Goal: Task Accomplishment & Management: Complete application form

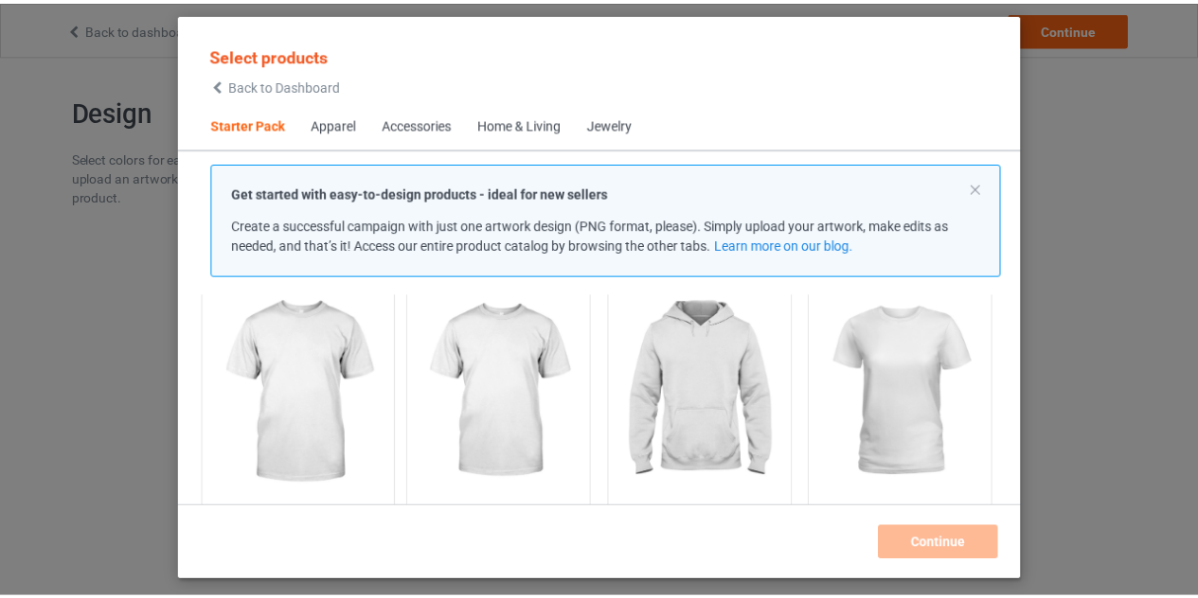
scroll to position [167, 0]
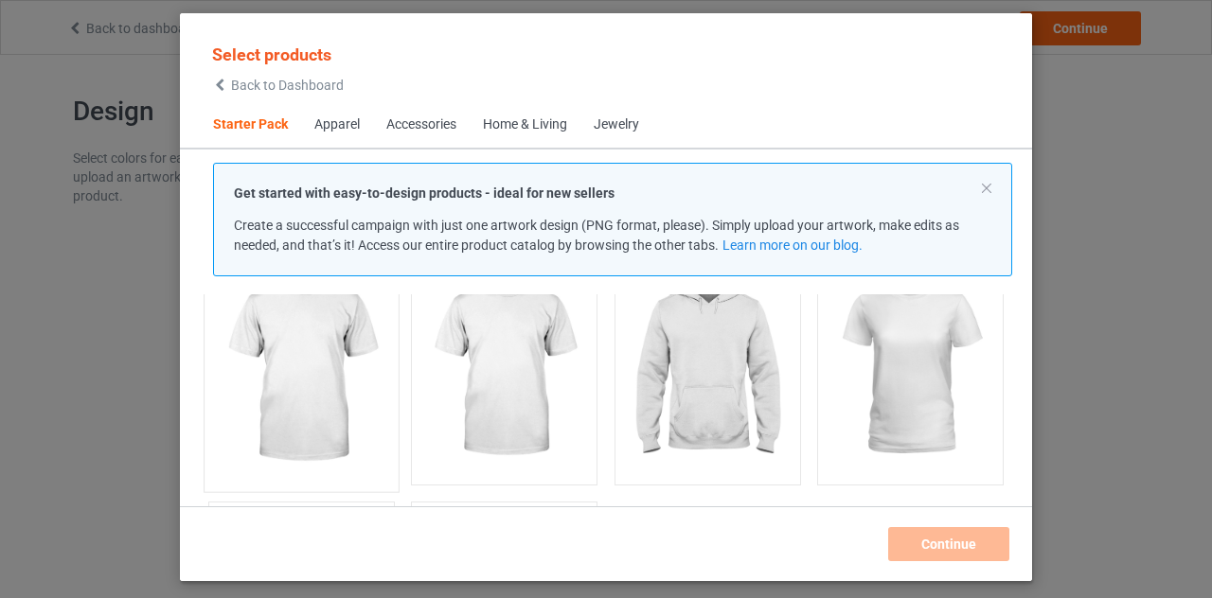
click at [326, 440] on img at bounding box center [301, 370] width 178 height 223
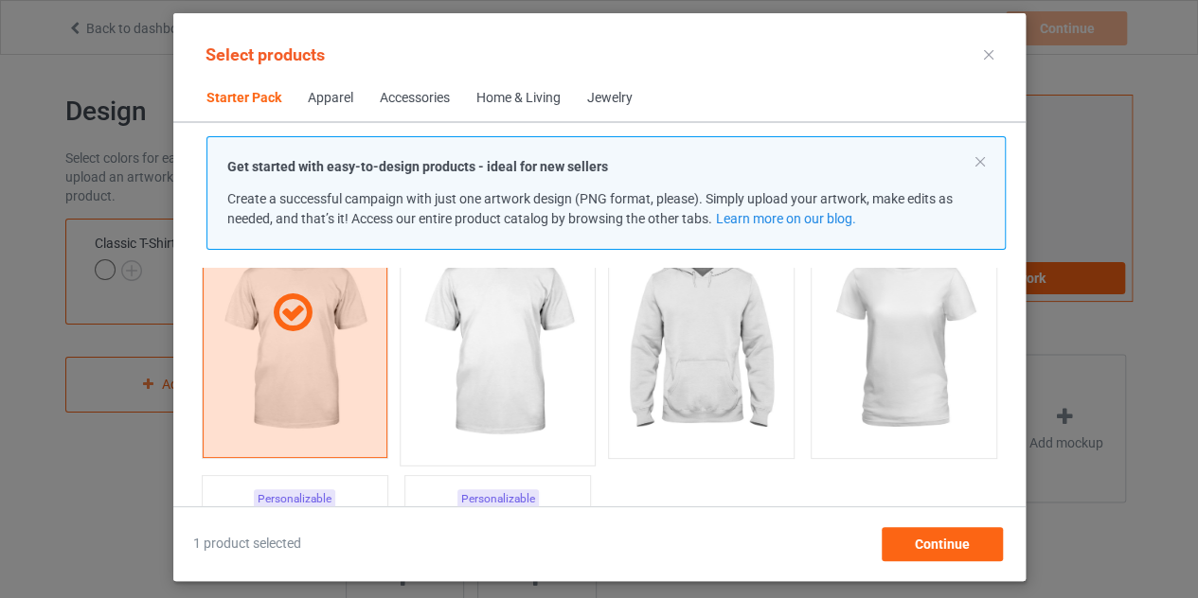
click at [523, 393] on img at bounding box center [497, 344] width 178 height 223
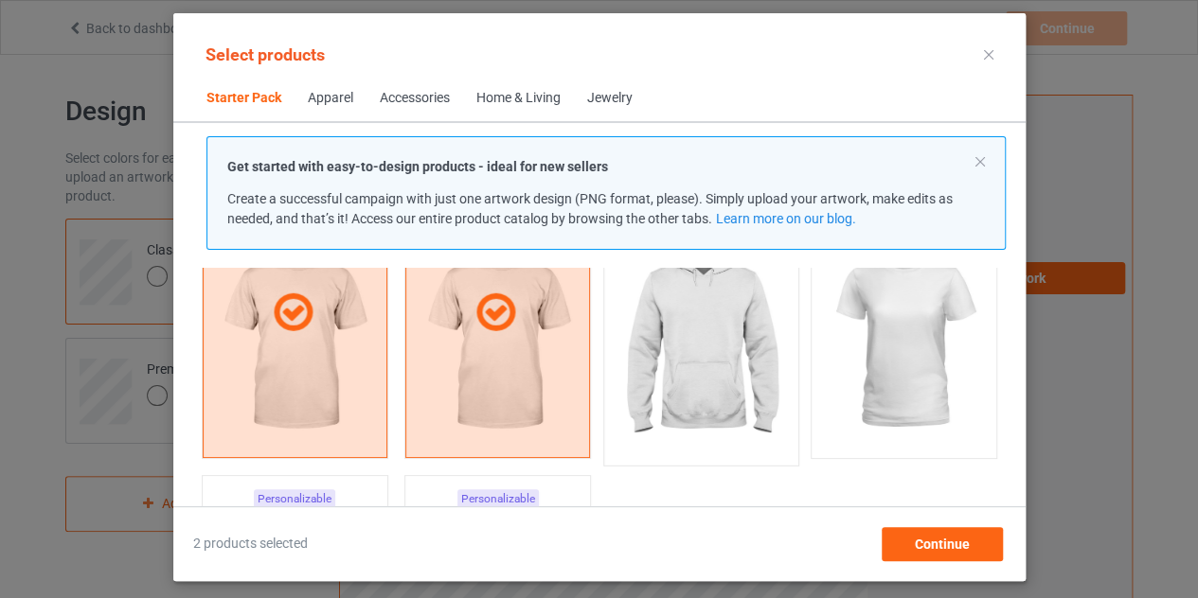
click at [697, 374] on img at bounding box center [701, 344] width 178 height 223
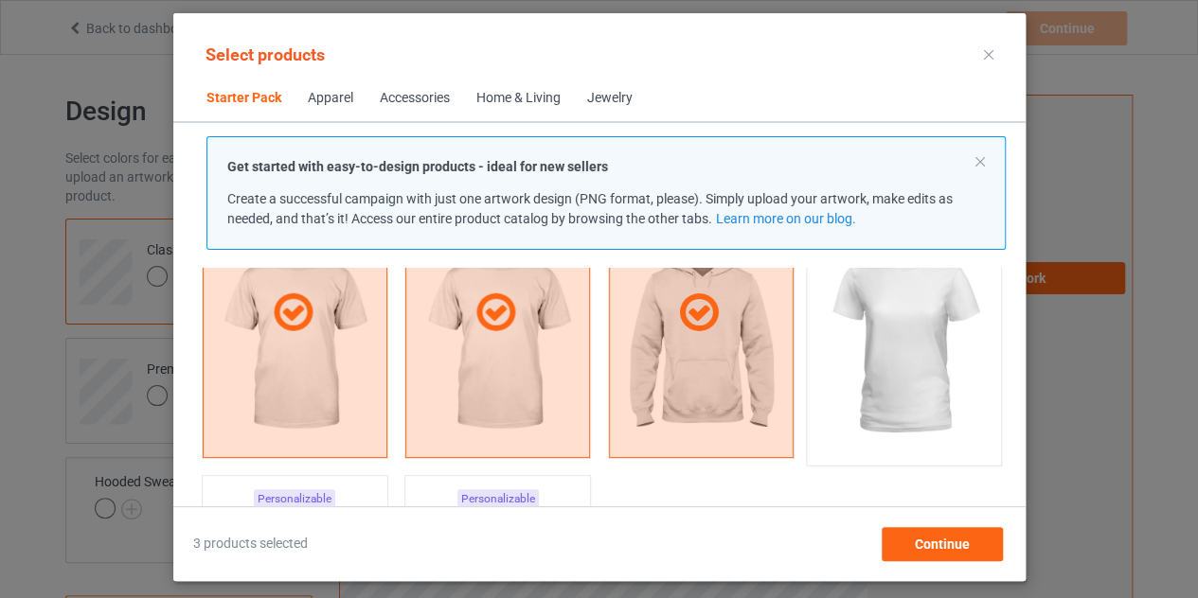
click at [890, 346] on img at bounding box center [903, 344] width 178 height 223
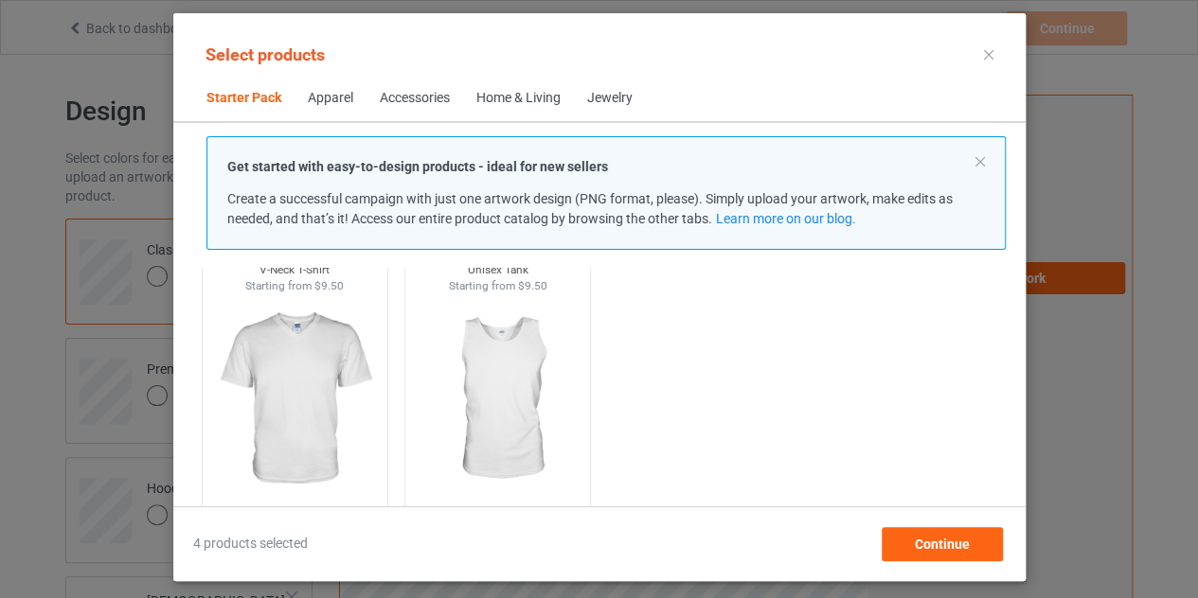
scroll to position [443, 0]
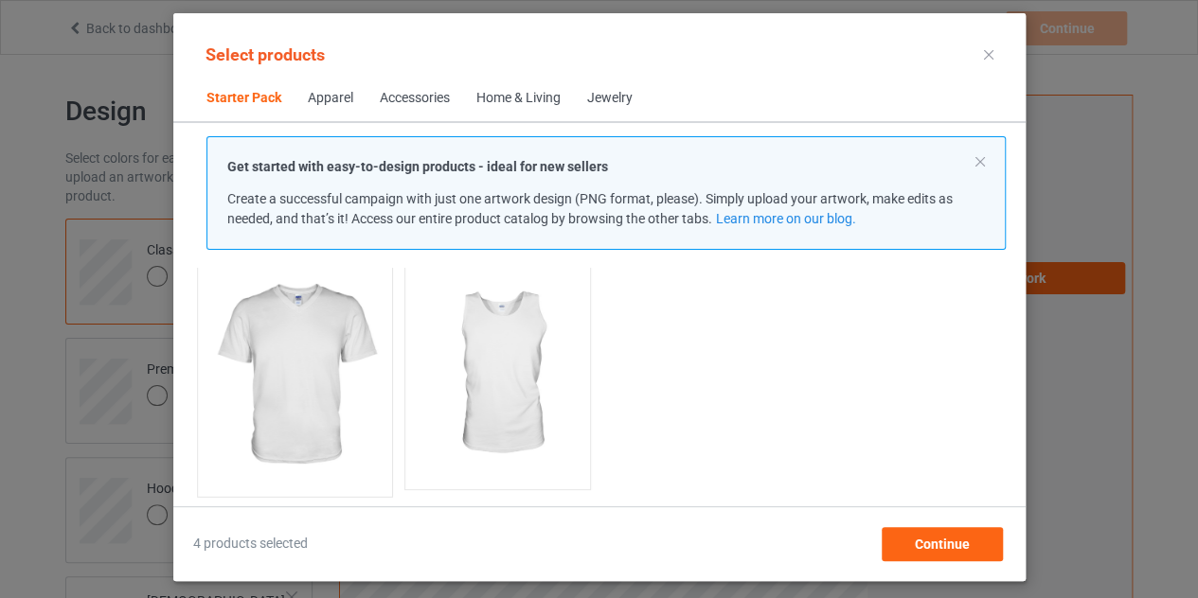
click at [330, 314] on img at bounding box center [294, 375] width 178 height 223
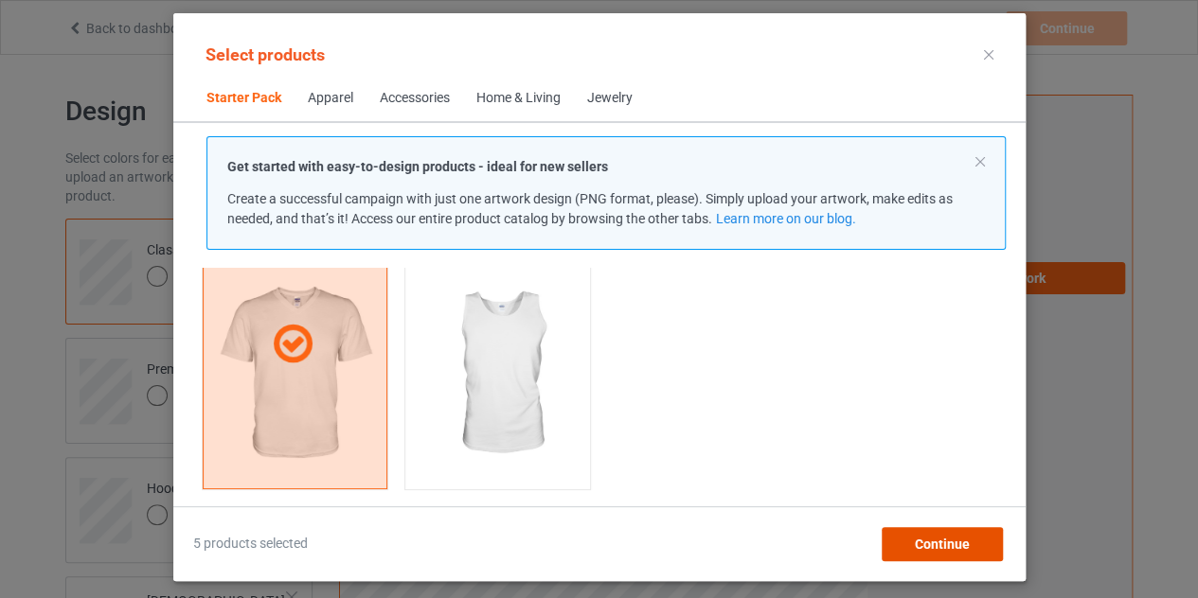
click at [944, 537] on span "Continue" at bounding box center [941, 544] width 55 height 15
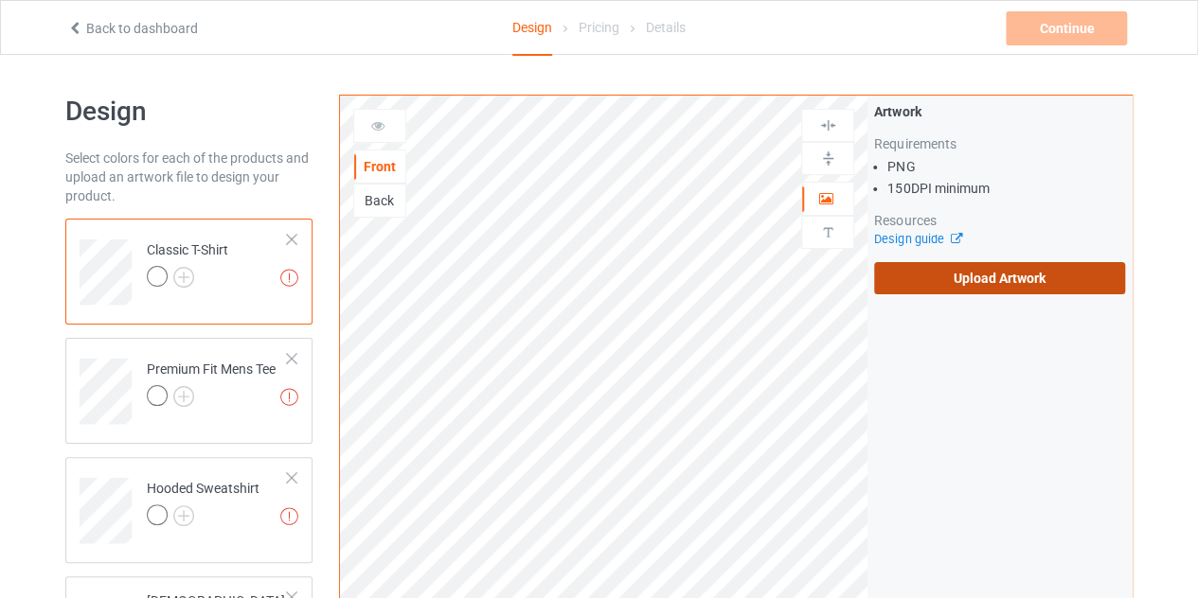
click at [958, 290] on label "Upload Artwork" at bounding box center [999, 278] width 251 height 32
click at [0, 0] on input "Upload Artwork" at bounding box center [0, 0] width 0 height 0
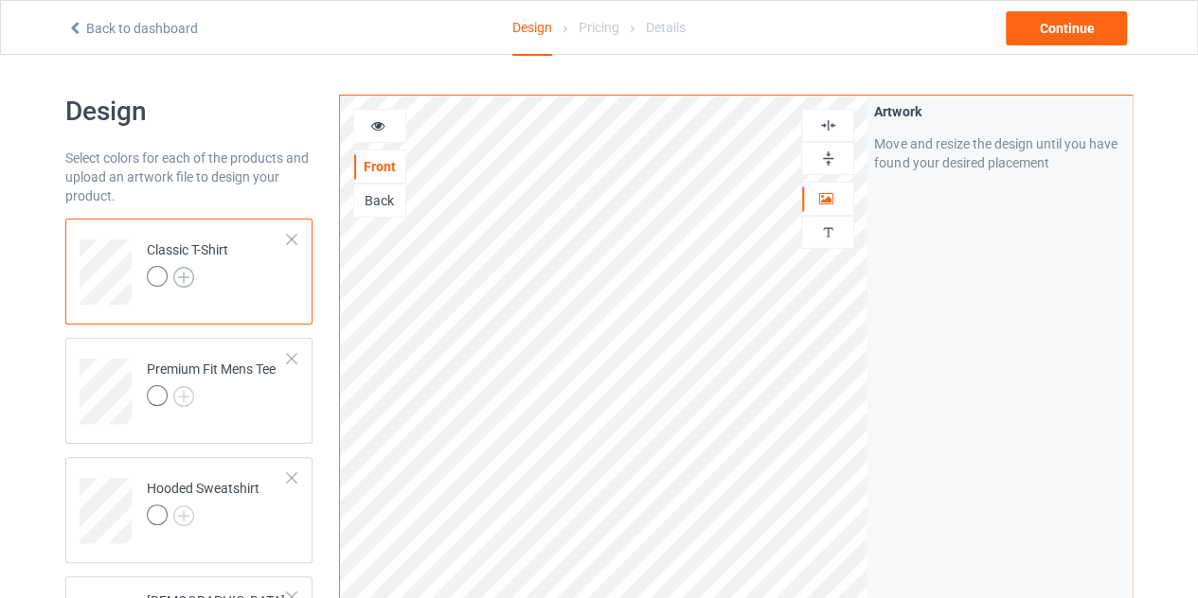
click at [180, 276] on img at bounding box center [183, 277] width 21 height 21
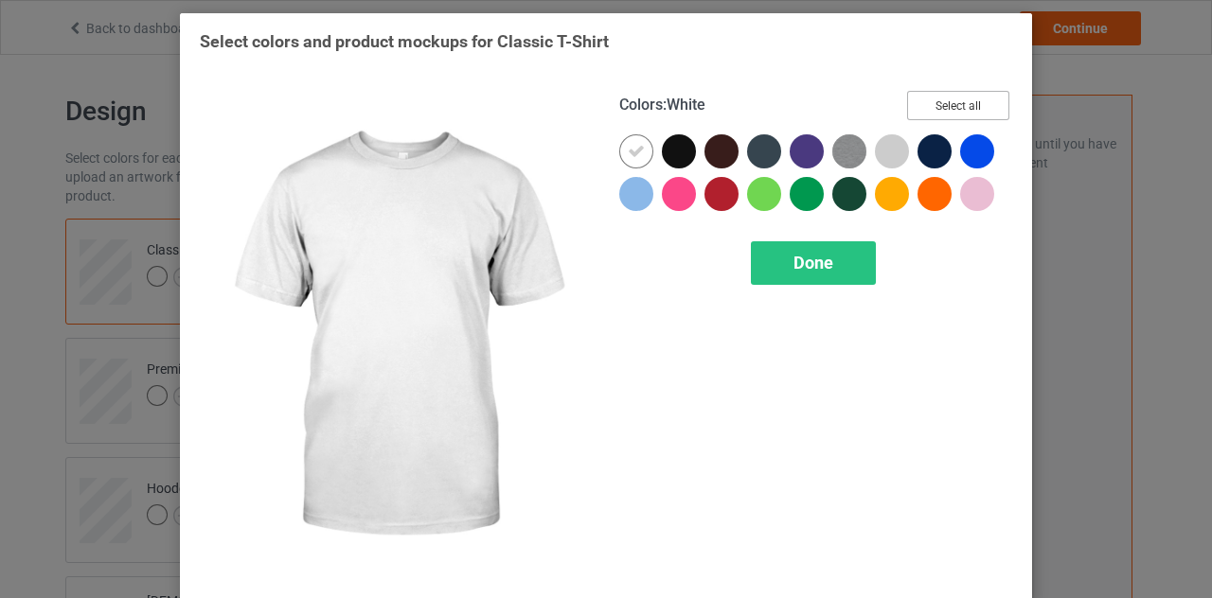
click at [958, 105] on button "Select all" at bounding box center [958, 105] width 102 height 29
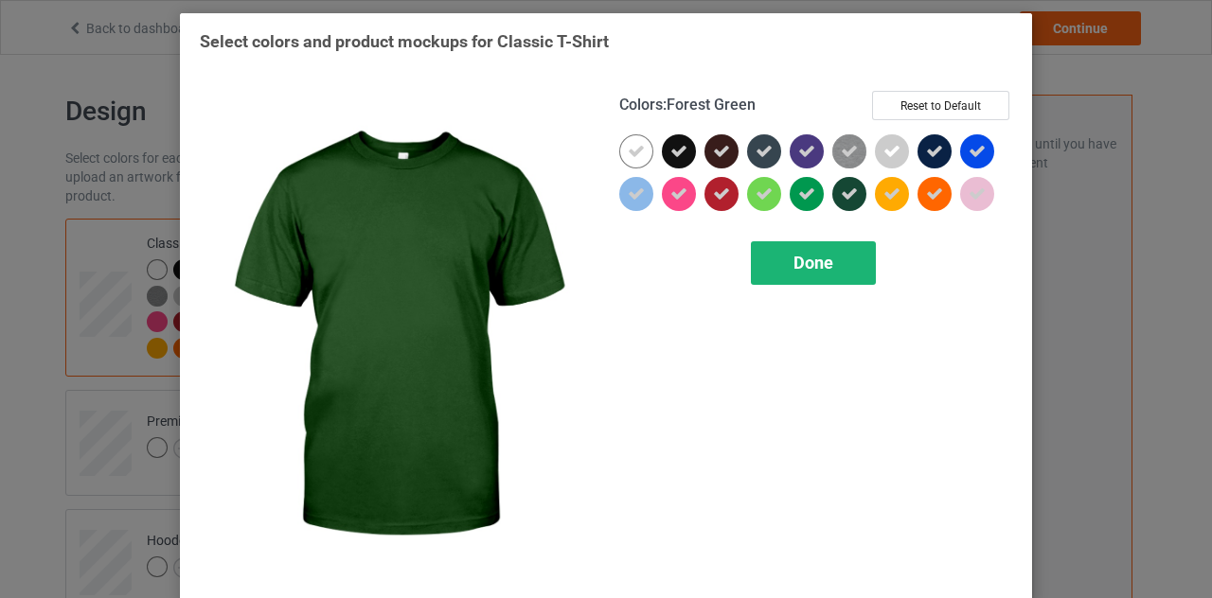
click at [799, 255] on span "Done" at bounding box center [813, 263] width 40 height 20
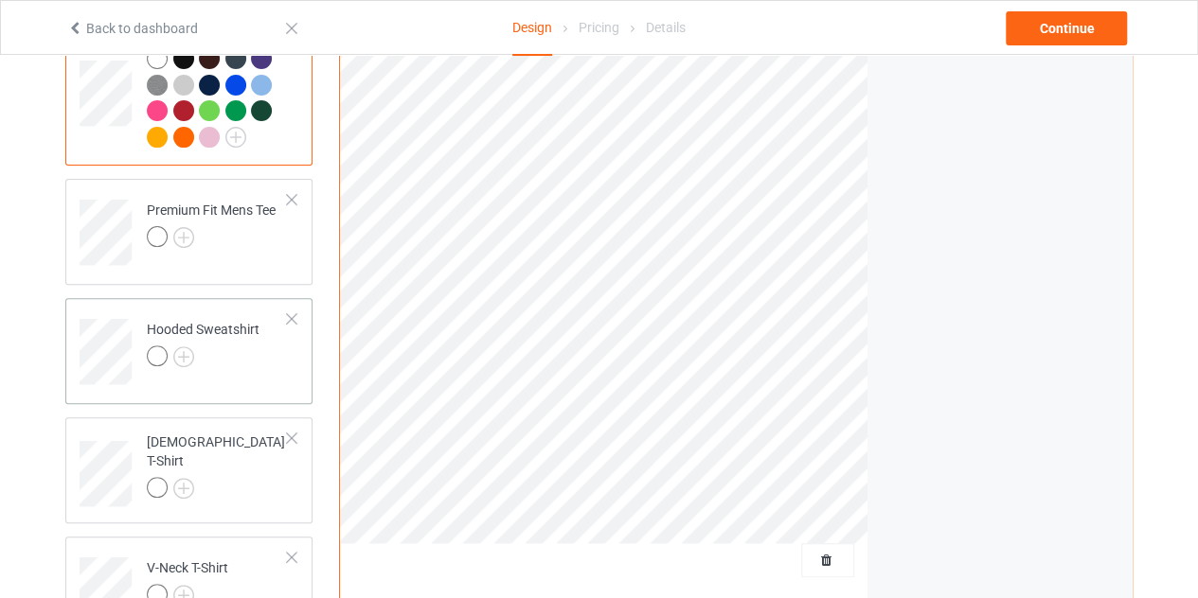
scroll to position [210, 0]
click at [176, 228] on img at bounding box center [183, 238] width 21 height 21
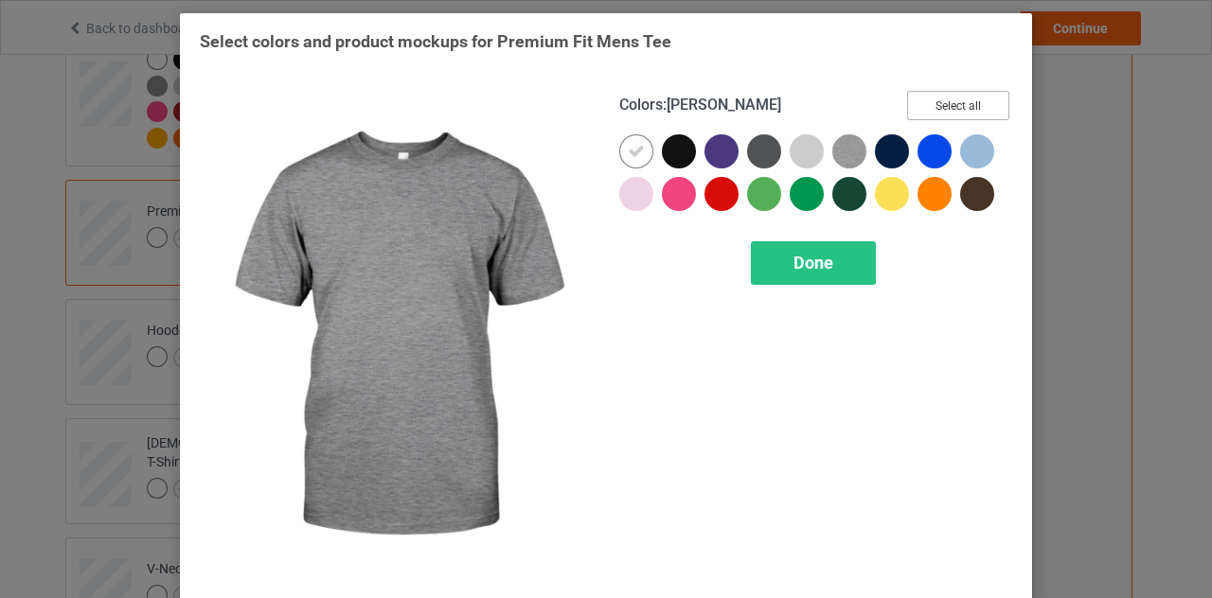
click at [945, 98] on button "Select all" at bounding box center [958, 105] width 102 height 29
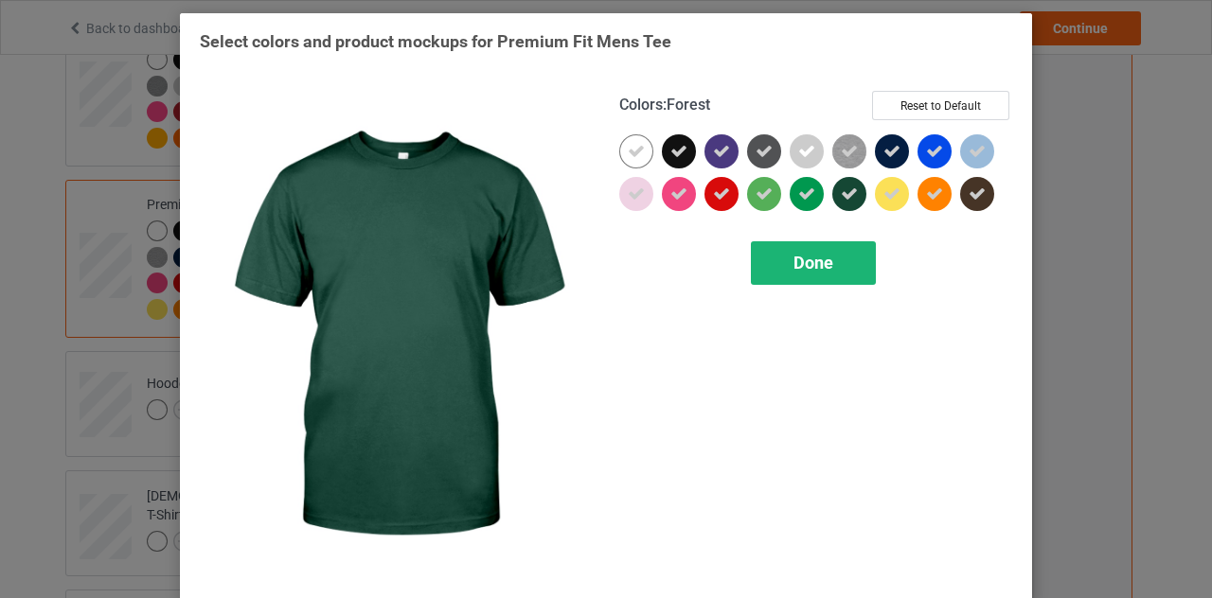
click at [833, 250] on div "Done" at bounding box center [813, 263] width 125 height 44
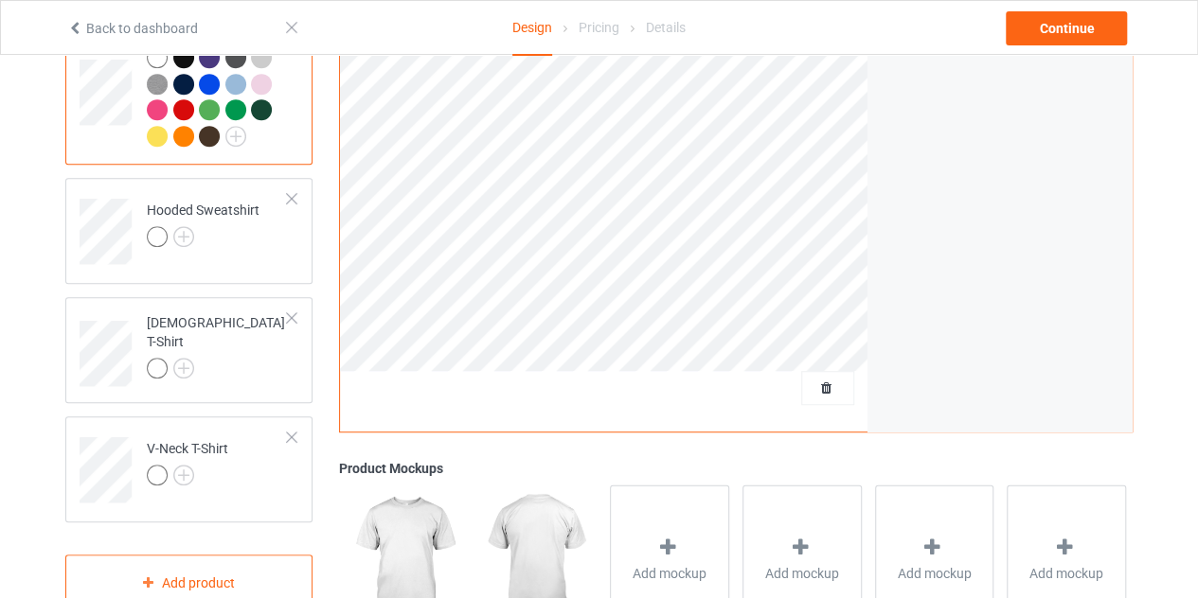
scroll to position [384, 0]
click at [184, 229] on img at bounding box center [183, 235] width 21 height 21
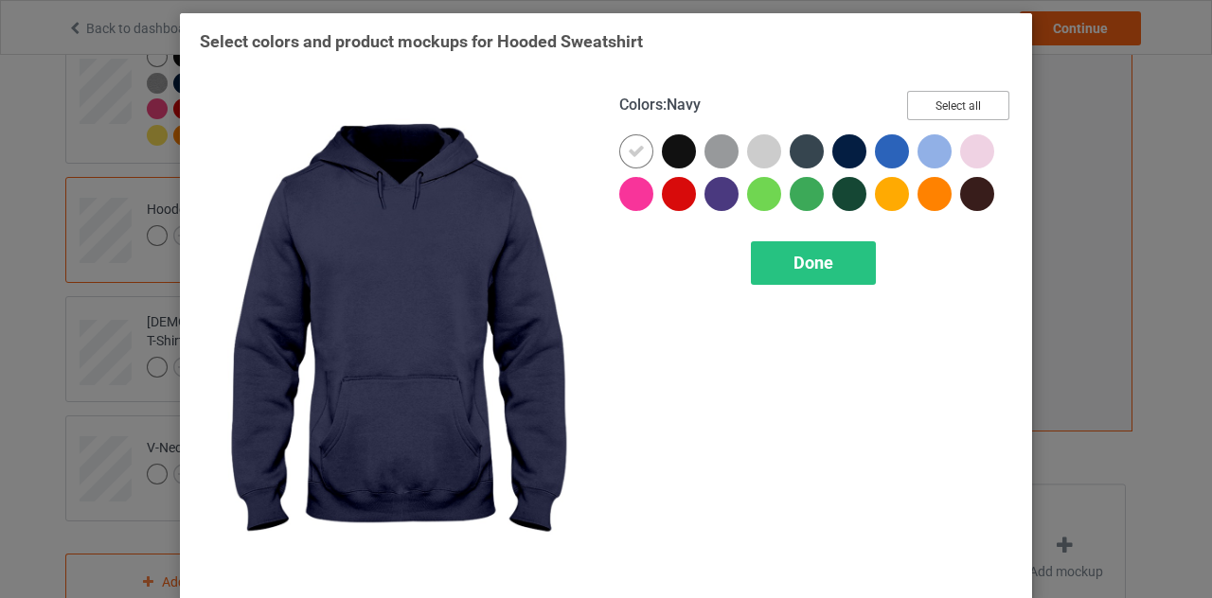
click at [951, 109] on button "Select all" at bounding box center [958, 105] width 102 height 29
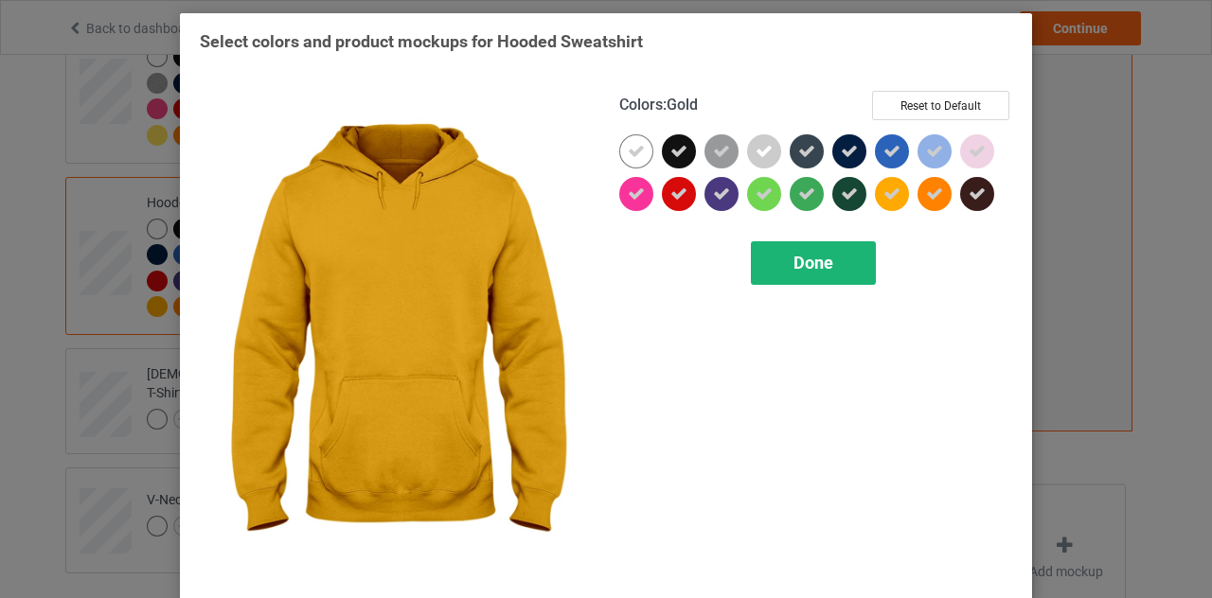
click at [807, 266] on span "Done" at bounding box center [813, 263] width 40 height 20
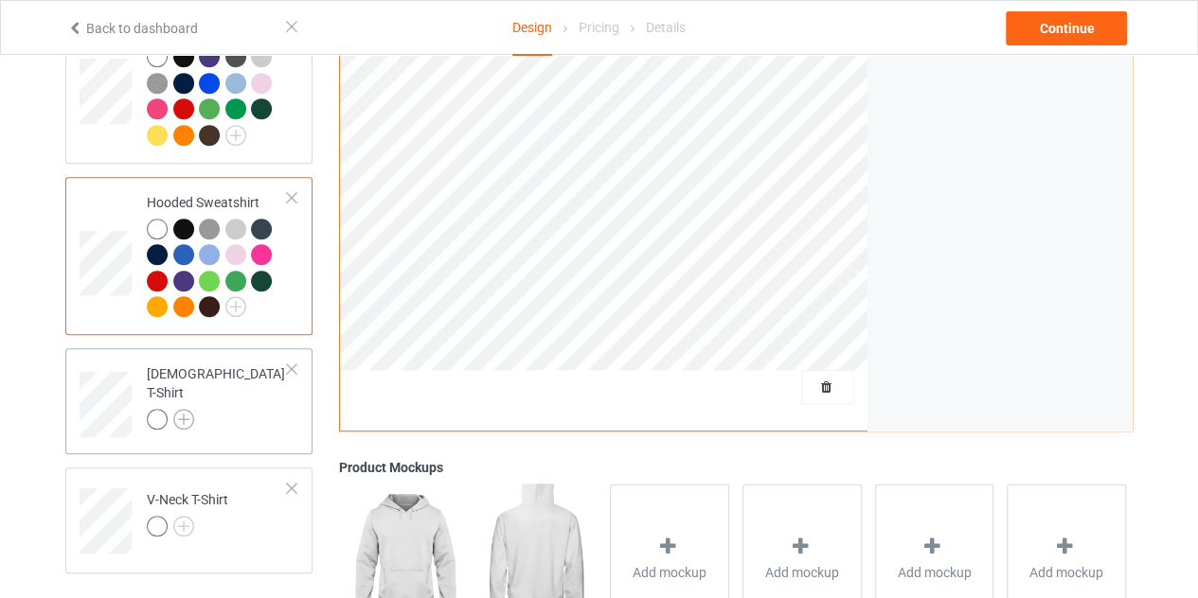
click at [189, 411] on img at bounding box center [183, 419] width 21 height 21
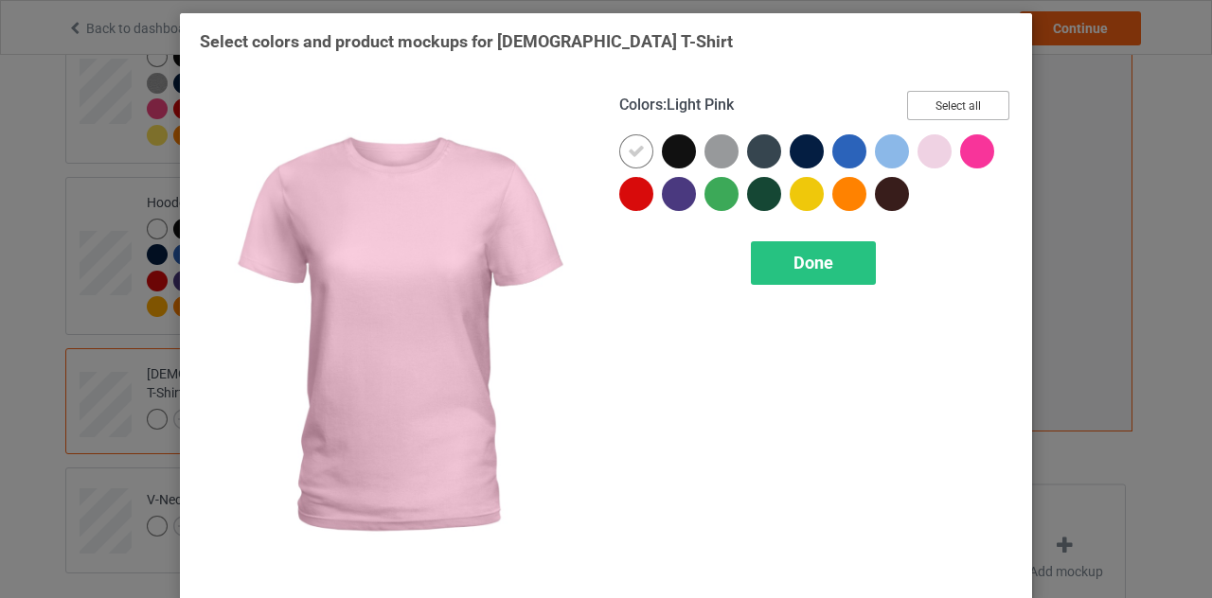
click at [953, 109] on button "Select all" at bounding box center [958, 105] width 102 height 29
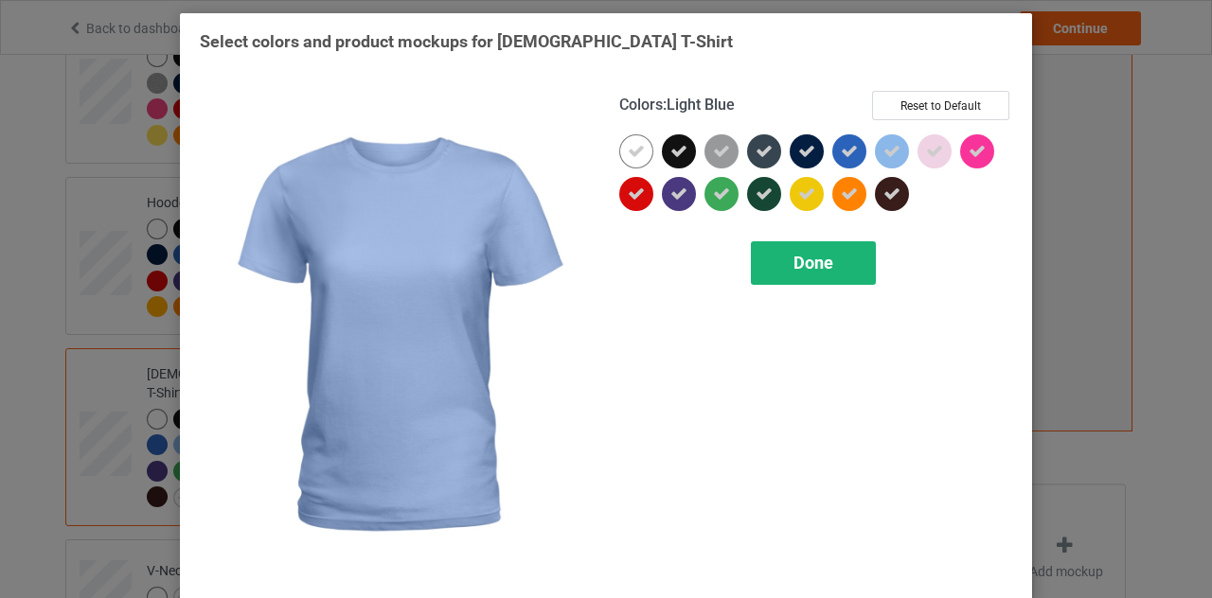
click at [798, 253] on span "Done" at bounding box center [813, 263] width 40 height 20
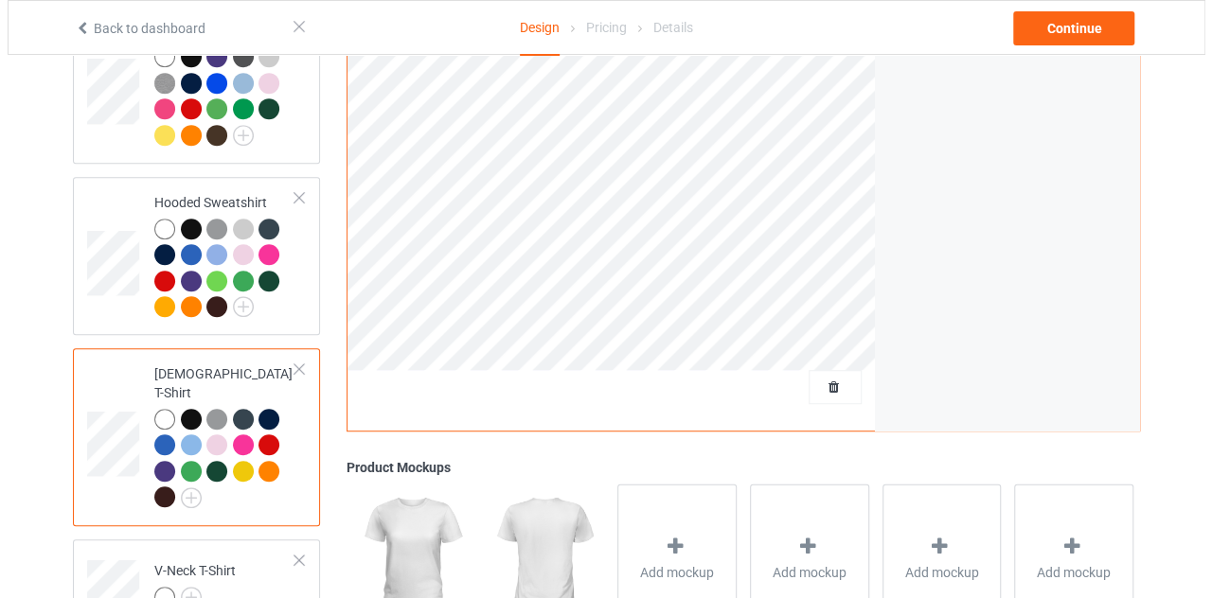
scroll to position [626, 0]
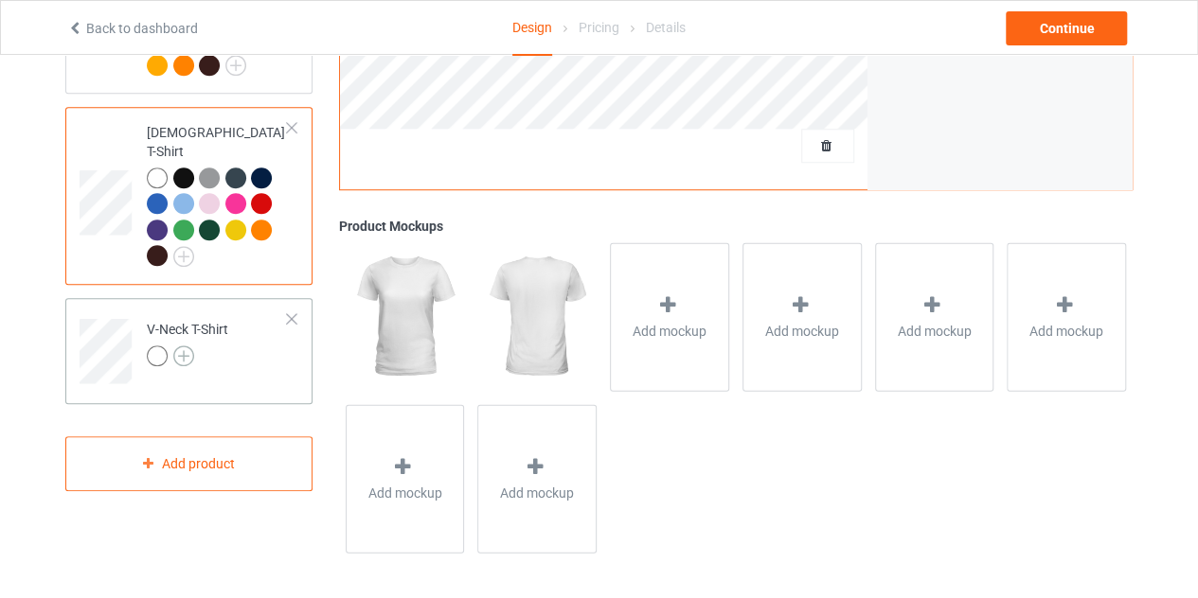
click at [177, 346] on img at bounding box center [183, 356] width 21 height 21
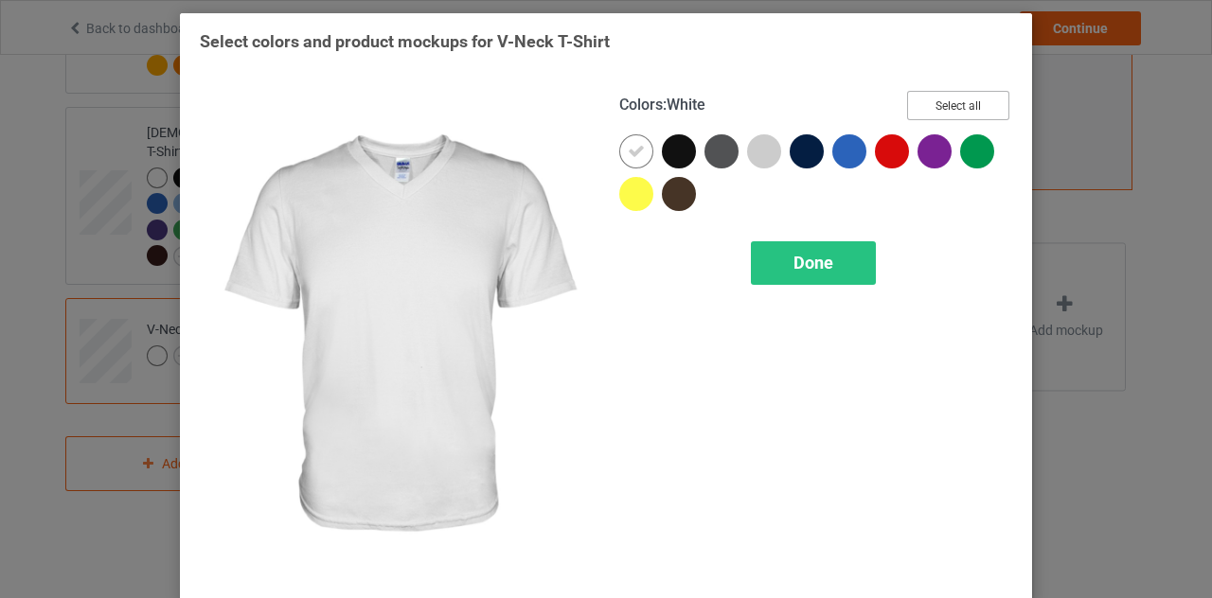
click at [935, 106] on button "Select all" at bounding box center [958, 105] width 102 height 29
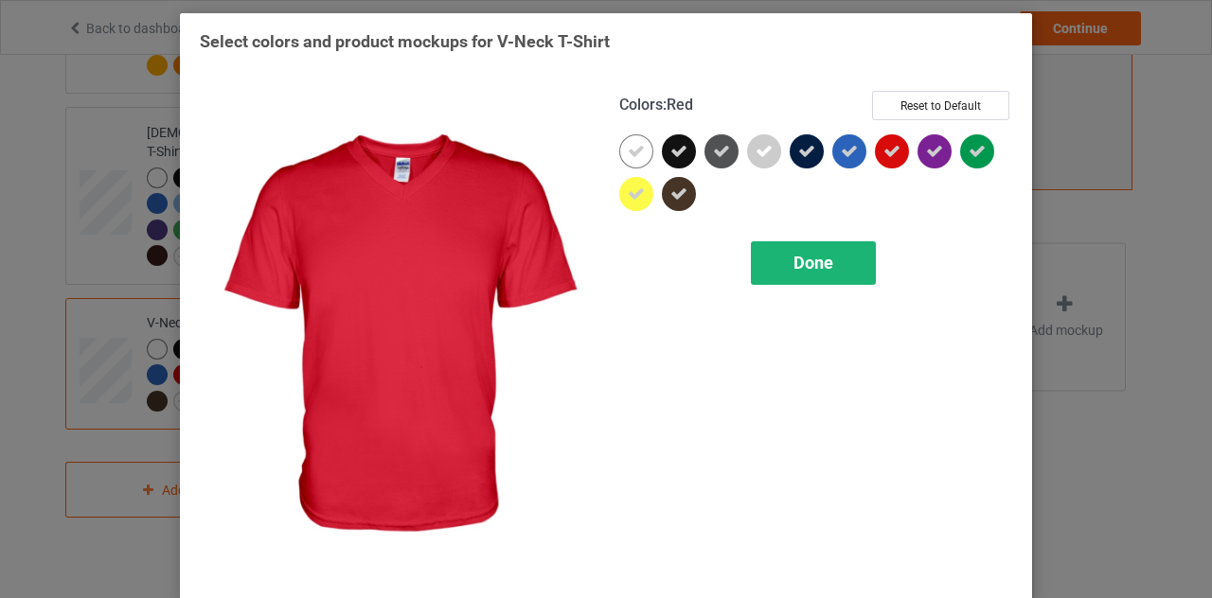
click at [803, 257] on span "Done" at bounding box center [813, 263] width 40 height 20
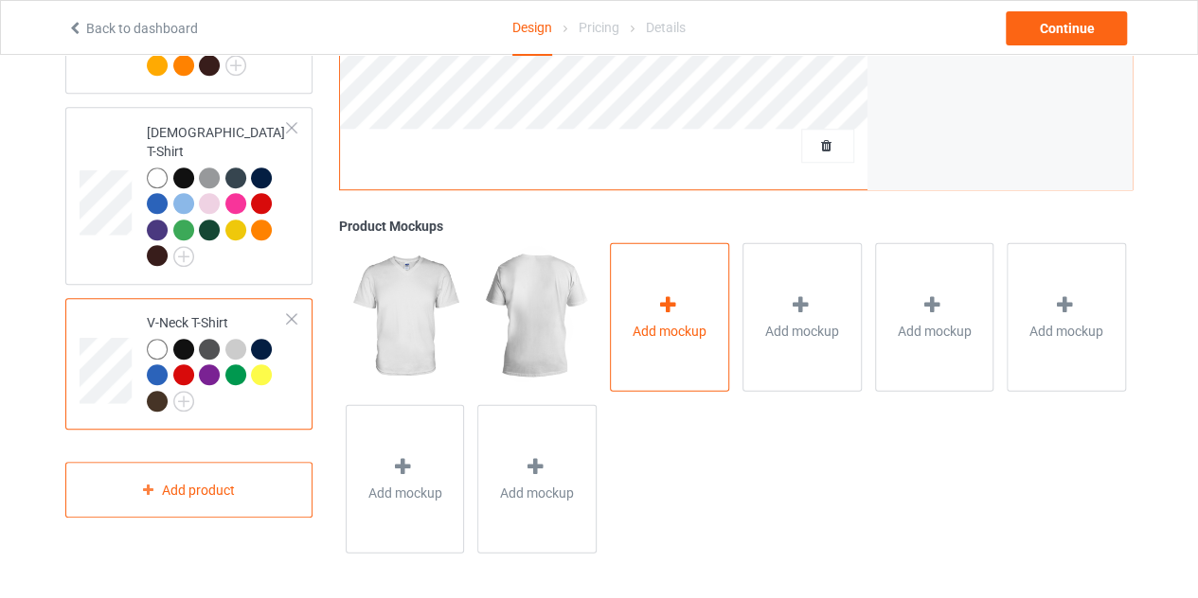
click at [689, 317] on div "Add mockup" at bounding box center [669, 316] width 119 height 149
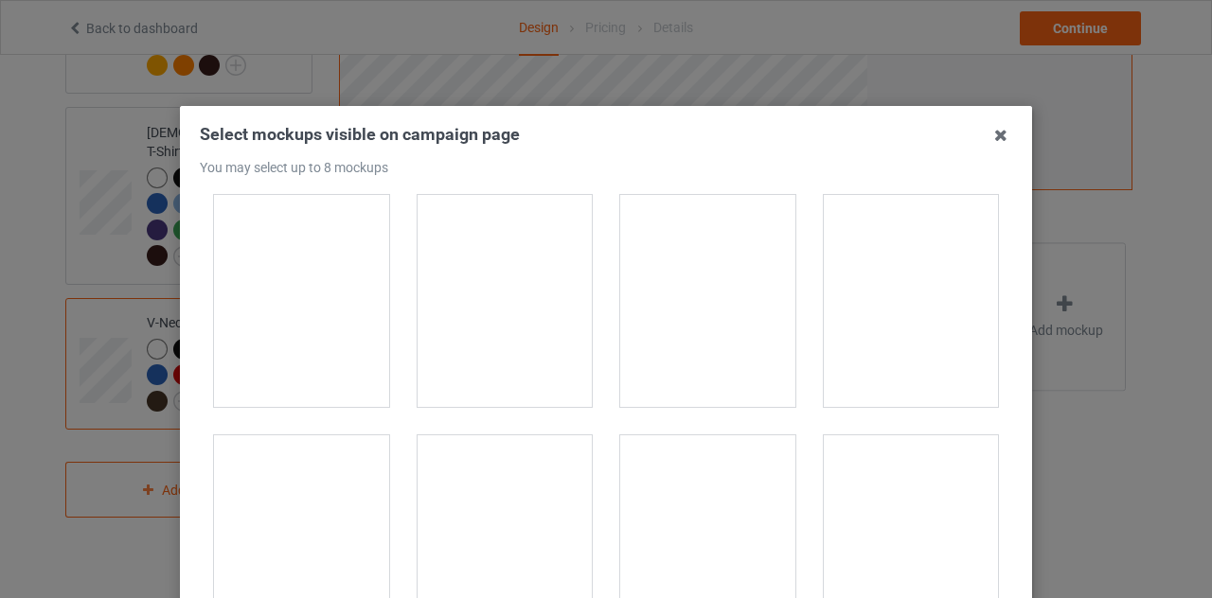
scroll to position [252, 0]
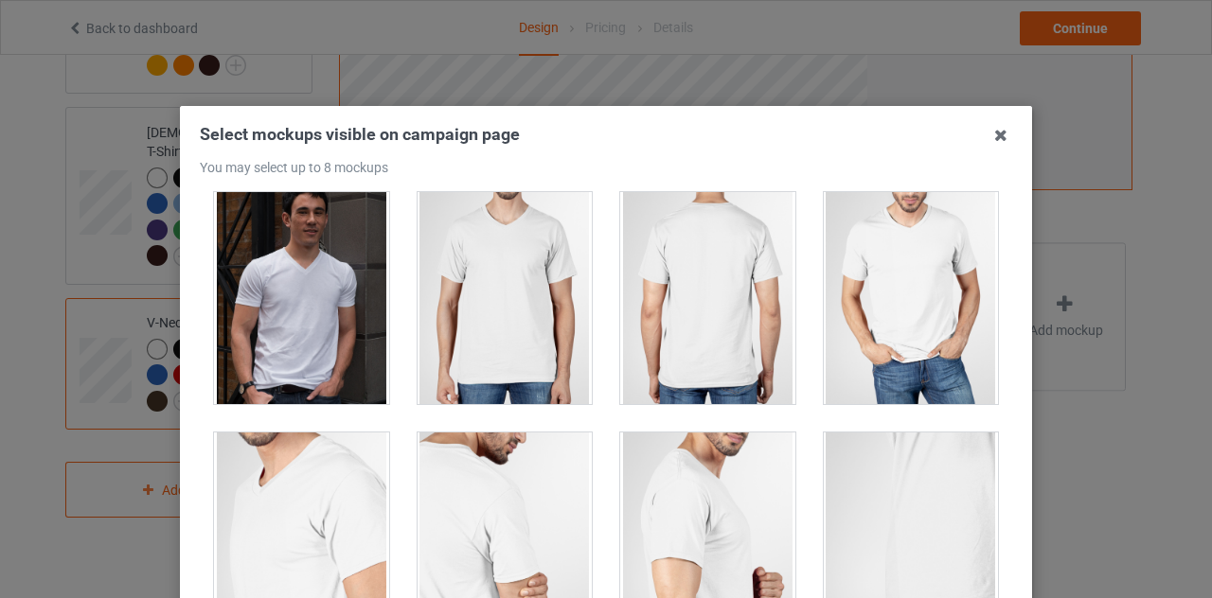
click at [243, 328] on div at bounding box center [301, 298] width 175 height 212
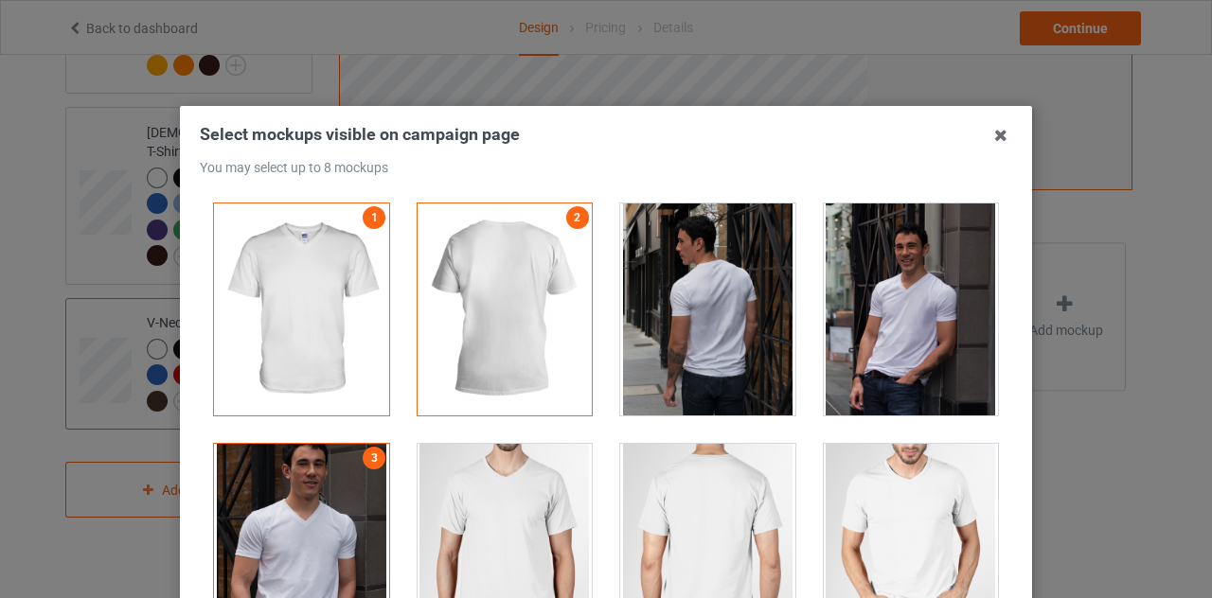
click at [837, 272] on div at bounding box center [911, 310] width 175 height 212
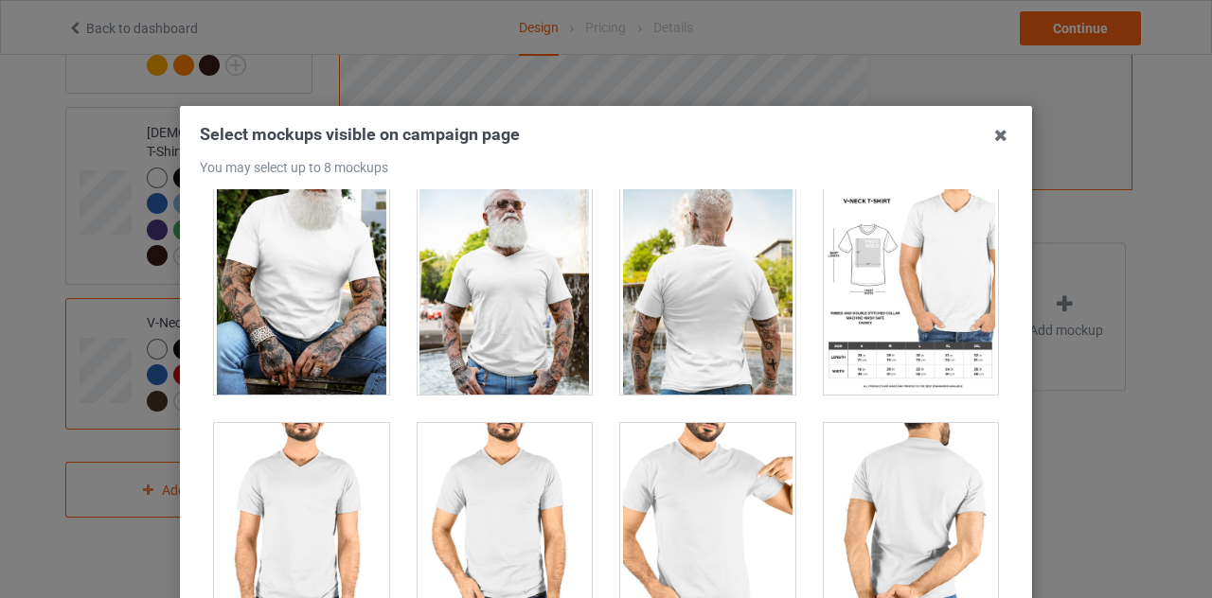
scroll to position [1222, 0]
click at [452, 260] on div at bounding box center [505, 290] width 175 height 212
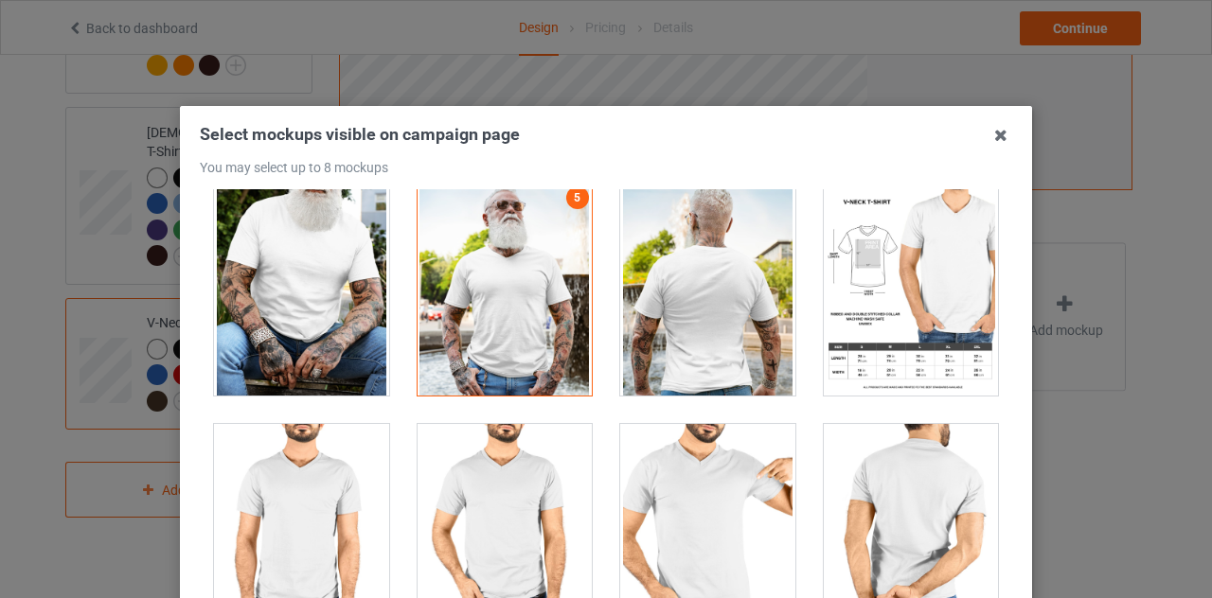
click at [314, 294] on div at bounding box center [301, 290] width 175 height 212
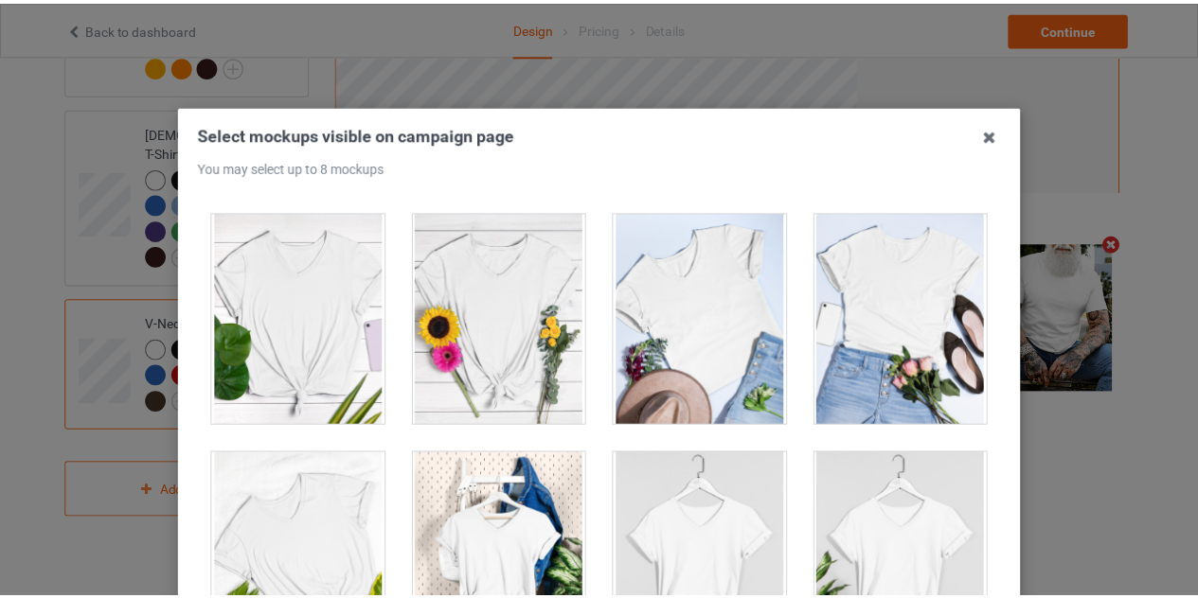
scroll to position [262, 0]
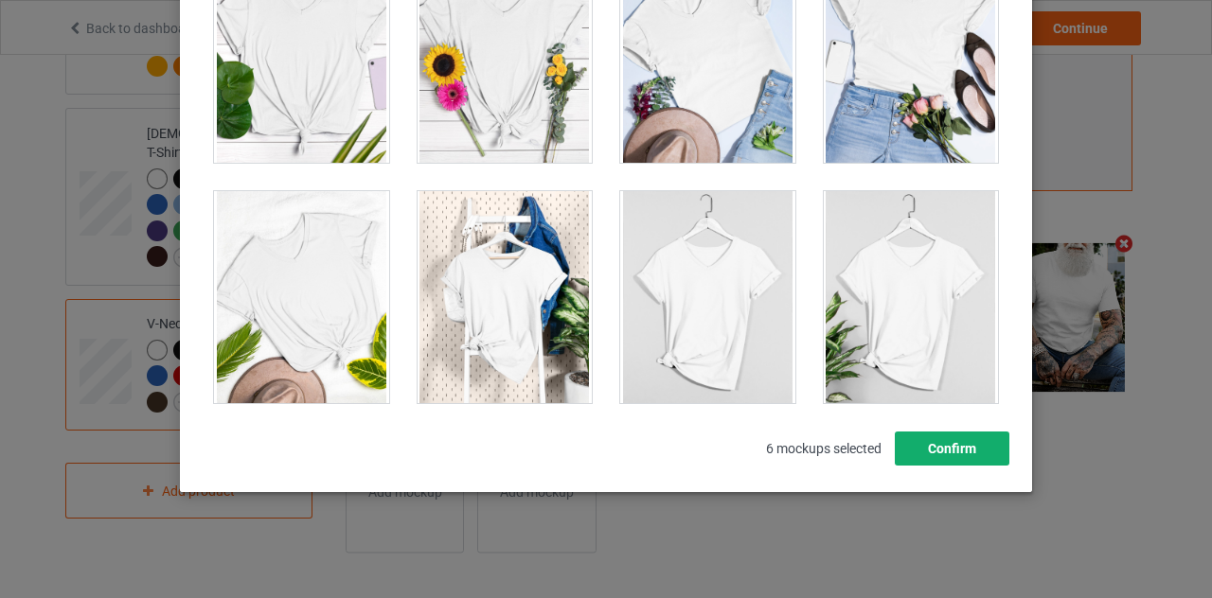
click at [937, 438] on button "Confirm" at bounding box center [952, 449] width 115 height 34
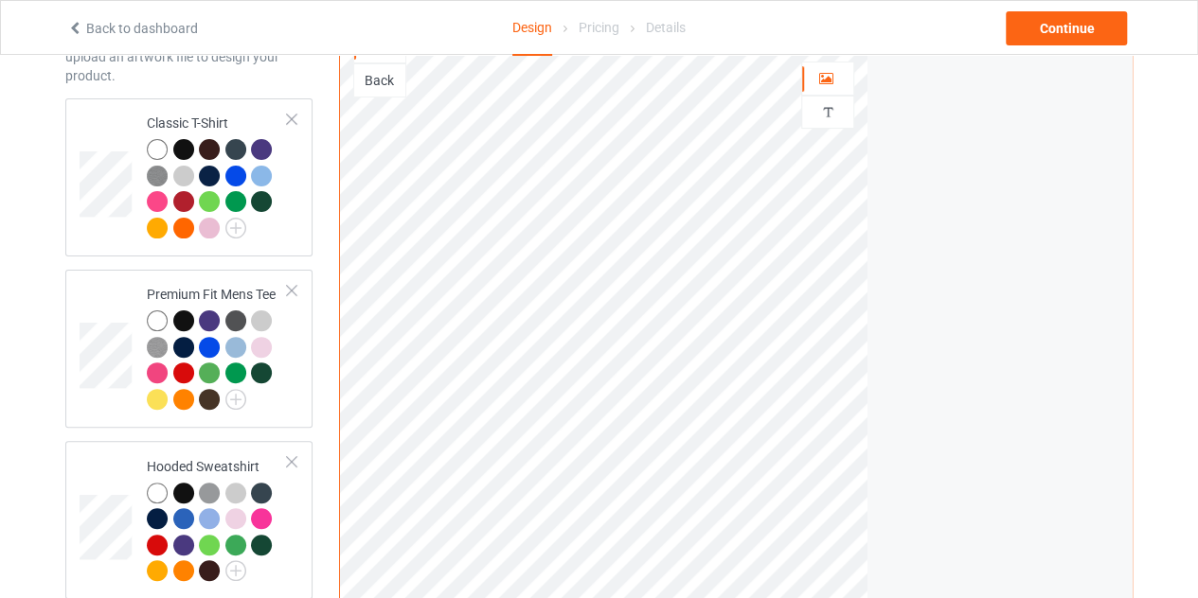
scroll to position [0, 0]
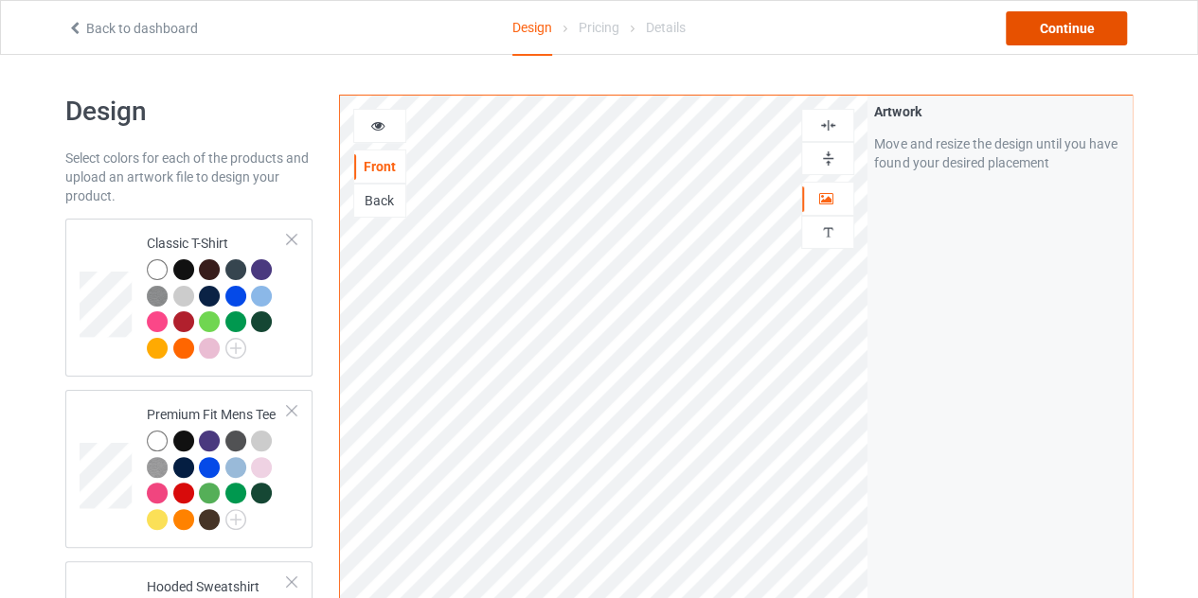
click at [1053, 17] on div "Continue" at bounding box center [1066, 28] width 121 height 34
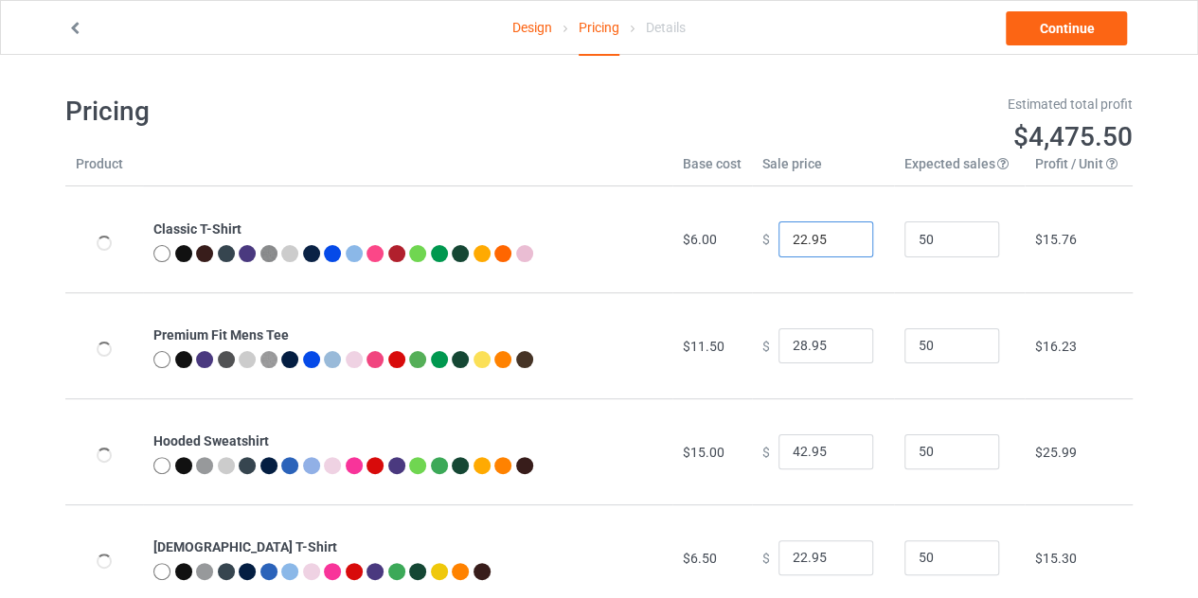
click at [792, 235] on input "22.95" at bounding box center [825, 240] width 95 height 36
click at [793, 236] on input "22.95" at bounding box center [825, 240] width 95 height 36
type input "21.95"
click at [900, 285] on td "50" at bounding box center [959, 240] width 131 height 106
click at [1043, 43] on link "Continue" at bounding box center [1066, 28] width 121 height 34
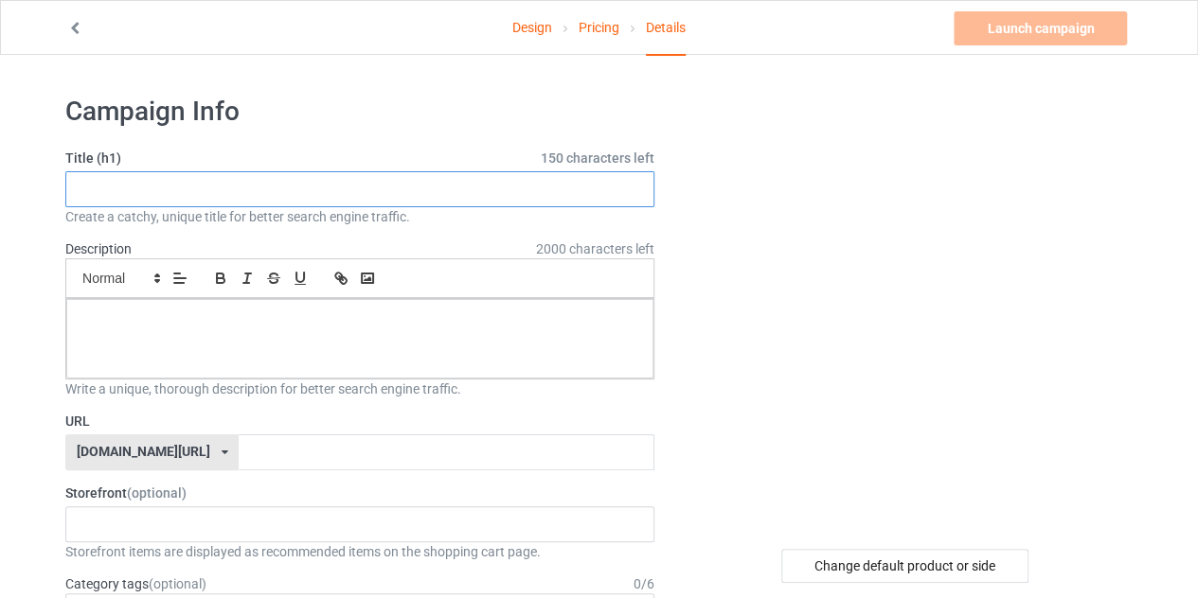
click at [528, 185] on input "text" at bounding box center [359, 189] width 589 height 36
paste input "Forever Starts Now Engagement Era 2025"
type input "Forever Starts Now Engagement Era 2025"
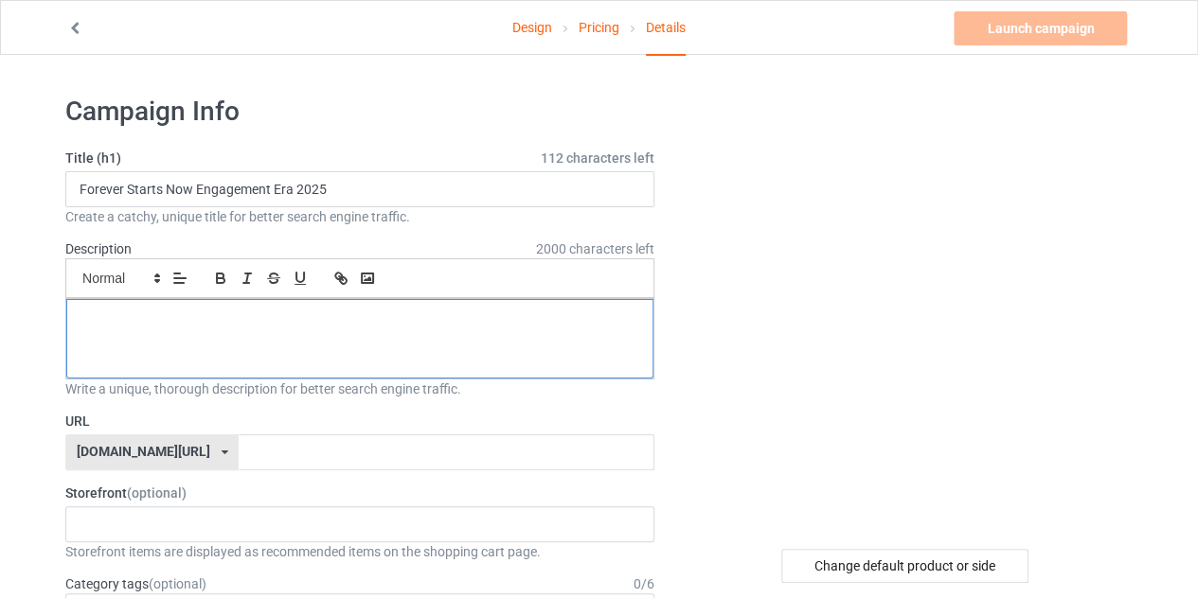
click at [262, 308] on div at bounding box center [359, 339] width 587 height 80
click at [173, 437] on div "[DOMAIN_NAME][URL] [DOMAIN_NAME][URL] [DOMAIN_NAME][URL] 6321c25a4545e100357a94…" at bounding box center [151, 453] width 173 height 36
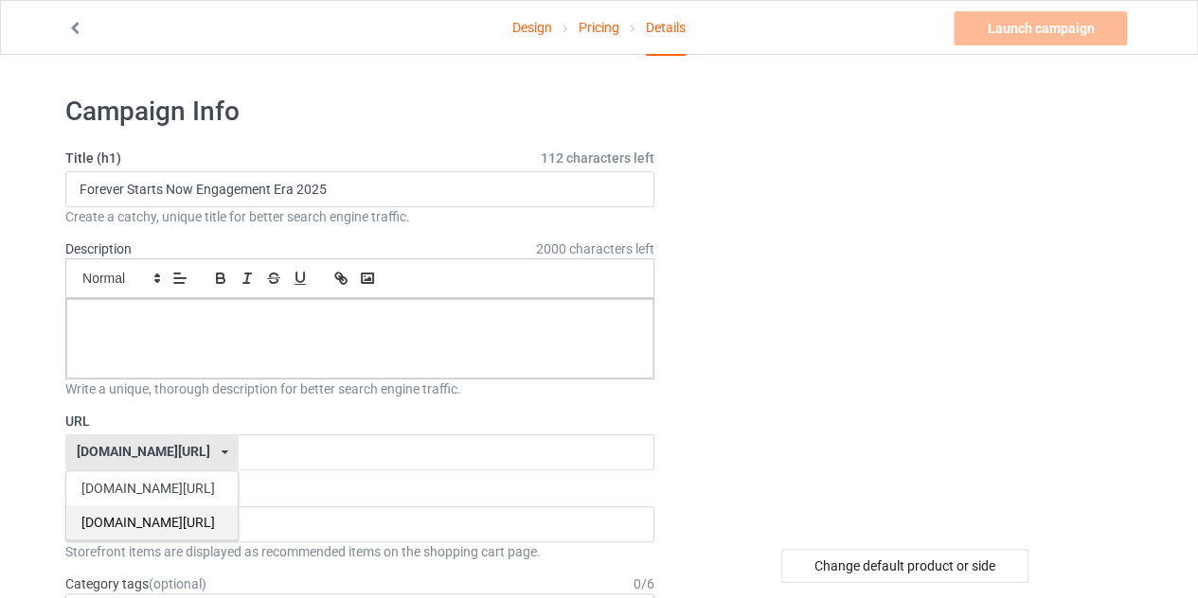
click at [142, 525] on div "[DOMAIN_NAME][URL]" at bounding box center [151, 523] width 171 height 34
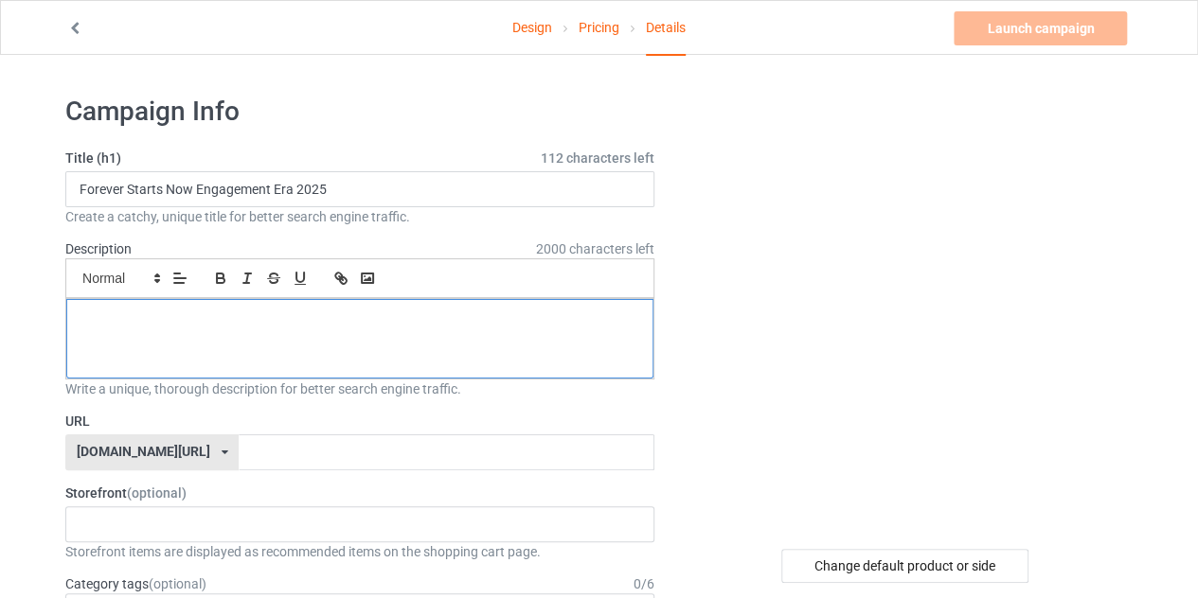
click at [154, 343] on div at bounding box center [359, 339] width 587 height 80
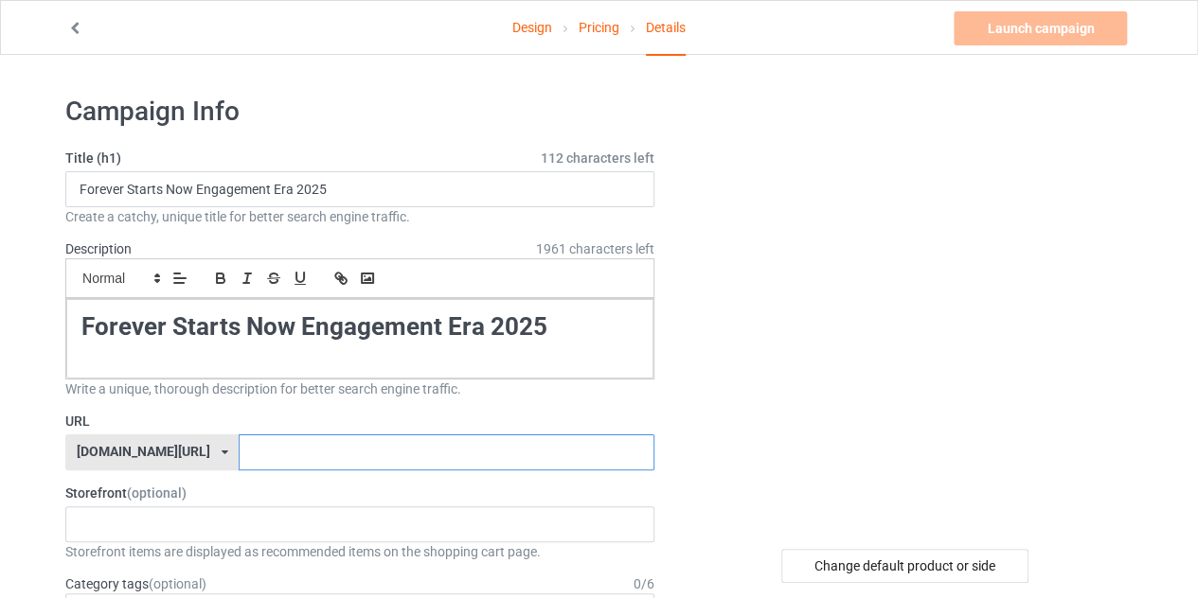
click at [239, 443] on input "text" at bounding box center [446, 453] width 415 height 36
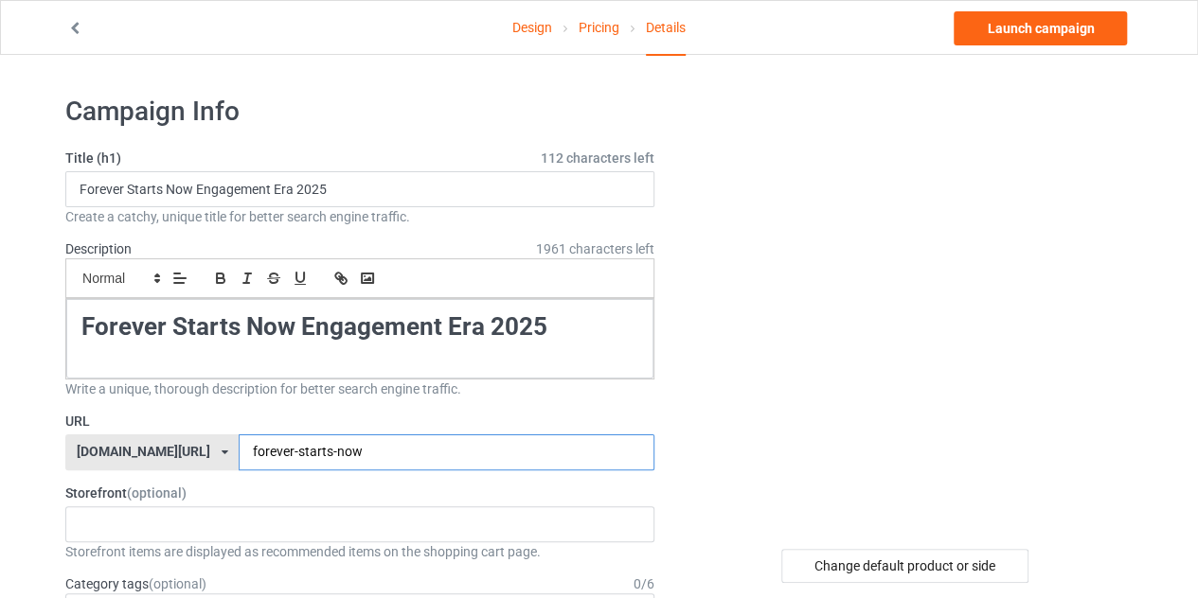
type input "forever-starts-now"
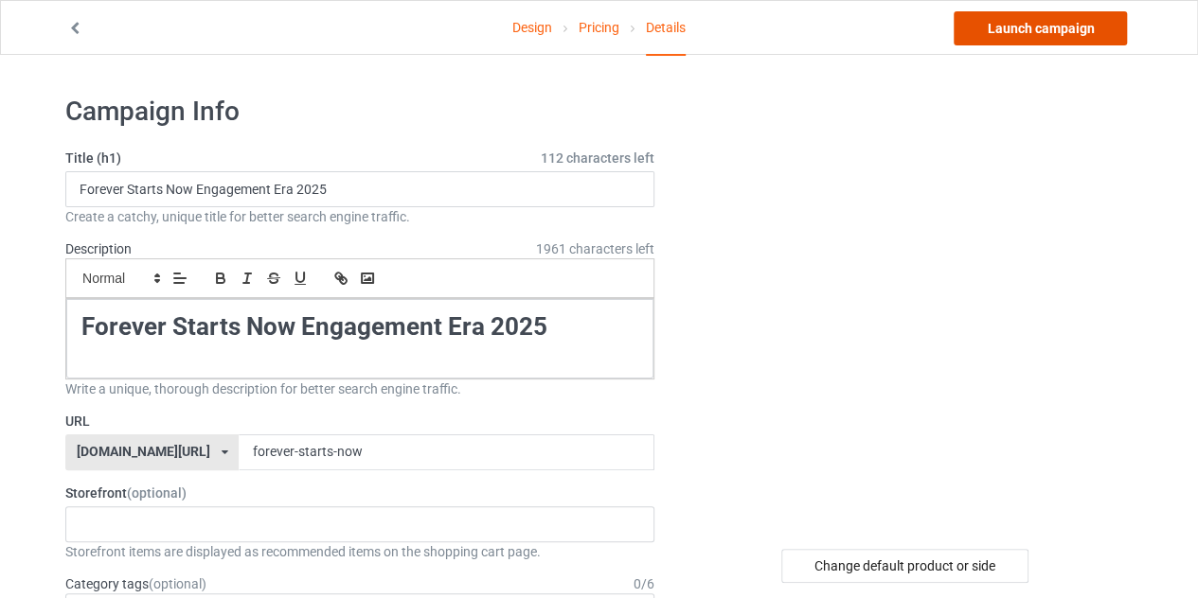
click at [1025, 32] on link "Launch campaign" at bounding box center [1039, 28] width 173 height 34
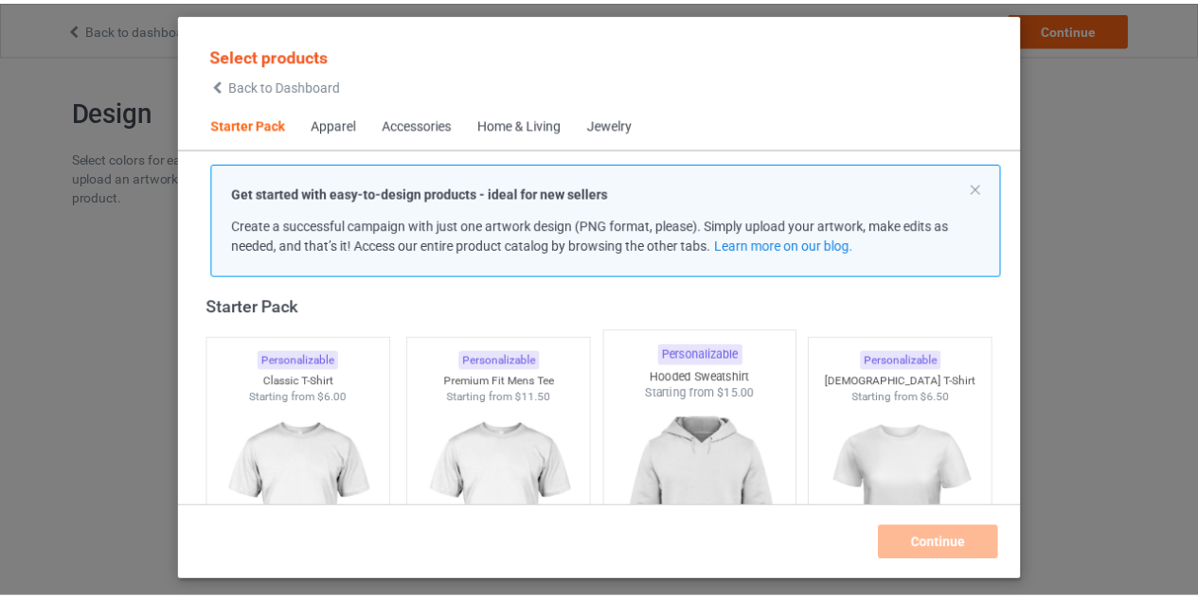
scroll to position [260, 0]
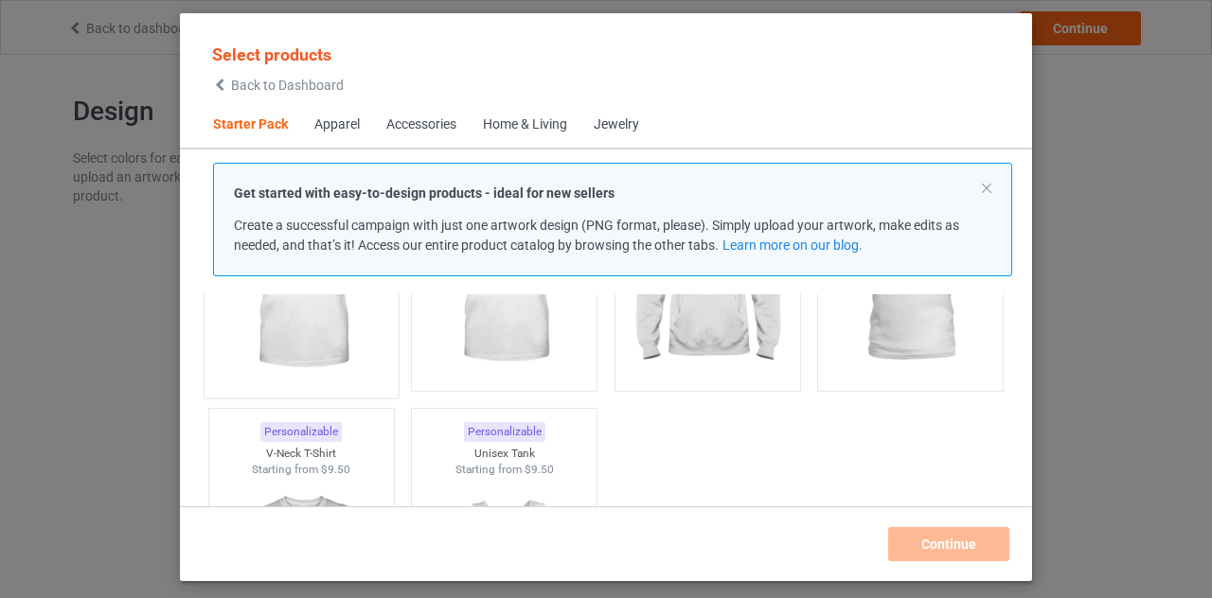
click at [360, 342] on img at bounding box center [301, 277] width 178 height 223
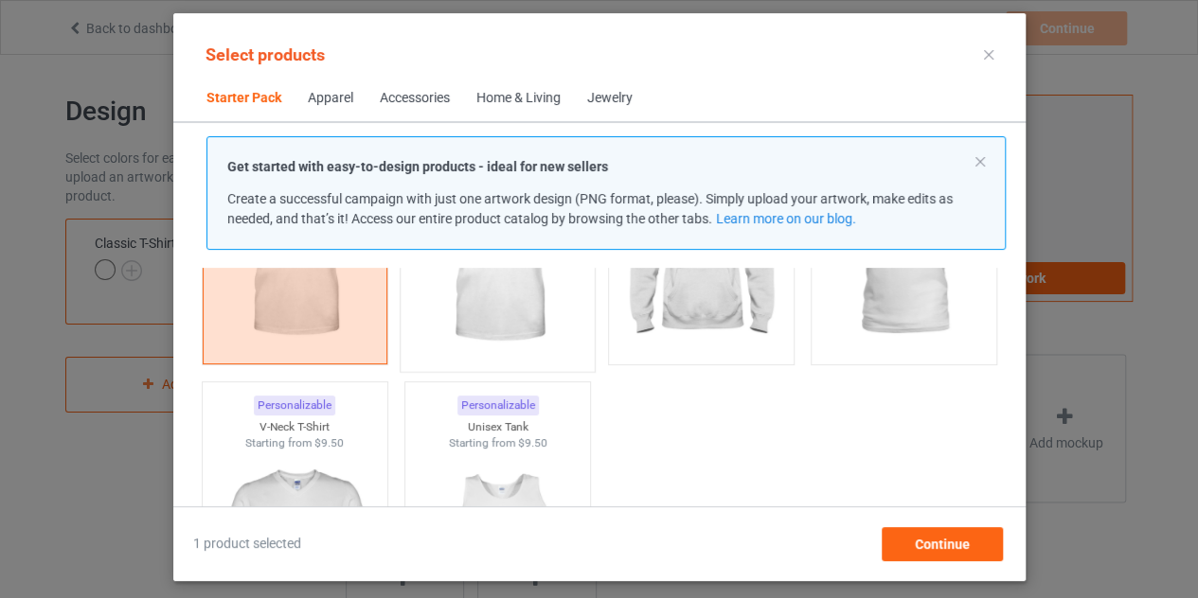
click at [494, 346] on img at bounding box center [497, 250] width 178 height 223
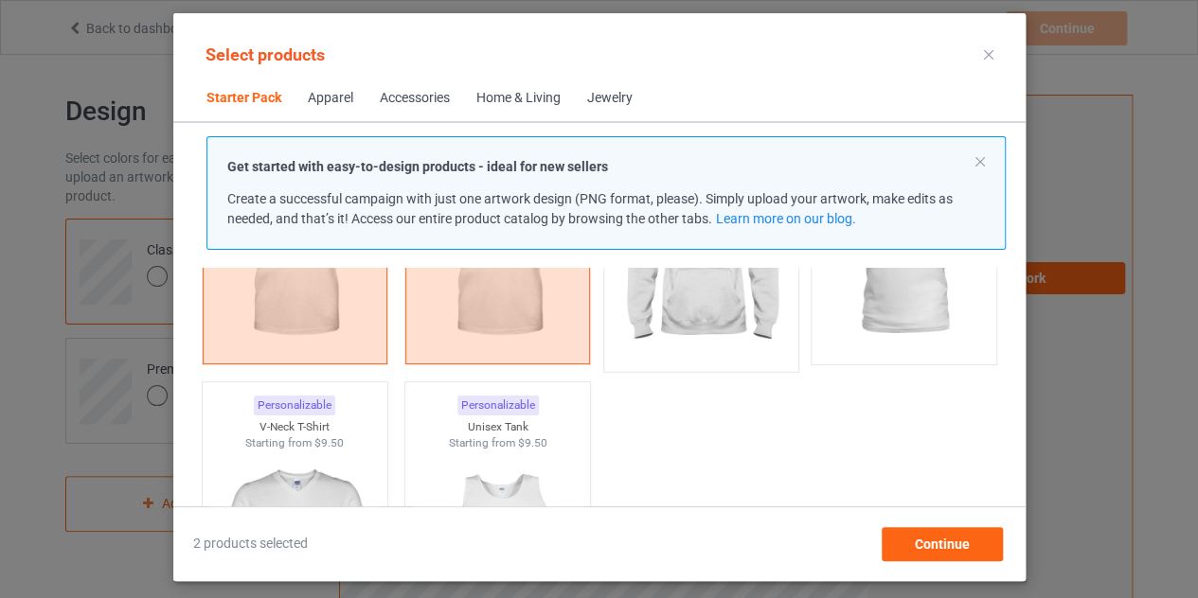
click at [737, 309] on img at bounding box center [701, 250] width 178 height 223
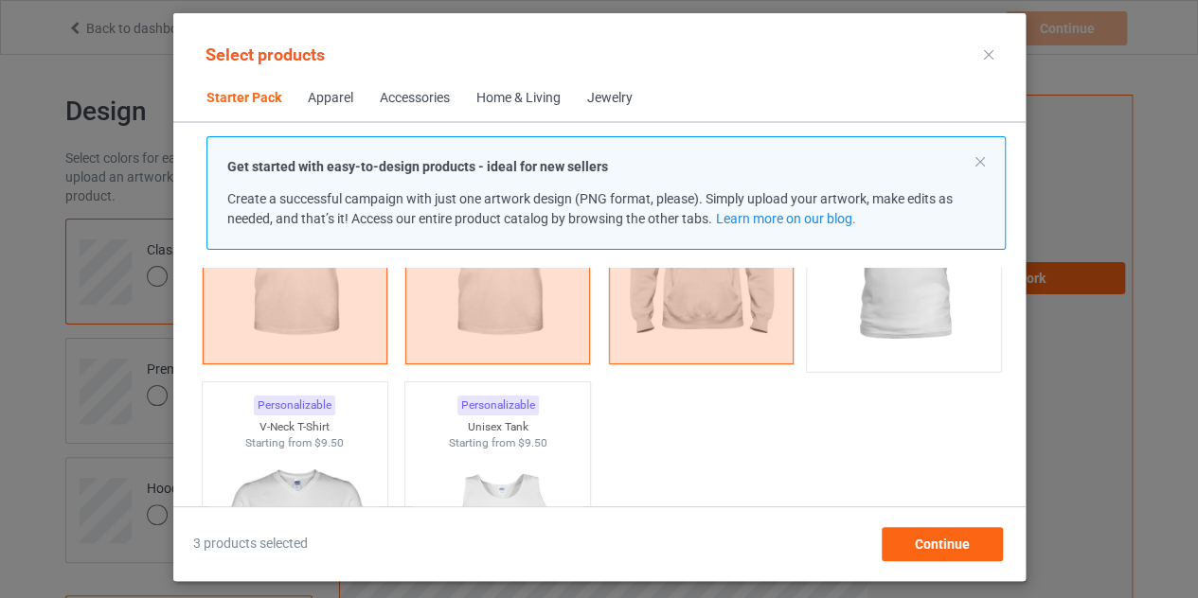
click at [885, 312] on img at bounding box center [903, 250] width 178 height 223
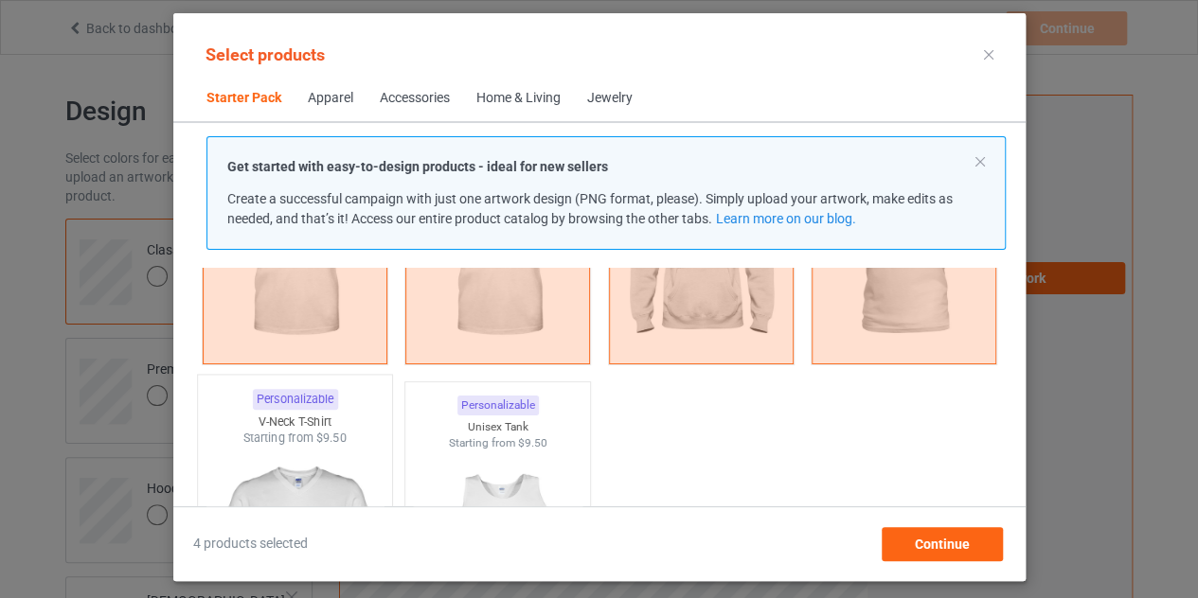
click at [319, 484] on img at bounding box center [294, 558] width 178 height 223
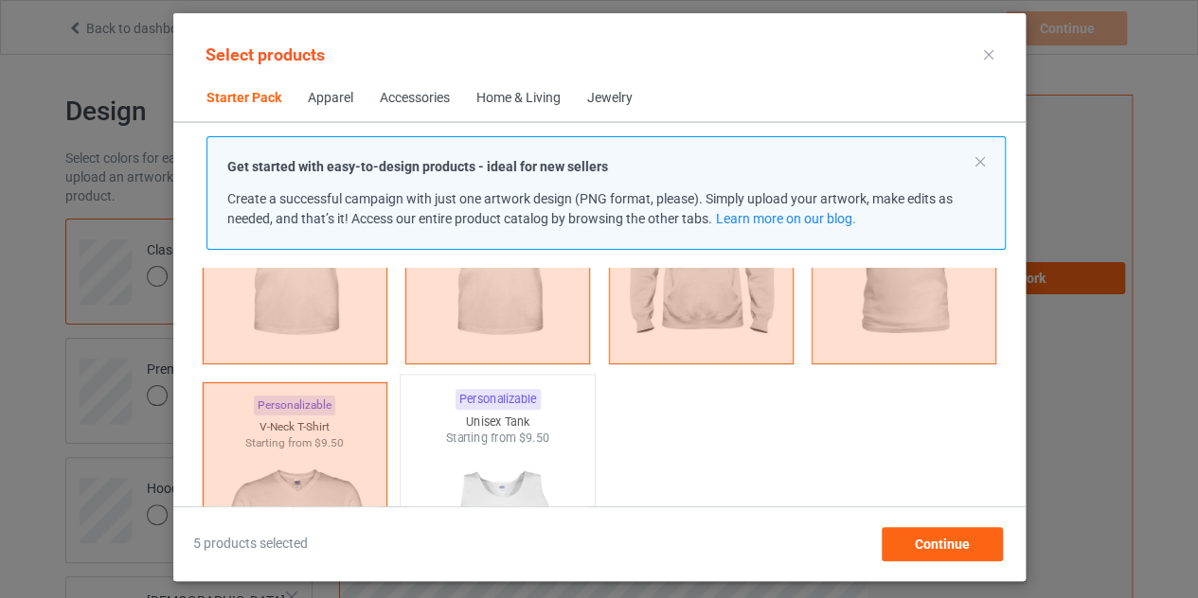
click at [466, 461] on img at bounding box center [497, 558] width 178 height 223
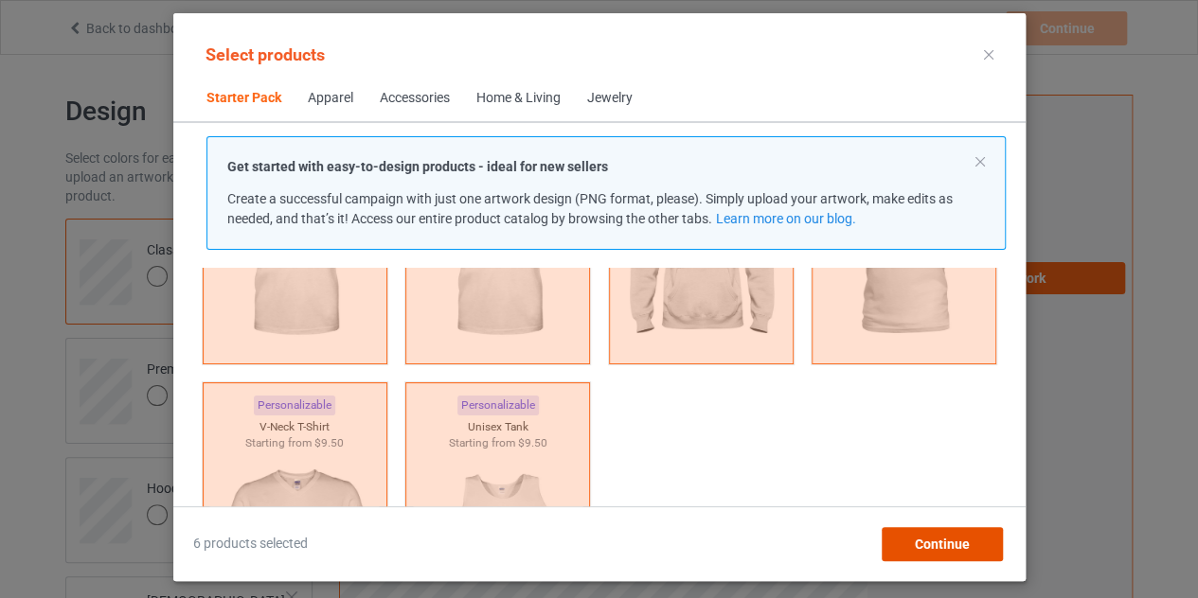
click at [948, 544] on span "Continue" at bounding box center [941, 544] width 55 height 15
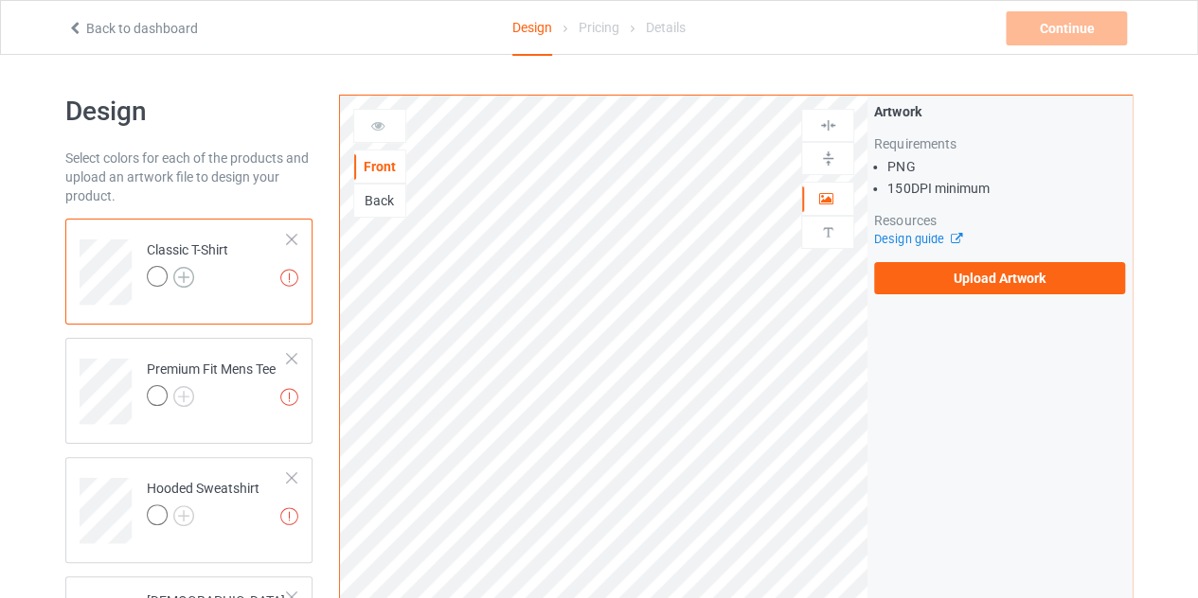
click at [189, 269] on img at bounding box center [183, 277] width 21 height 21
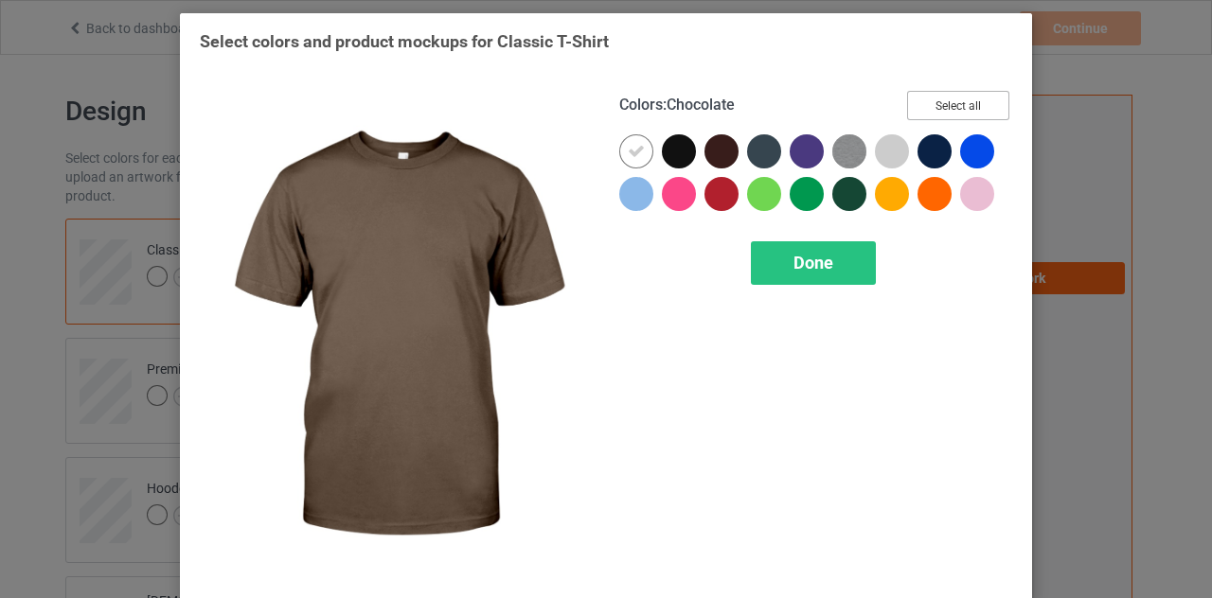
click at [914, 98] on button "Select all" at bounding box center [958, 105] width 102 height 29
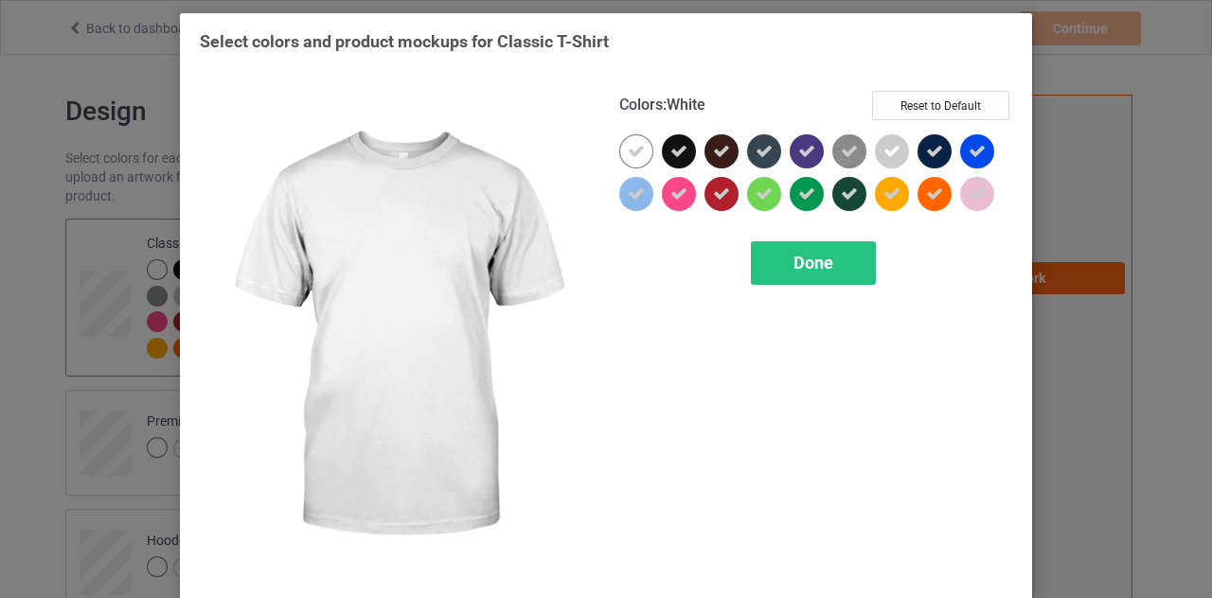
click at [628, 145] on icon at bounding box center [636, 151] width 17 height 17
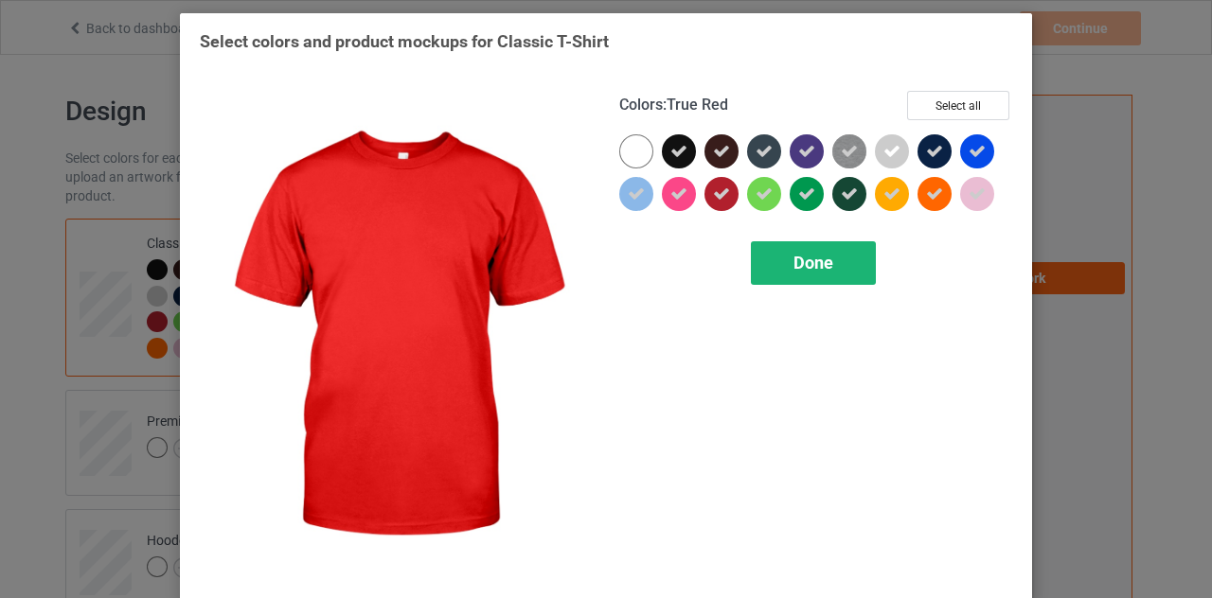
click at [794, 242] on div "Done" at bounding box center [813, 263] width 125 height 44
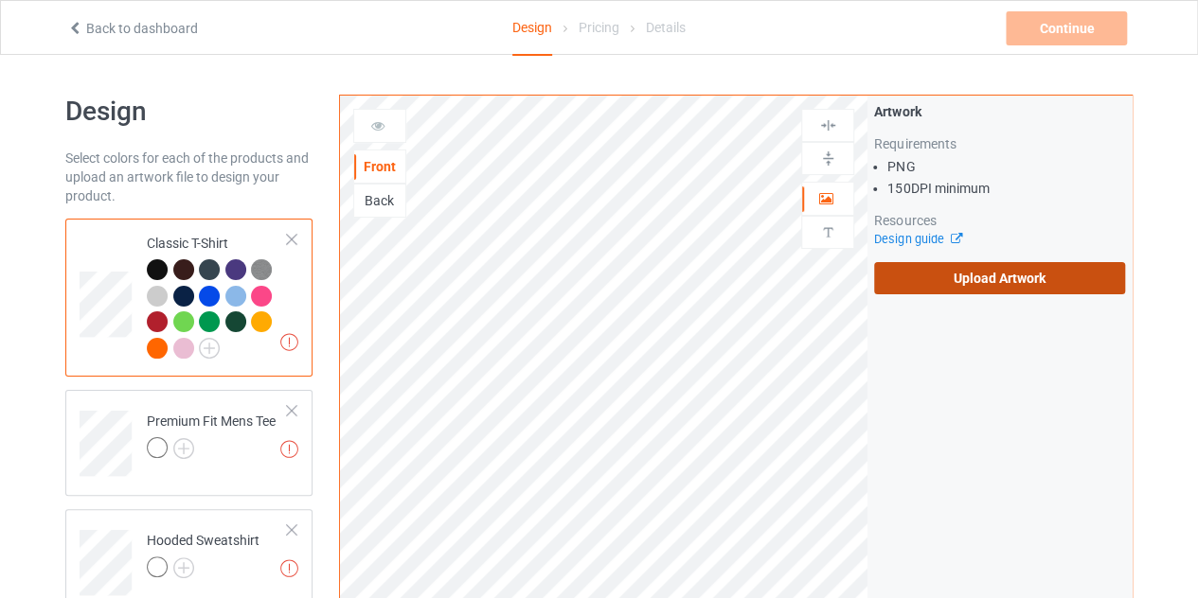
click at [954, 269] on label "Upload Artwork" at bounding box center [999, 278] width 251 height 32
click at [0, 0] on input "Upload Artwork" at bounding box center [0, 0] width 0 height 0
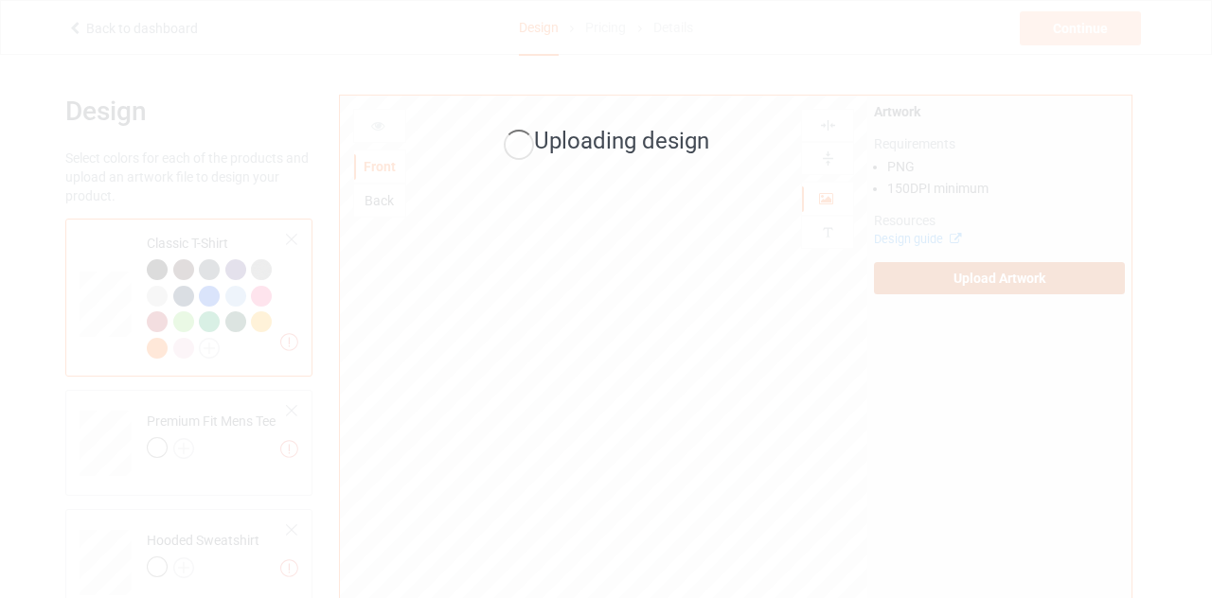
click at [218, 138] on div "Uploading design" at bounding box center [606, 299] width 1212 height 598
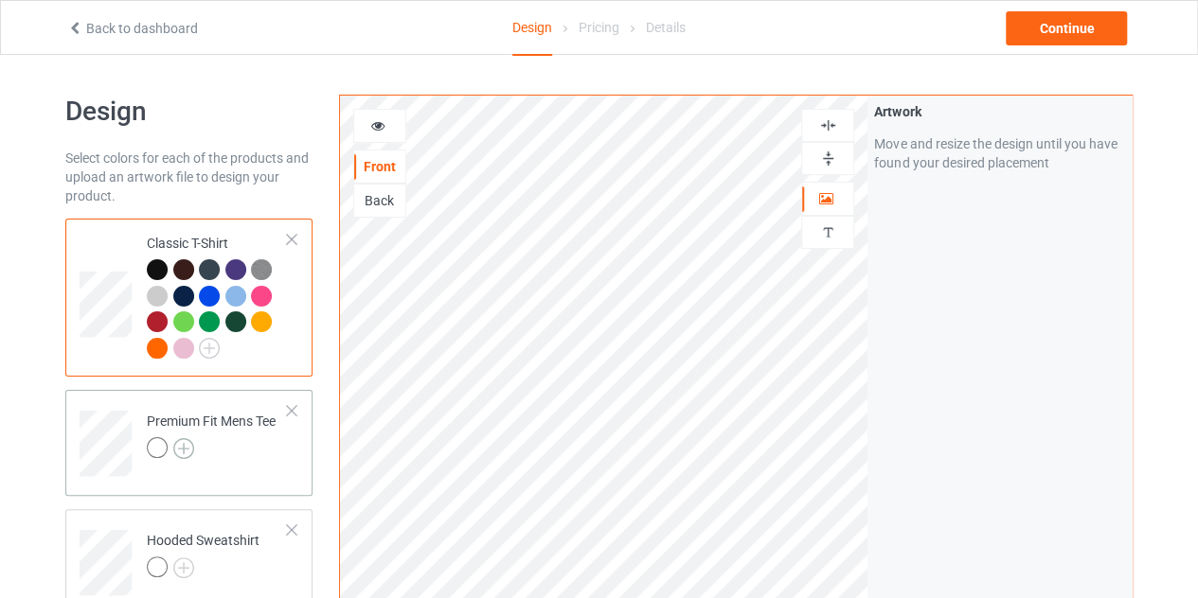
click at [182, 446] on img at bounding box center [183, 448] width 21 height 21
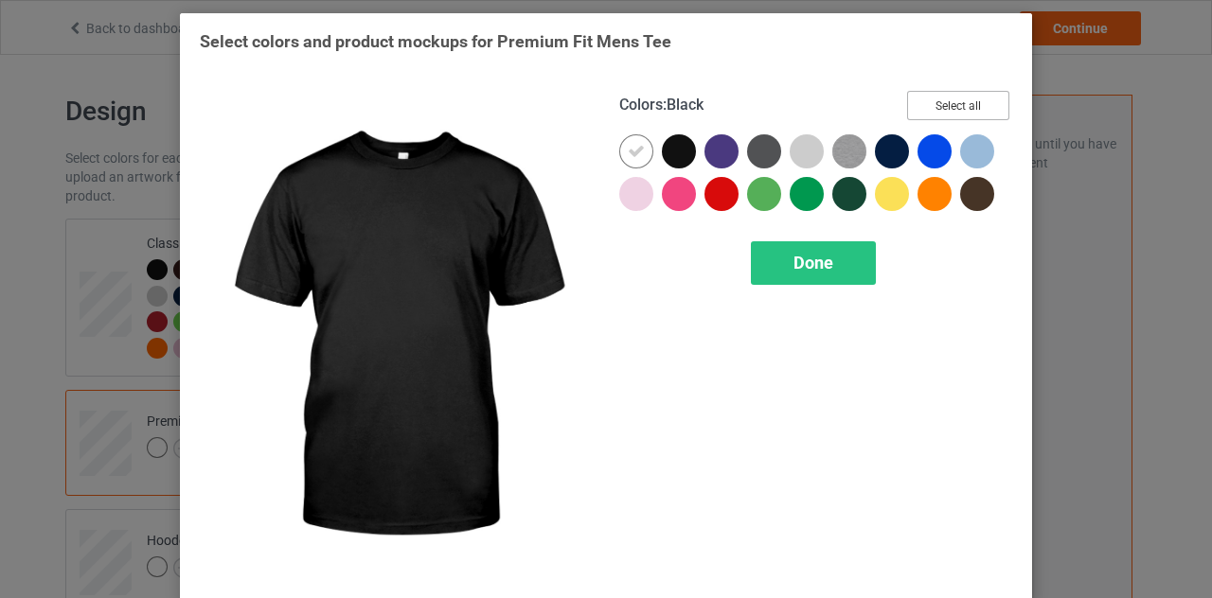
drag, startPoint x: 953, startPoint y: 88, endPoint x: 940, endPoint y: 96, distance: 15.3
click at [940, 96] on div "Colors : Black Select all Done" at bounding box center [815, 337] width 419 height 518
click at [940, 96] on button "Select all" at bounding box center [958, 105] width 102 height 29
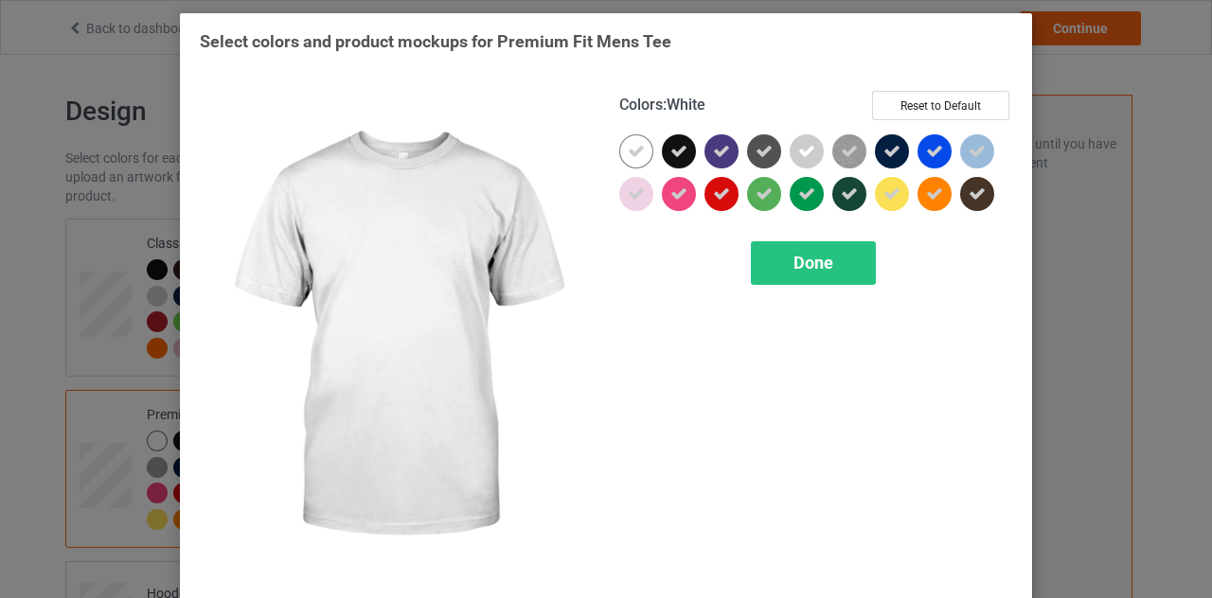
click at [638, 150] on div at bounding box center [636, 151] width 34 height 34
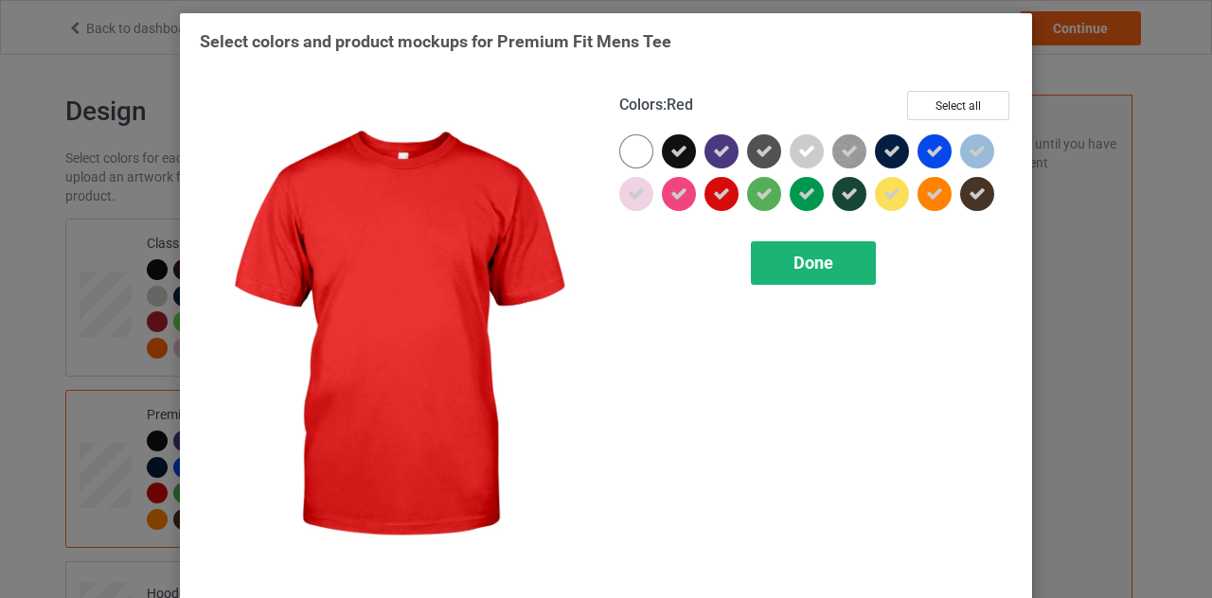
click at [805, 257] on span "Done" at bounding box center [813, 263] width 40 height 20
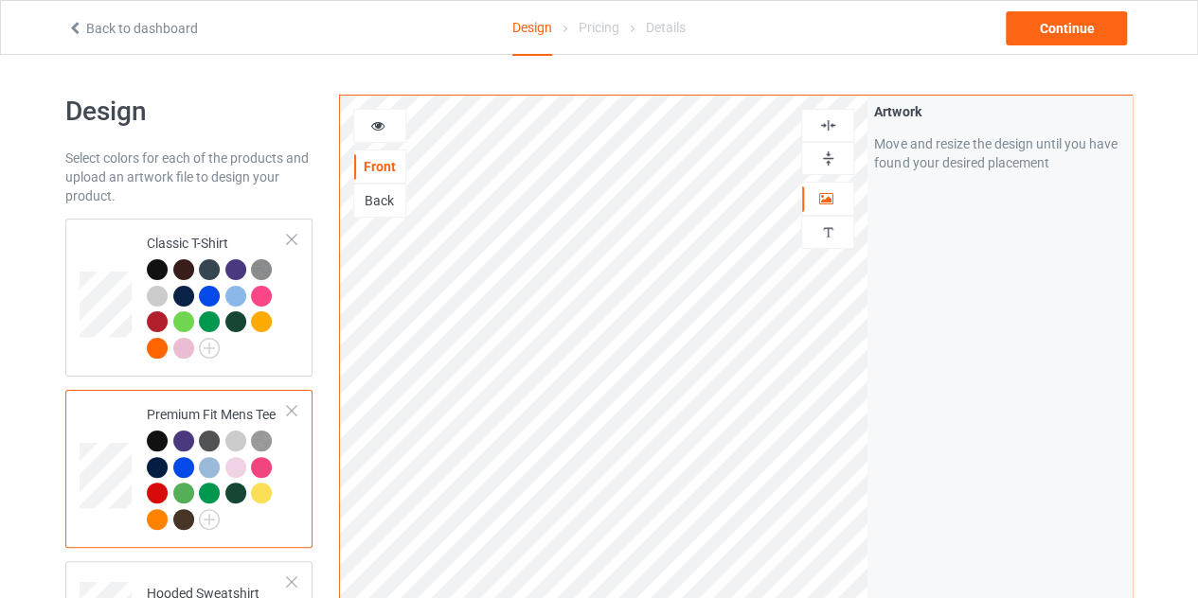
scroll to position [426, 0]
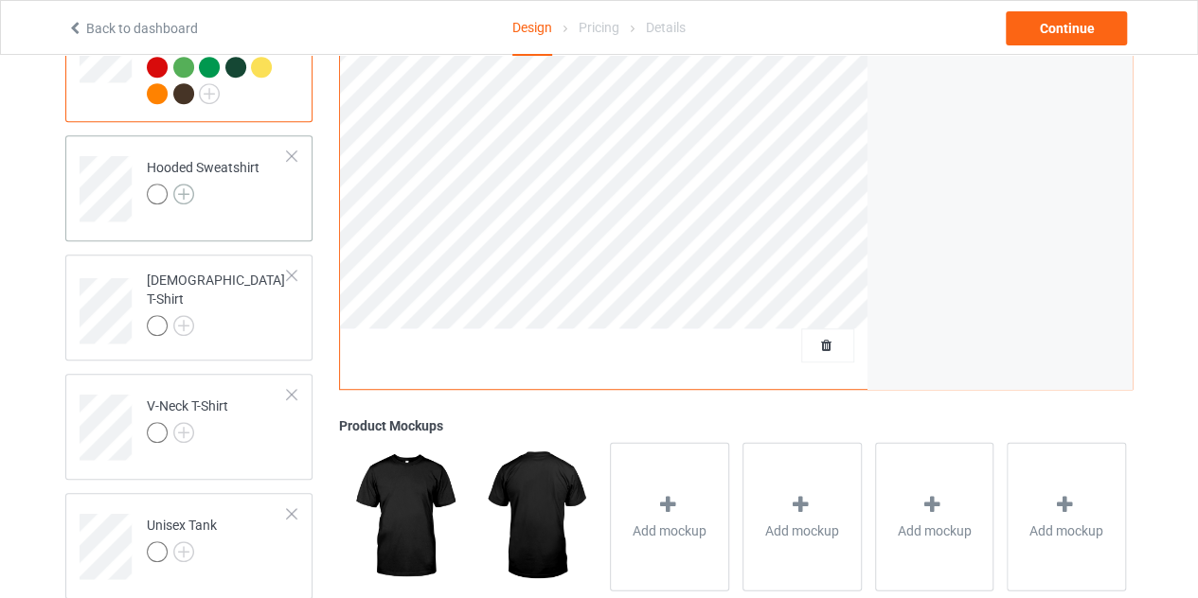
click at [178, 190] on img at bounding box center [183, 194] width 21 height 21
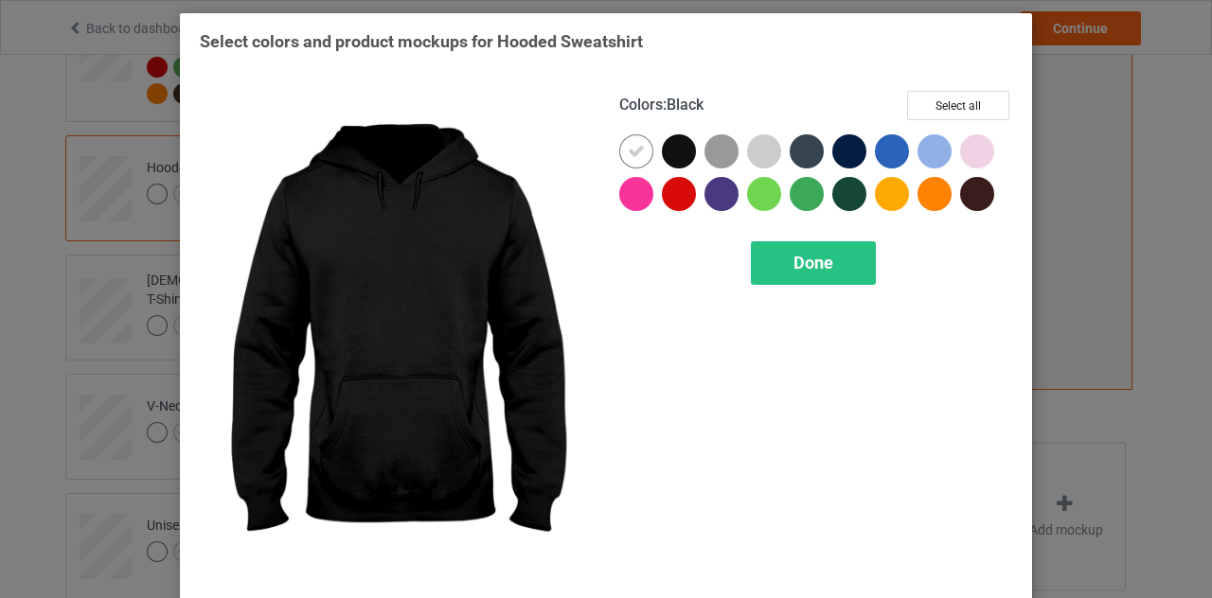
click at [676, 146] on div at bounding box center [679, 151] width 34 height 34
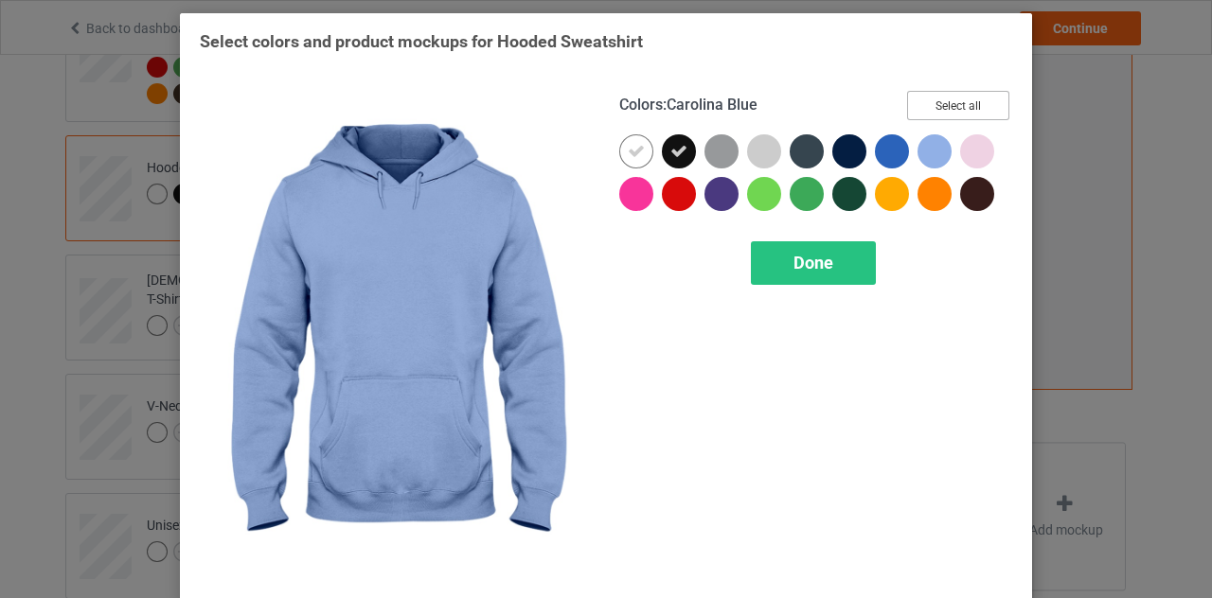
click at [961, 118] on button "Select all" at bounding box center [958, 105] width 102 height 29
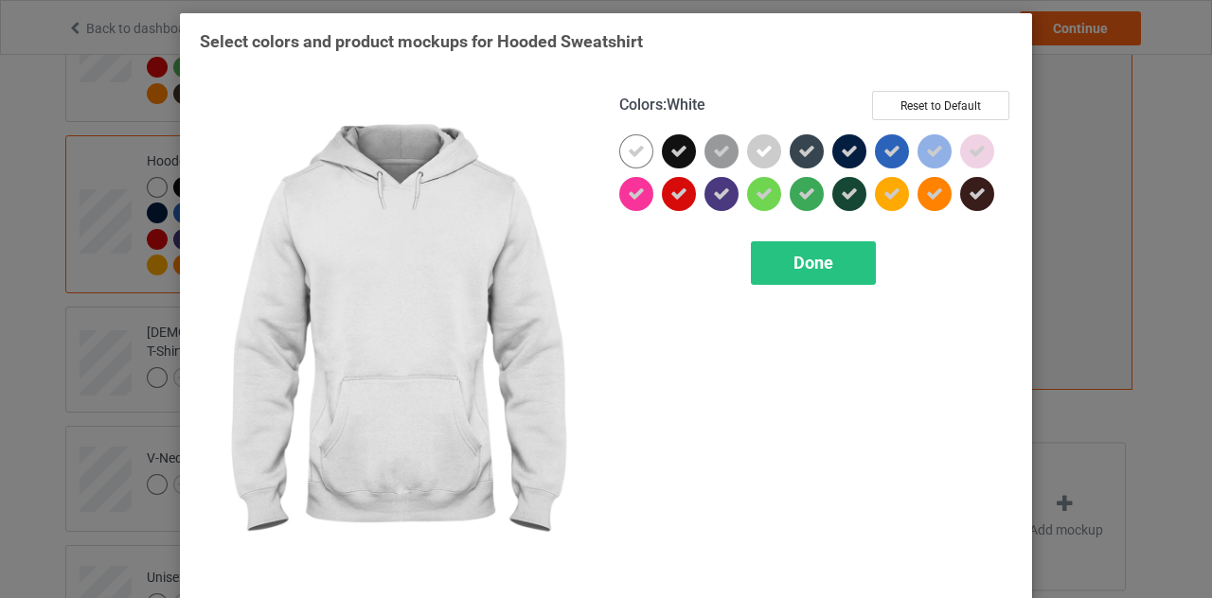
click at [628, 151] on icon at bounding box center [636, 151] width 17 height 17
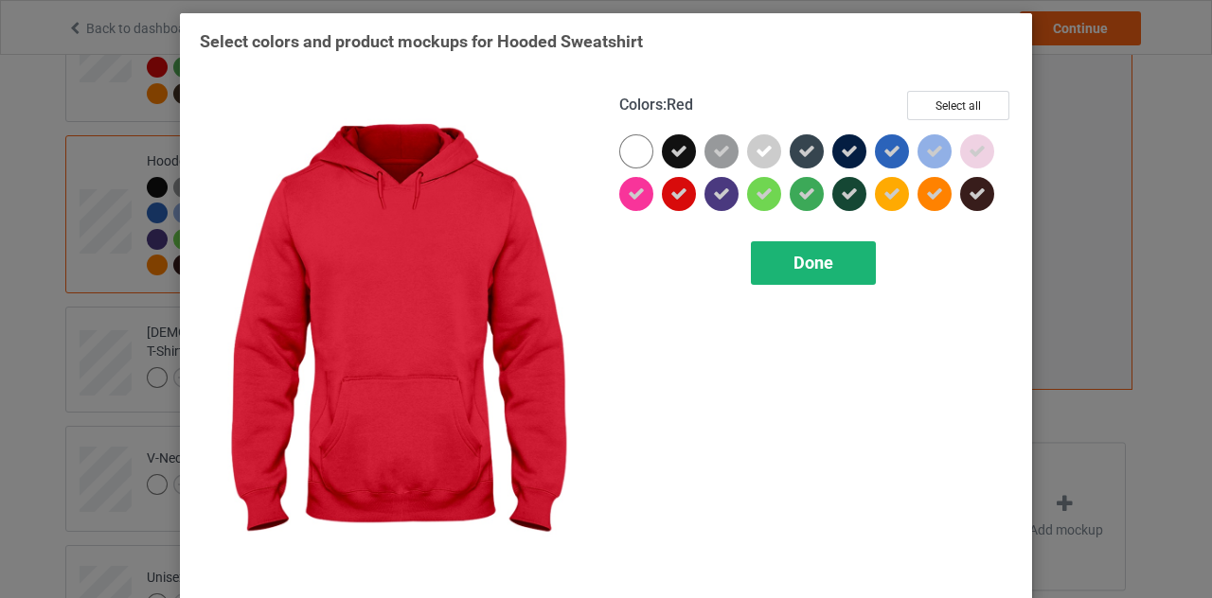
click at [793, 268] on span "Done" at bounding box center [813, 263] width 40 height 20
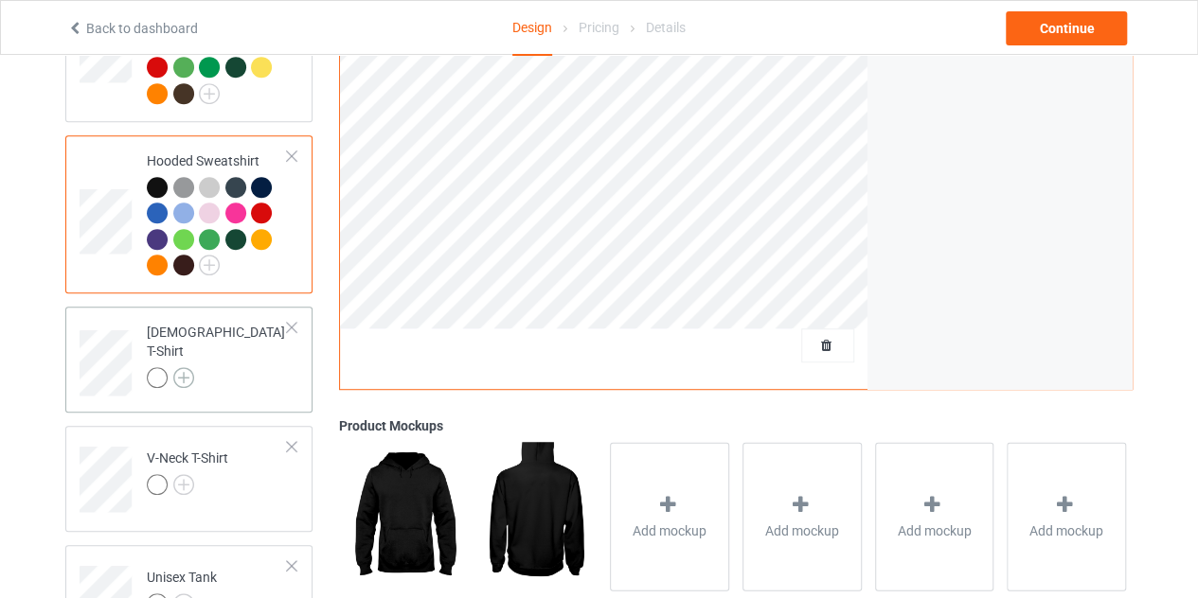
click at [184, 367] on img at bounding box center [183, 377] width 21 height 21
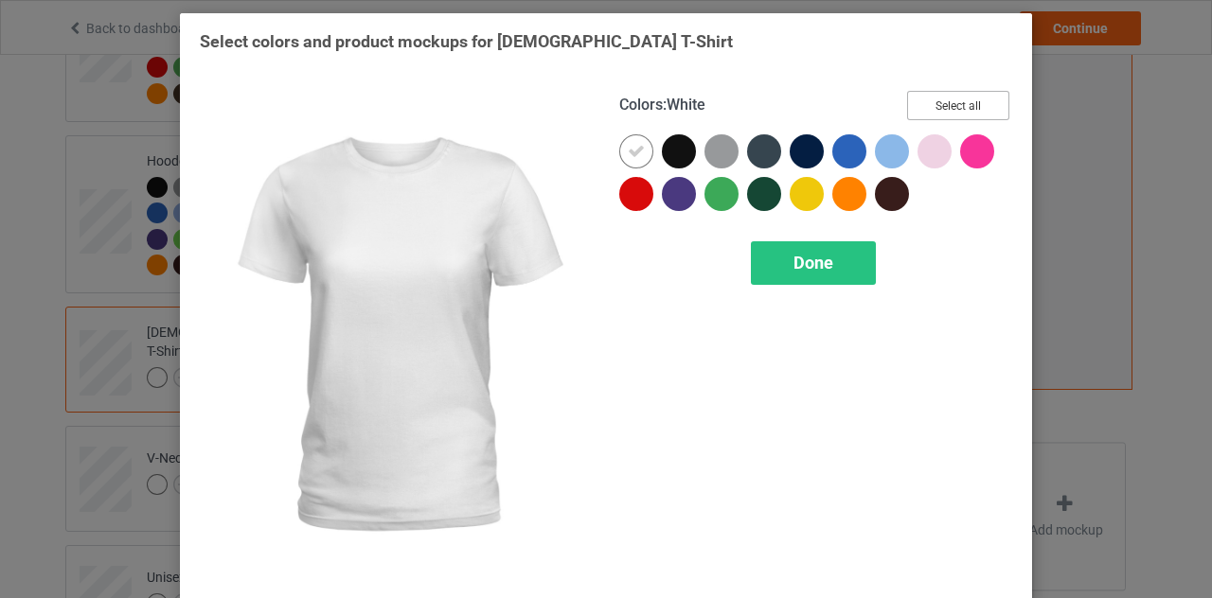
drag, startPoint x: 940, startPoint y: 105, endPoint x: 628, endPoint y: 155, distance: 316.5
click at [628, 155] on div "Colors : White Select all Done" at bounding box center [815, 337] width 419 height 518
click at [628, 155] on icon at bounding box center [636, 151] width 17 height 17
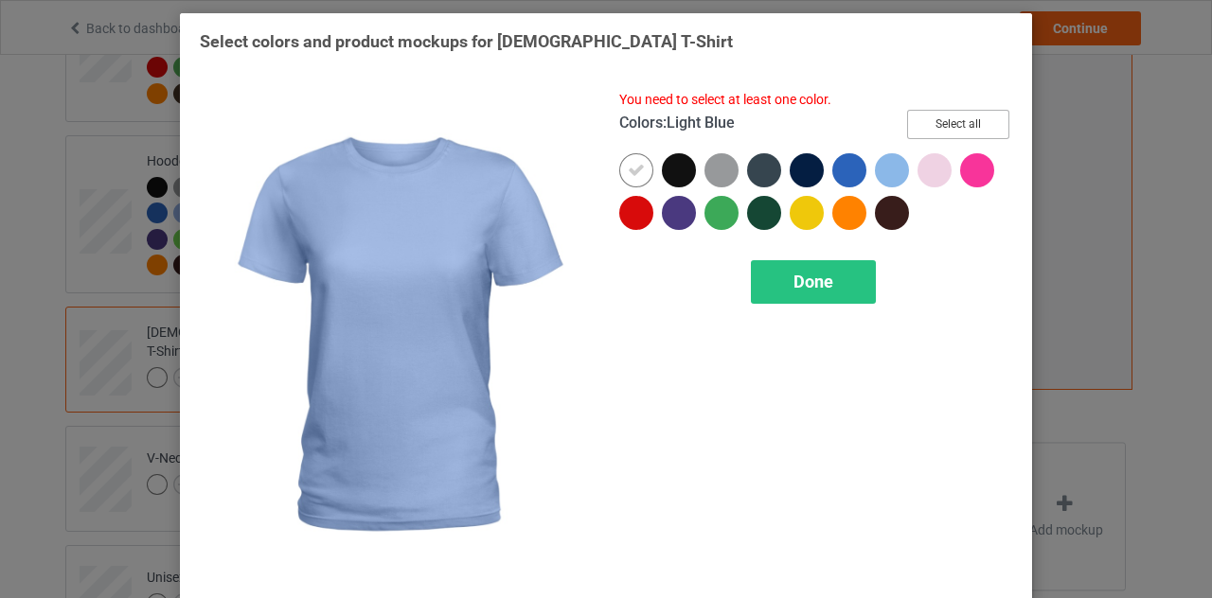
click at [964, 116] on button "Select all" at bounding box center [958, 124] width 102 height 29
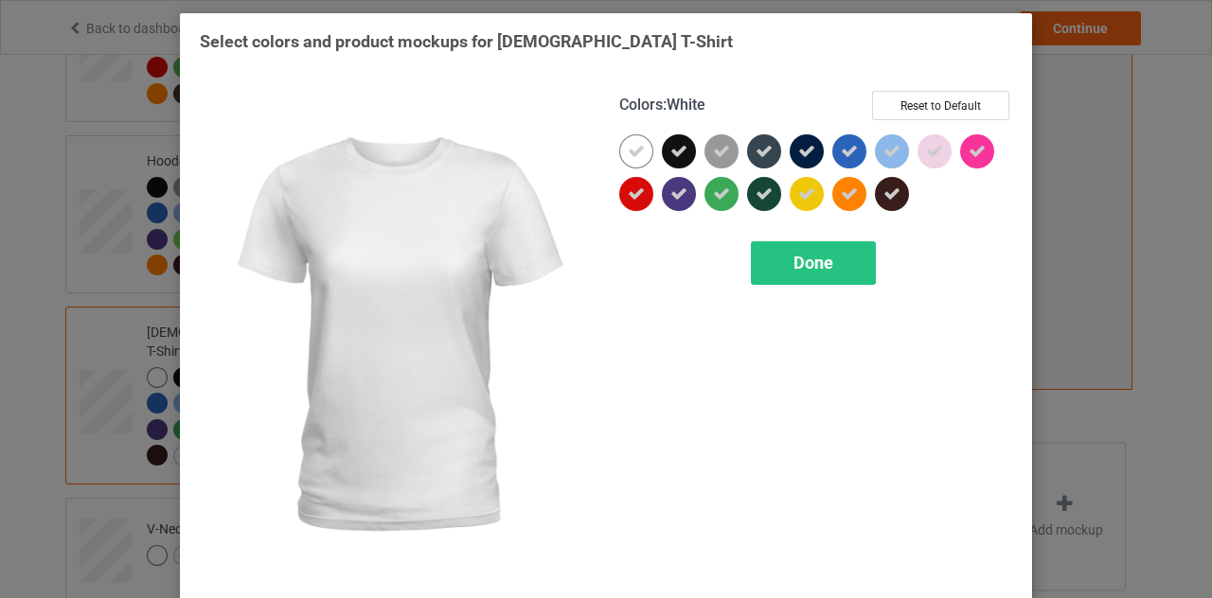
click at [634, 153] on icon at bounding box center [636, 151] width 17 height 17
click at [634, 153] on div at bounding box center [636, 151] width 34 height 34
click at [634, 152] on icon at bounding box center [636, 151] width 17 height 17
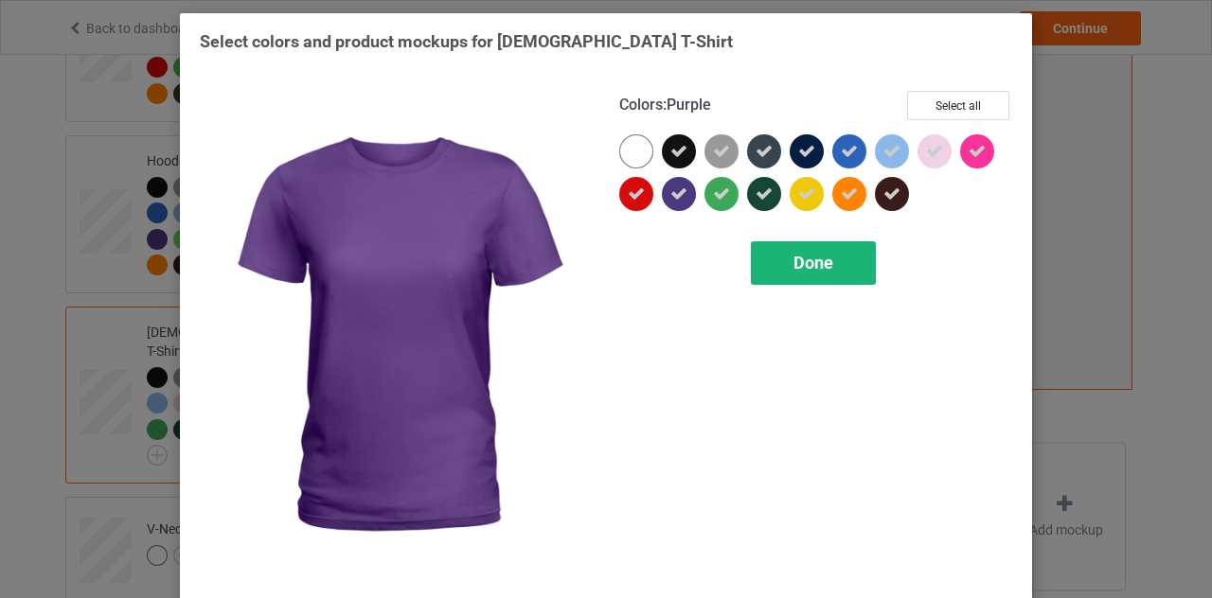
click at [777, 258] on div "Done" at bounding box center [813, 263] width 125 height 44
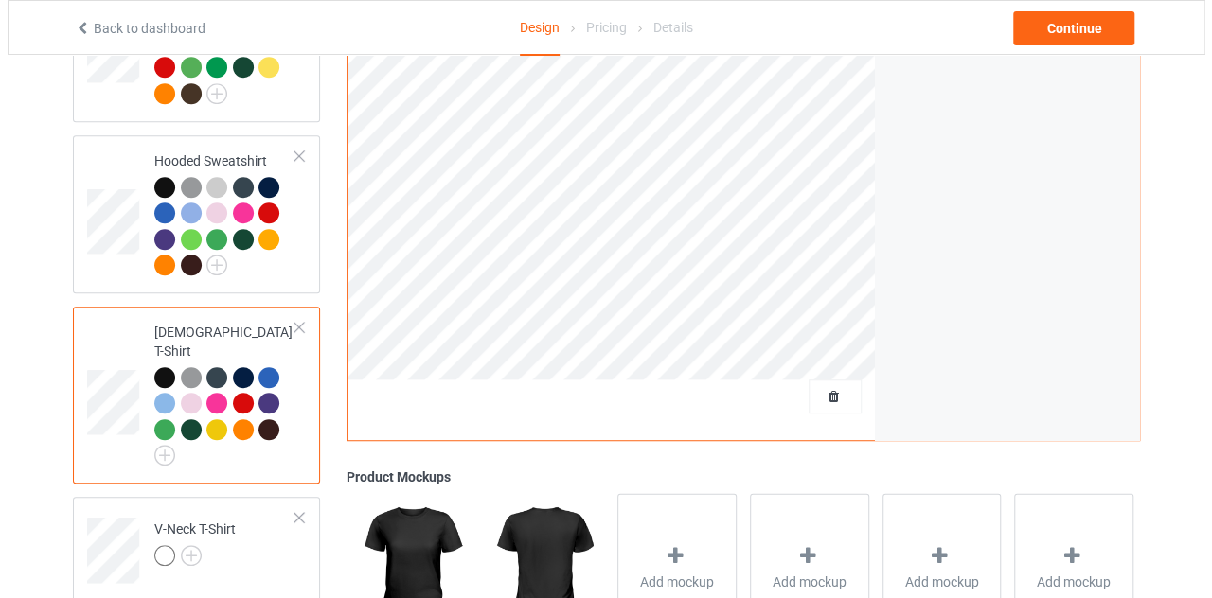
scroll to position [657, 0]
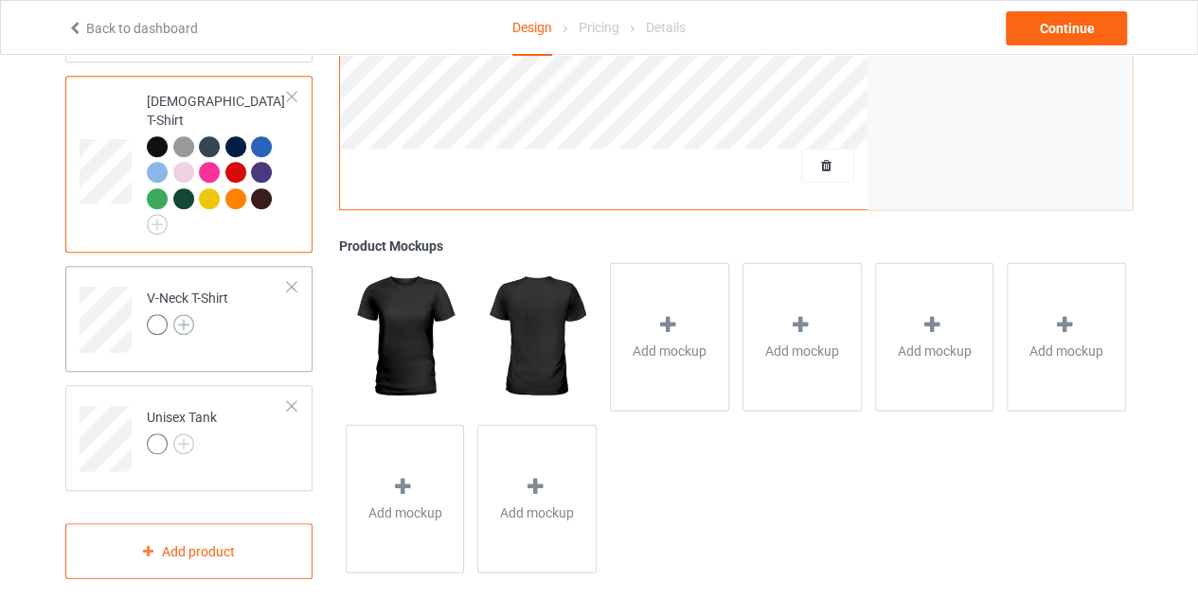
click at [176, 314] on img at bounding box center [183, 324] width 21 height 21
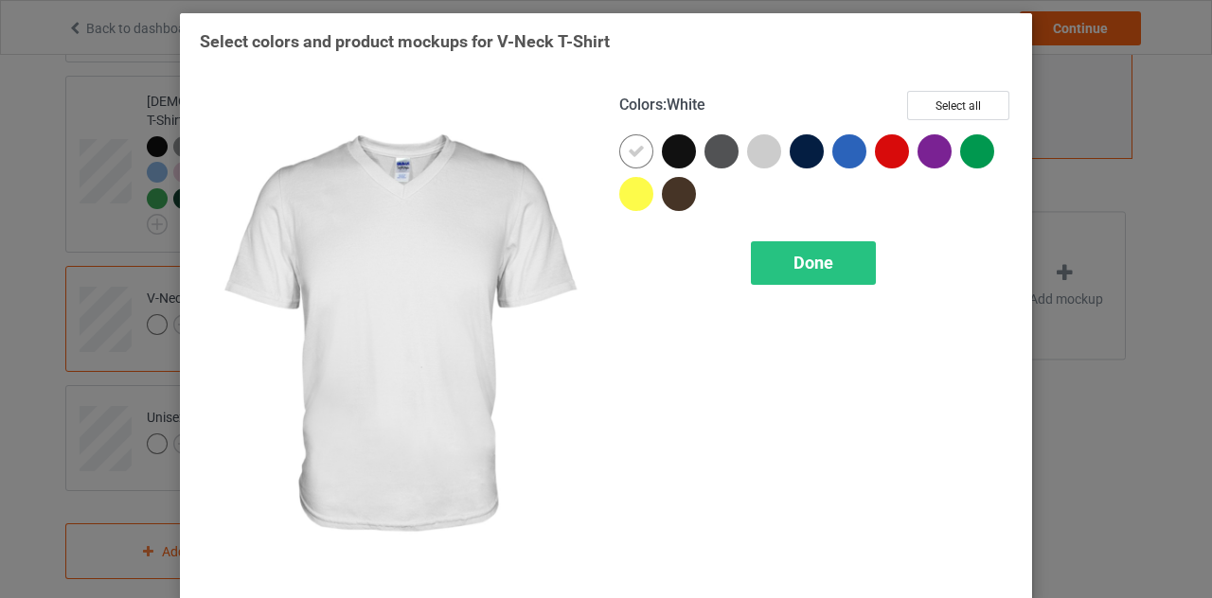
click at [631, 147] on icon at bounding box center [636, 151] width 17 height 17
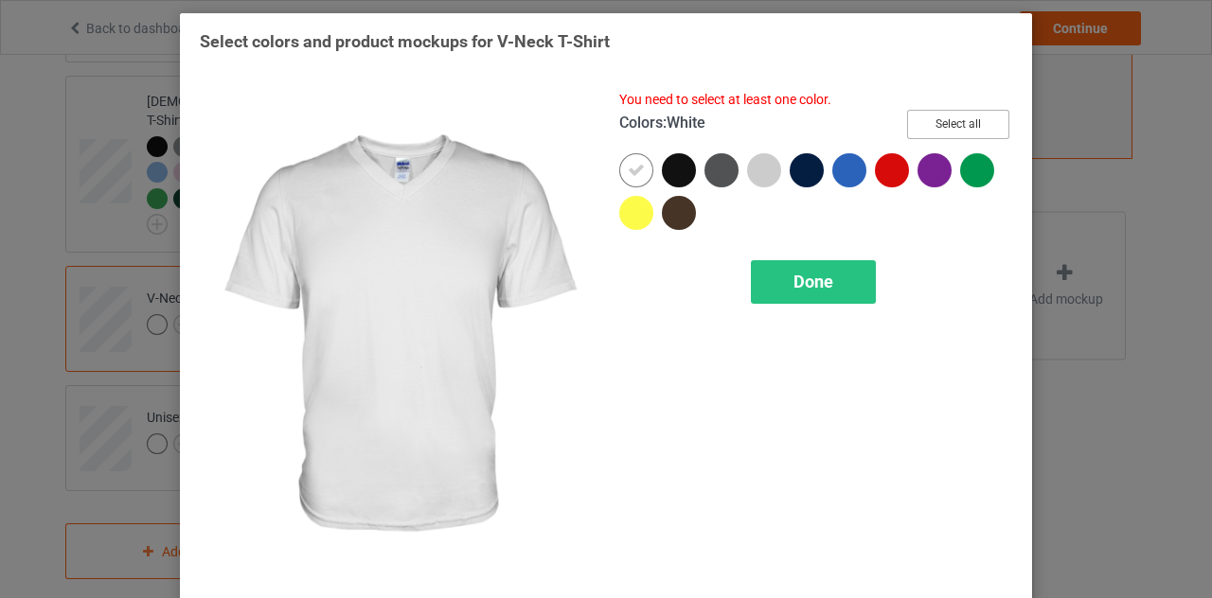
click at [942, 130] on button "Select all" at bounding box center [958, 124] width 102 height 29
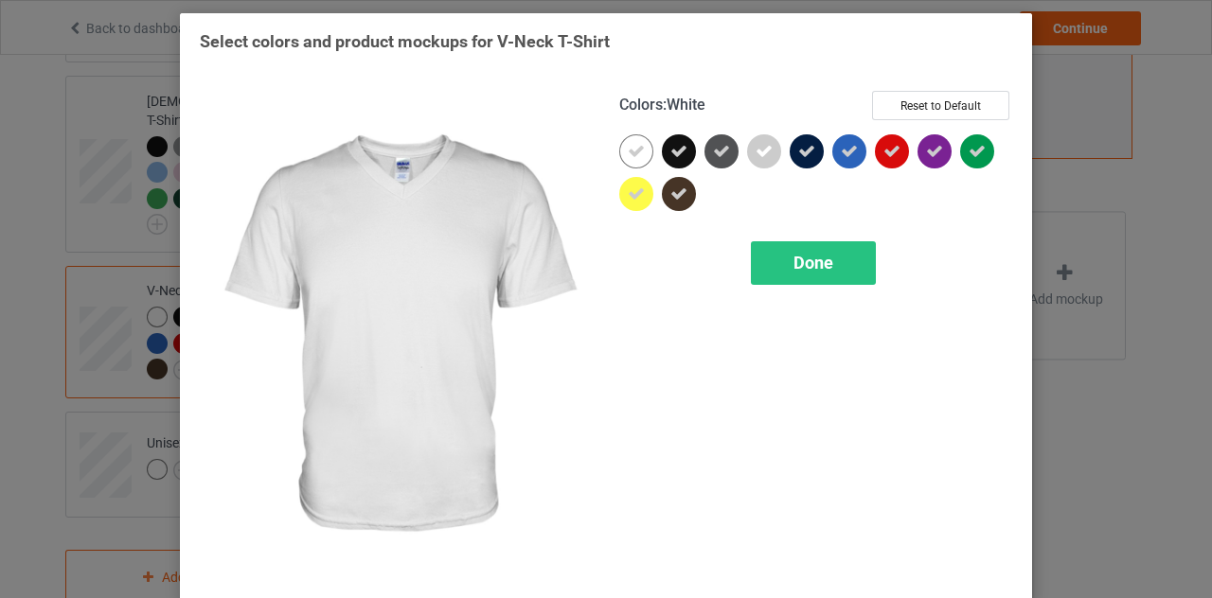
click at [628, 150] on icon at bounding box center [636, 151] width 17 height 17
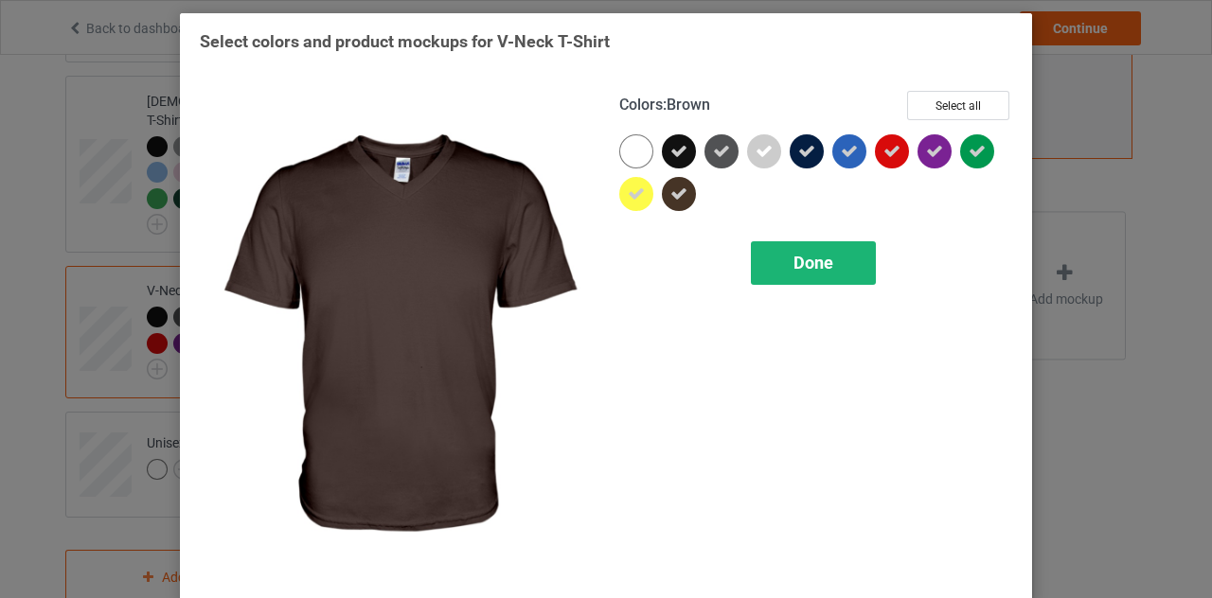
click at [793, 259] on span "Done" at bounding box center [813, 263] width 40 height 20
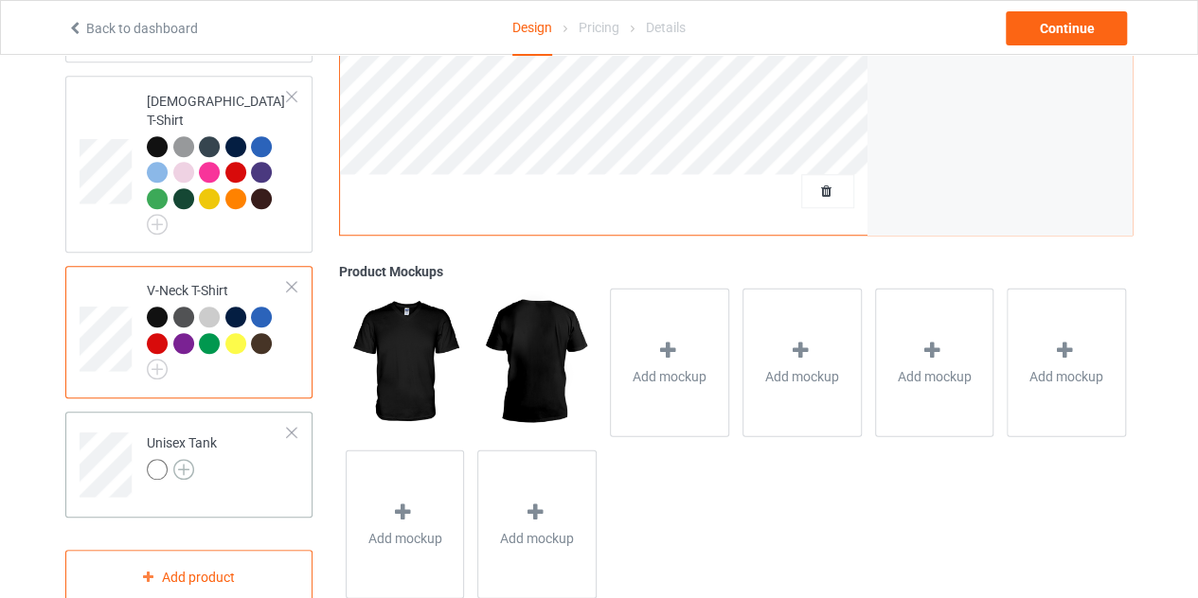
click at [176, 459] on img at bounding box center [183, 469] width 21 height 21
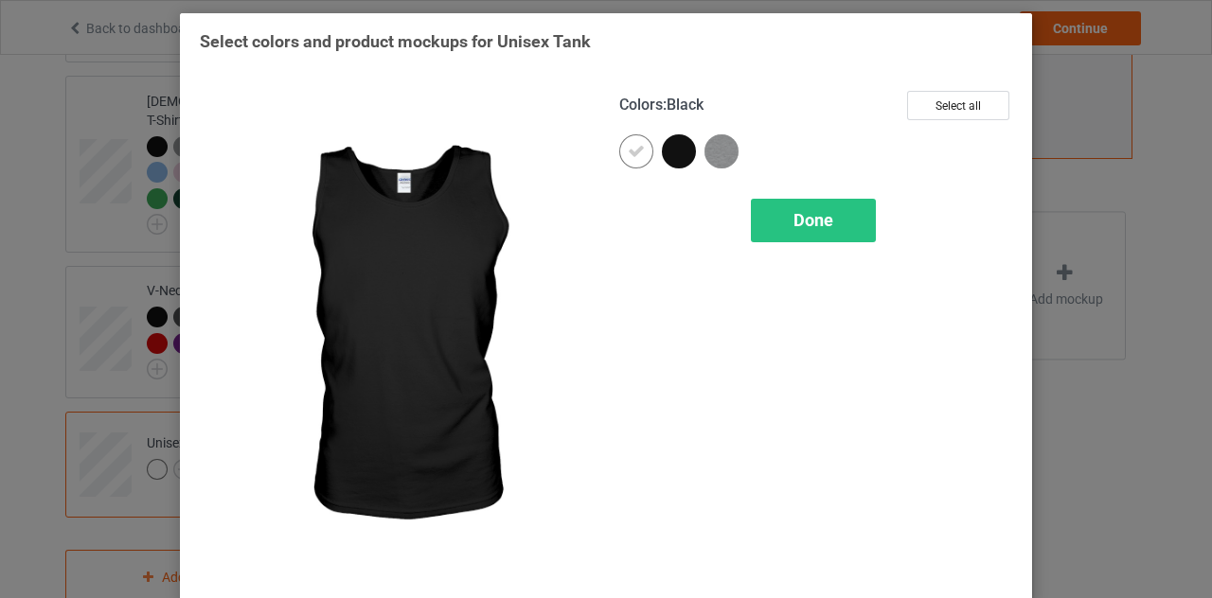
click at [662, 151] on div at bounding box center [679, 151] width 34 height 34
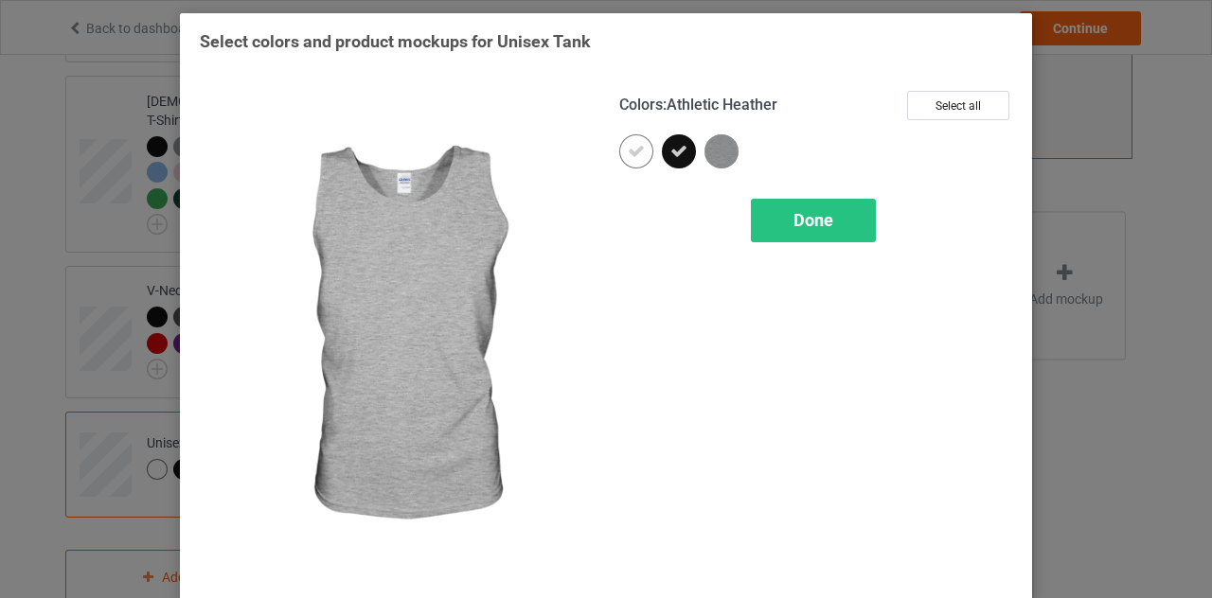
click at [706, 149] on img at bounding box center [721, 151] width 34 height 34
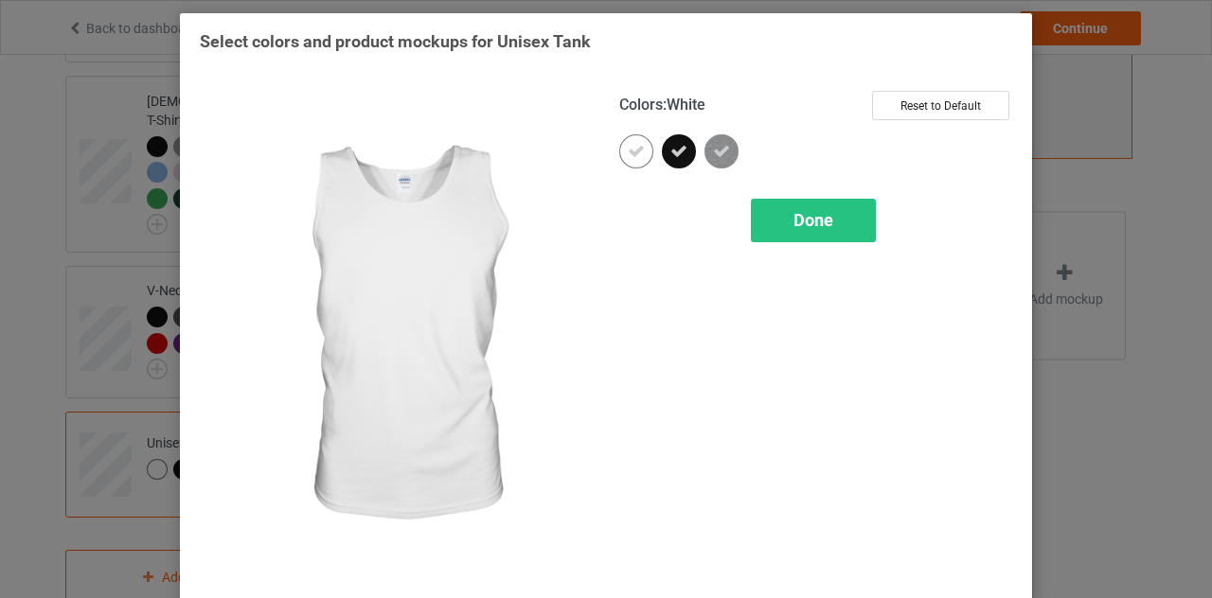
click at [628, 148] on icon at bounding box center [636, 151] width 17 height 17
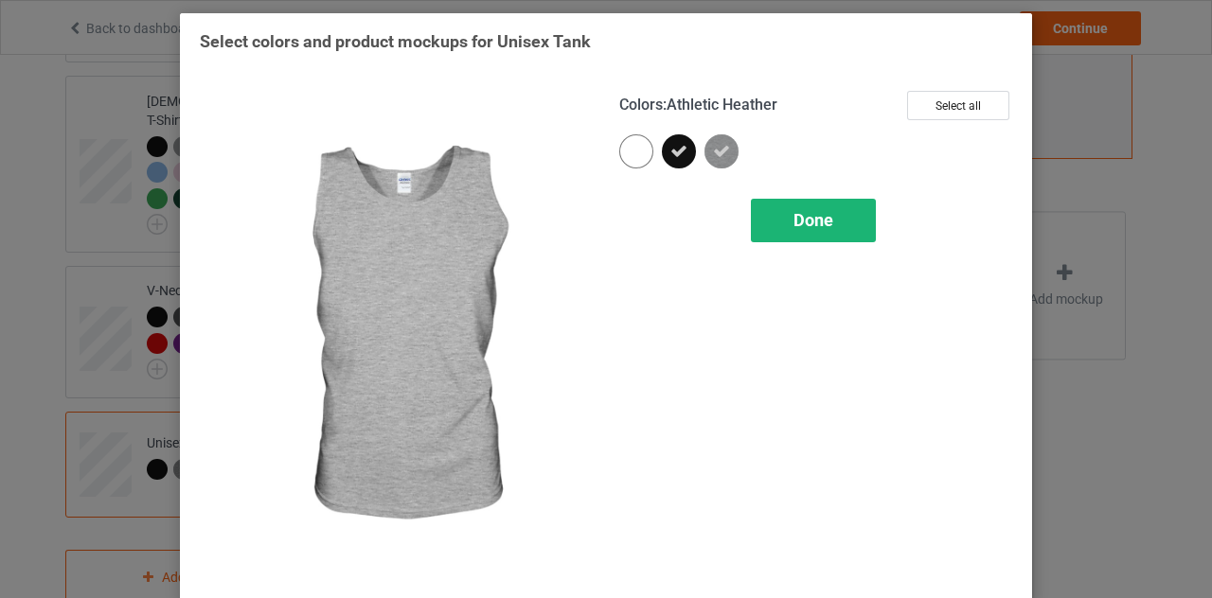
click at [806, 203] on div "Done" at bounding box center [813, 221] width 125 height 44
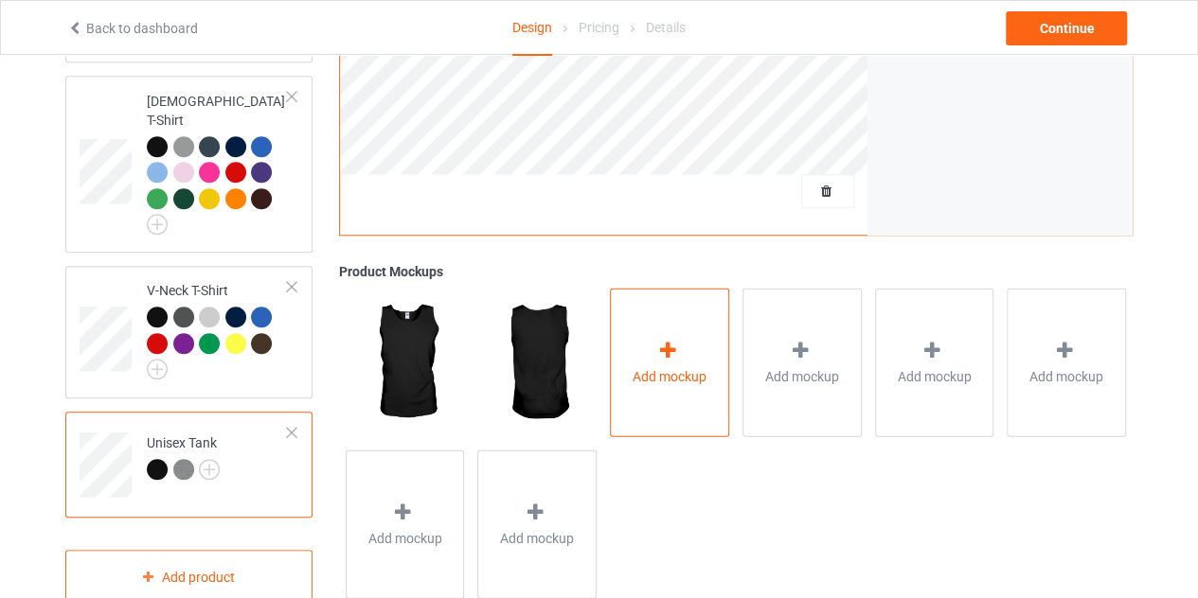
click at [676, 314] on div "Add mockup" at bounding box center [669, 362] width 119 height 149
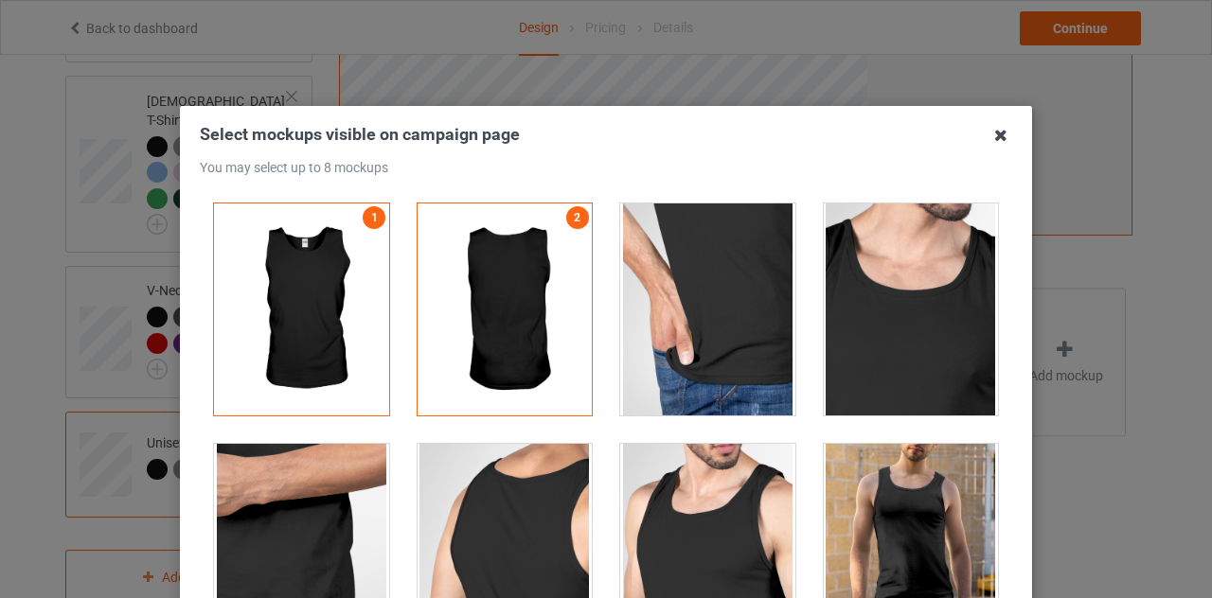
click at [990, 135] on icon at bounding box center [1001, 135] width 30 height 30
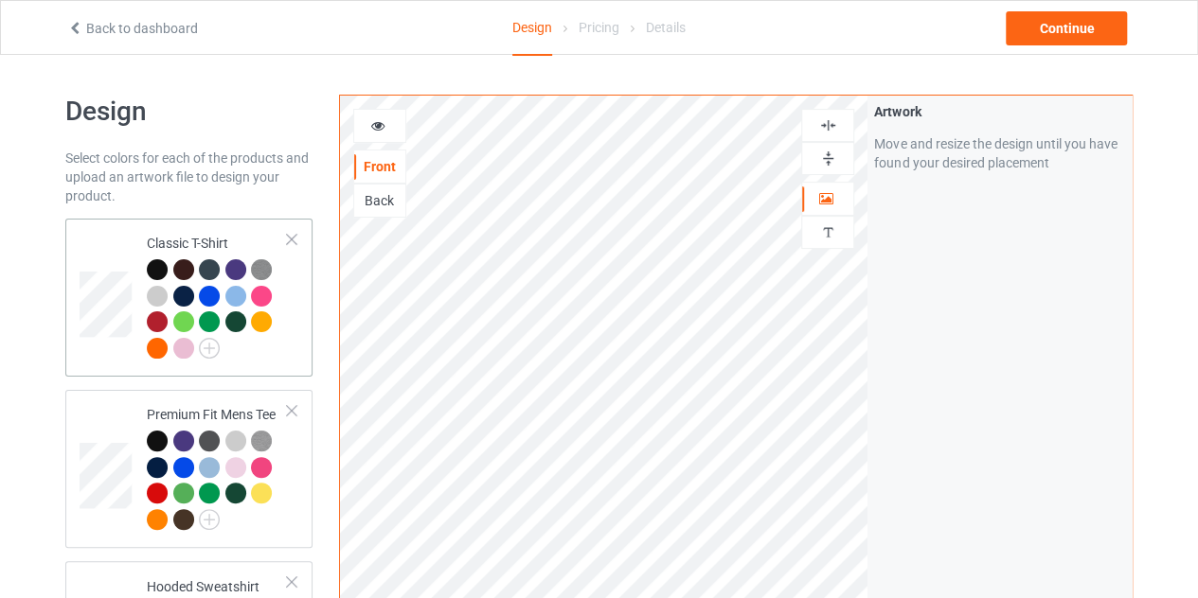
click at [131, 238] on td at bounding box center [108, 297] width 57 height 143
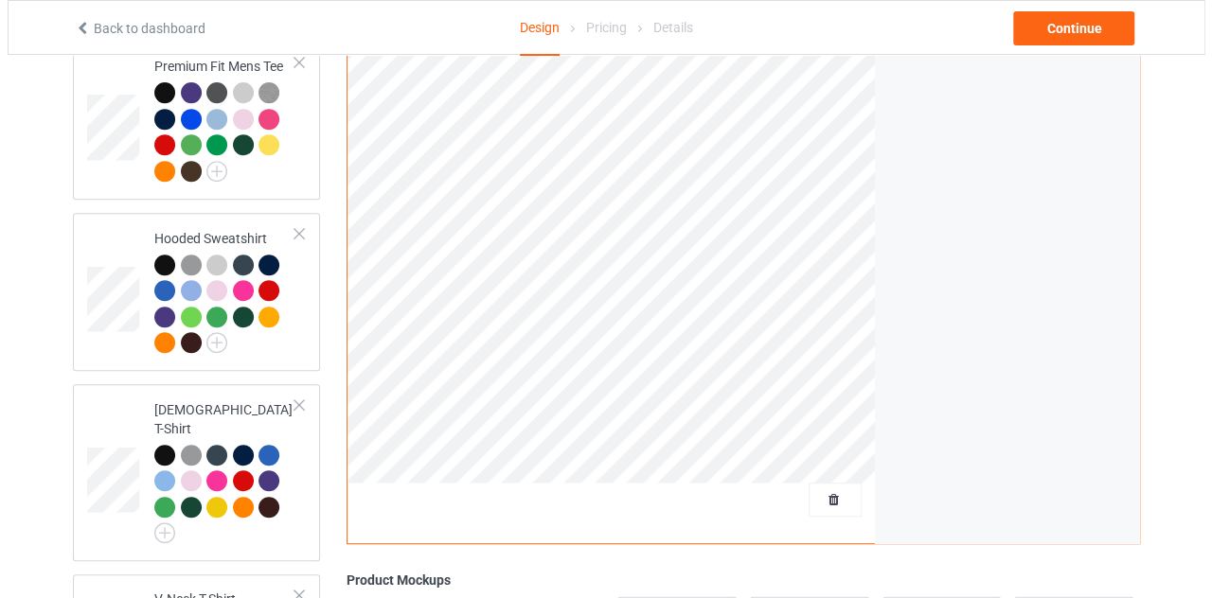
scroll to position [684, 0]
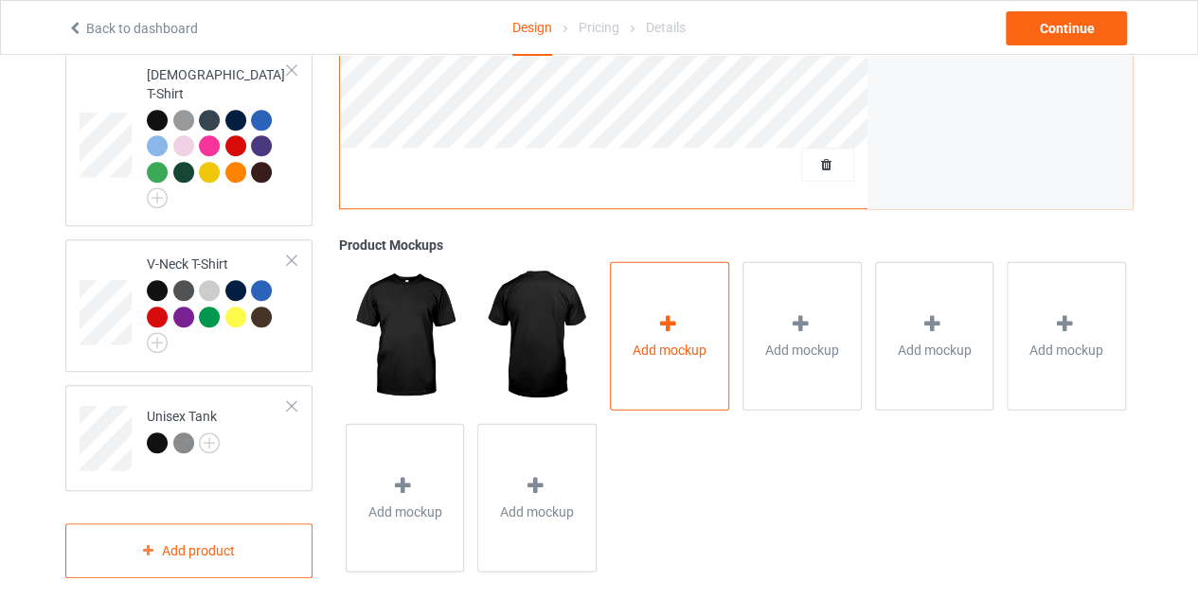
click at [625, 320] on div "Add mockup" at bounding box center [669, 335] width 119 height 149
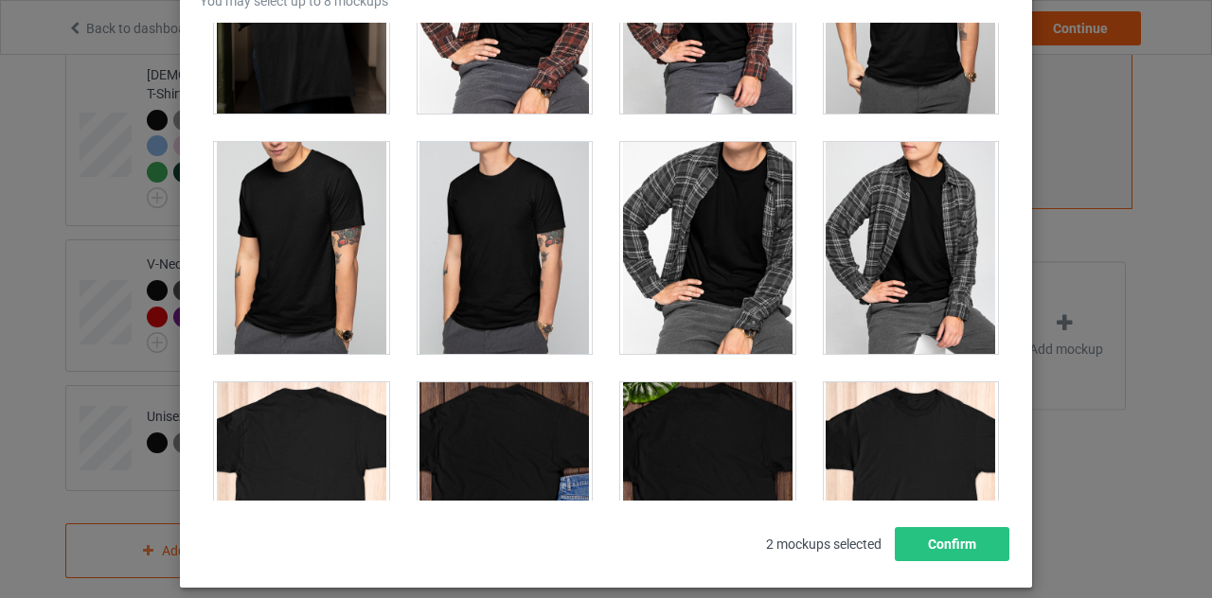
scroll to position [5467, 0]
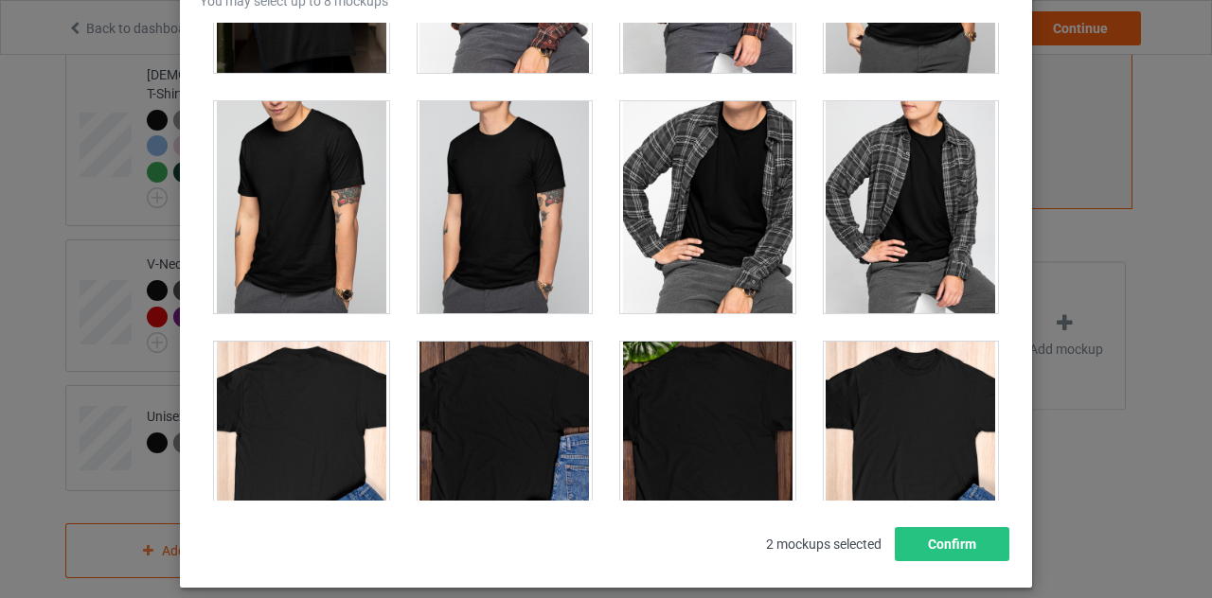
click at [287, 187] on div at bounding box center [301, 207] width 175 height 212
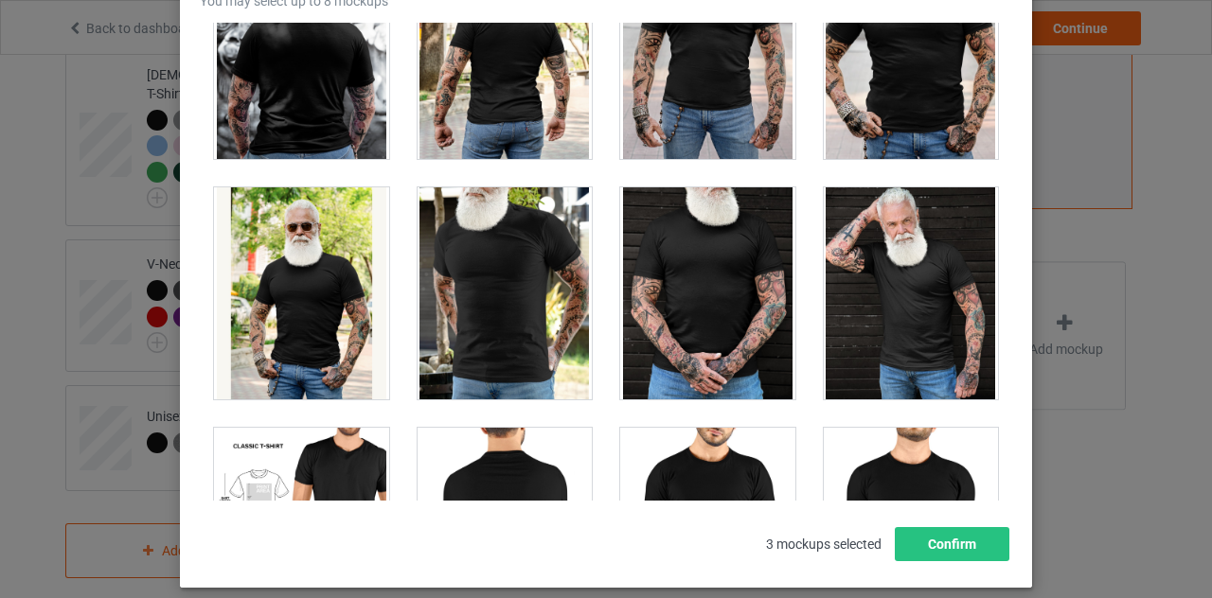
scroll to position [15487, 0]
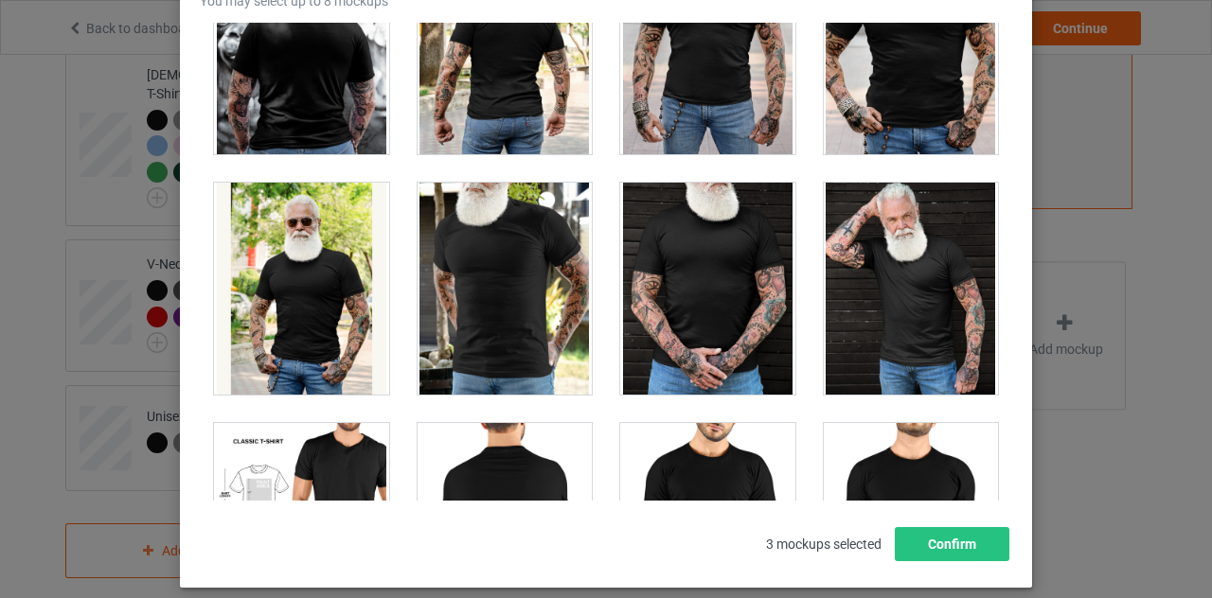
click at [724, 244] on div at bounding box center [707, 289] width 175 height 212
click at [263, 264] on div at bounding box center [301, 289] width 175 height 212
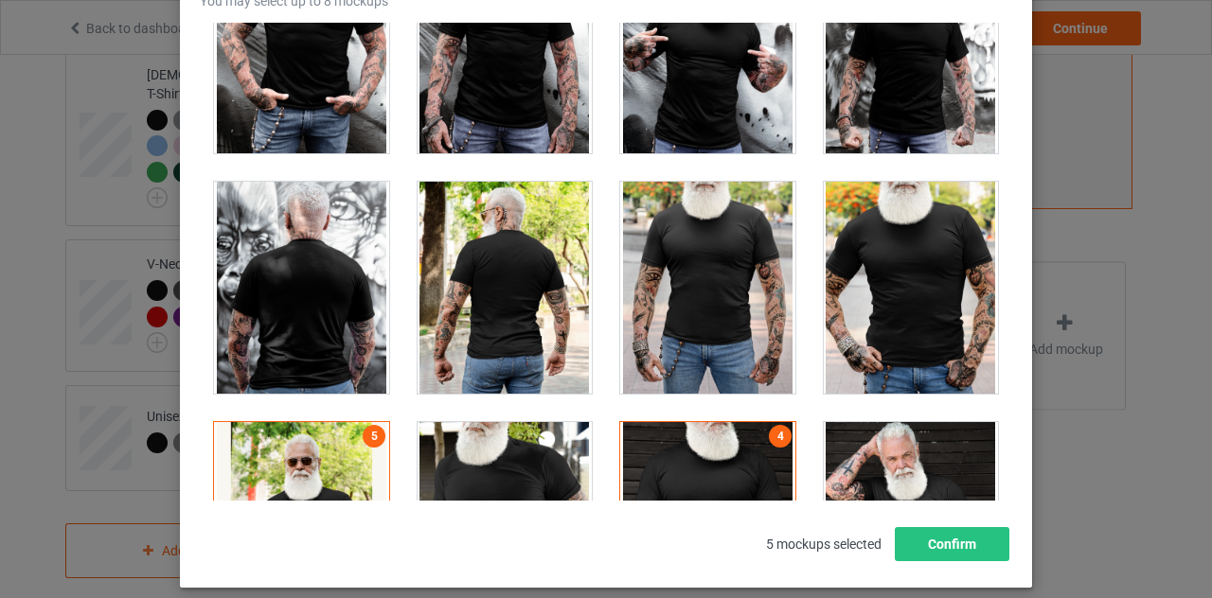
scroll to position [15246, 0]
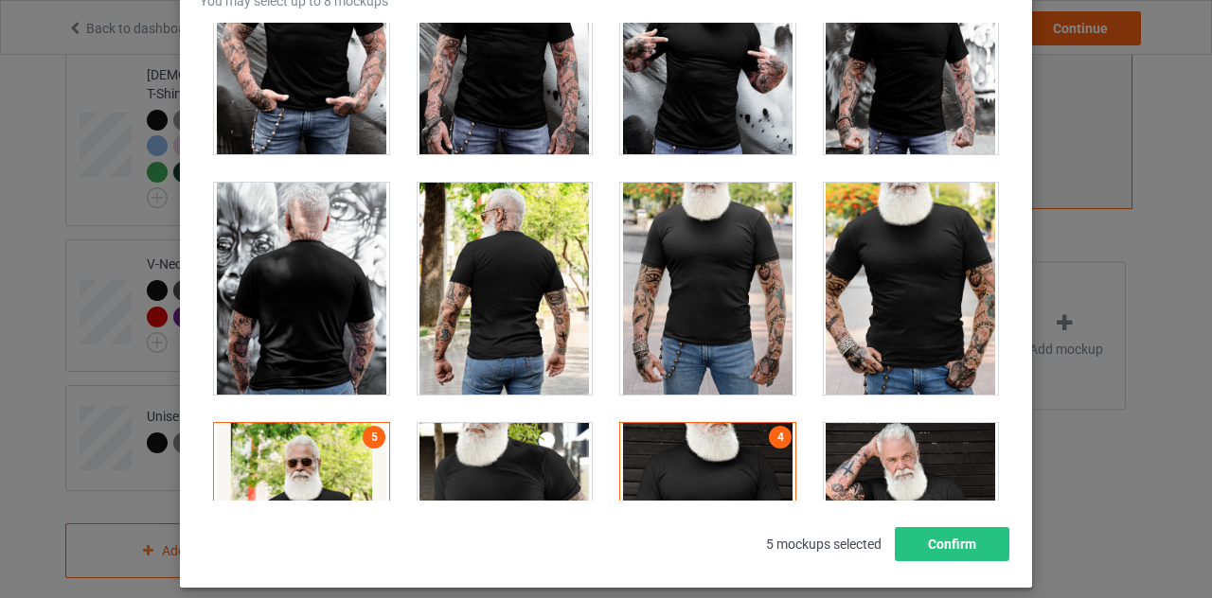
click at [722, 275] on div at bounding box center [707, 289] width 175 height 212
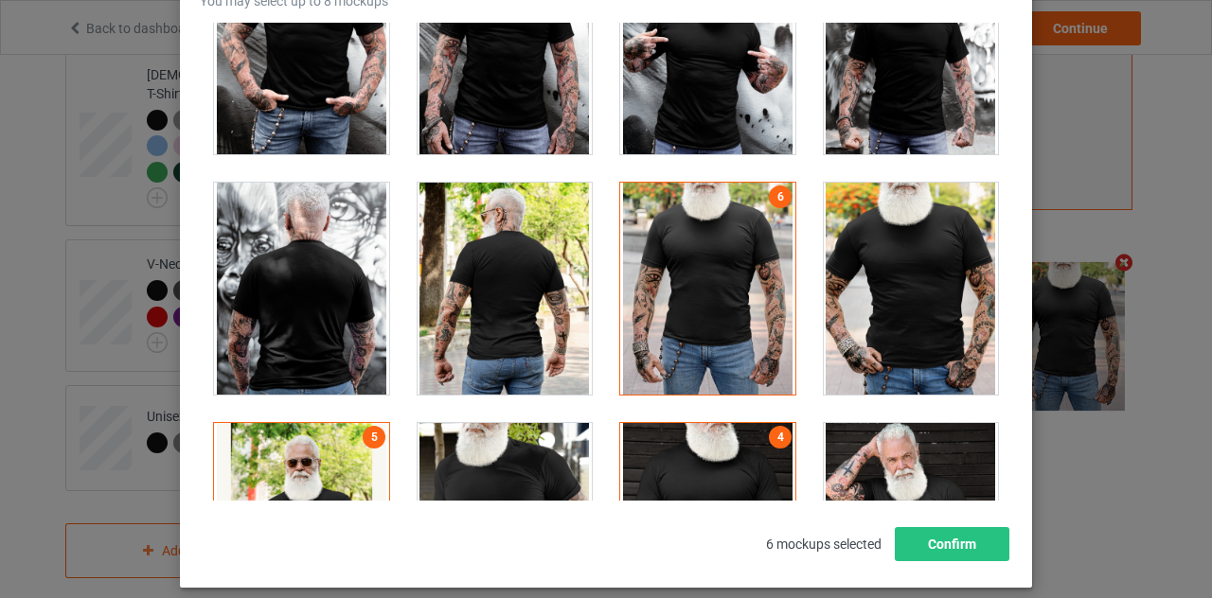
scroll to position [14990, 0]
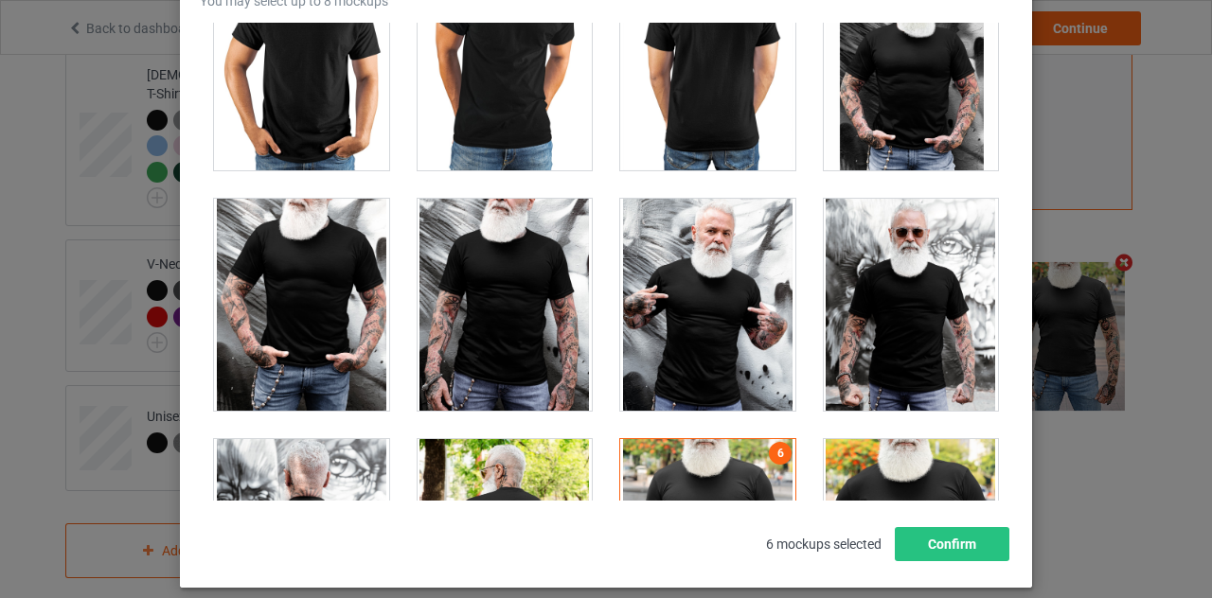
click at [722, 275] on div at bounding box center [707, 305] width 175 height 212
click at [508, 249] on div at bounding box center [505, 305] width 175 height 212
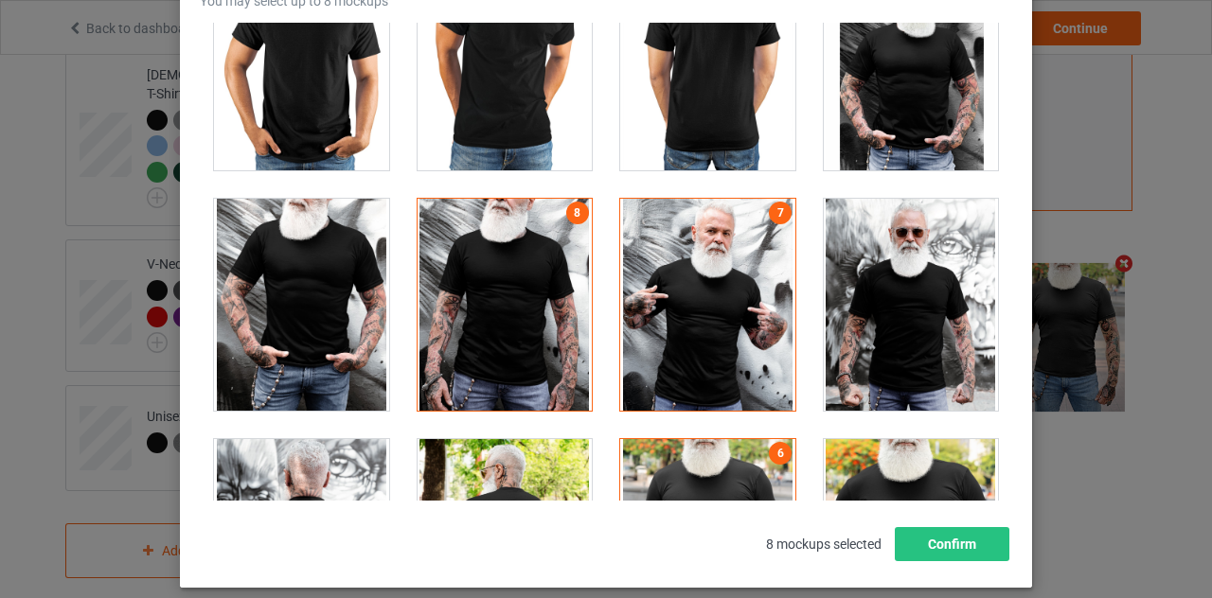
click at [900, 223] on div at bounding box center [911, 305] width 175 height 212
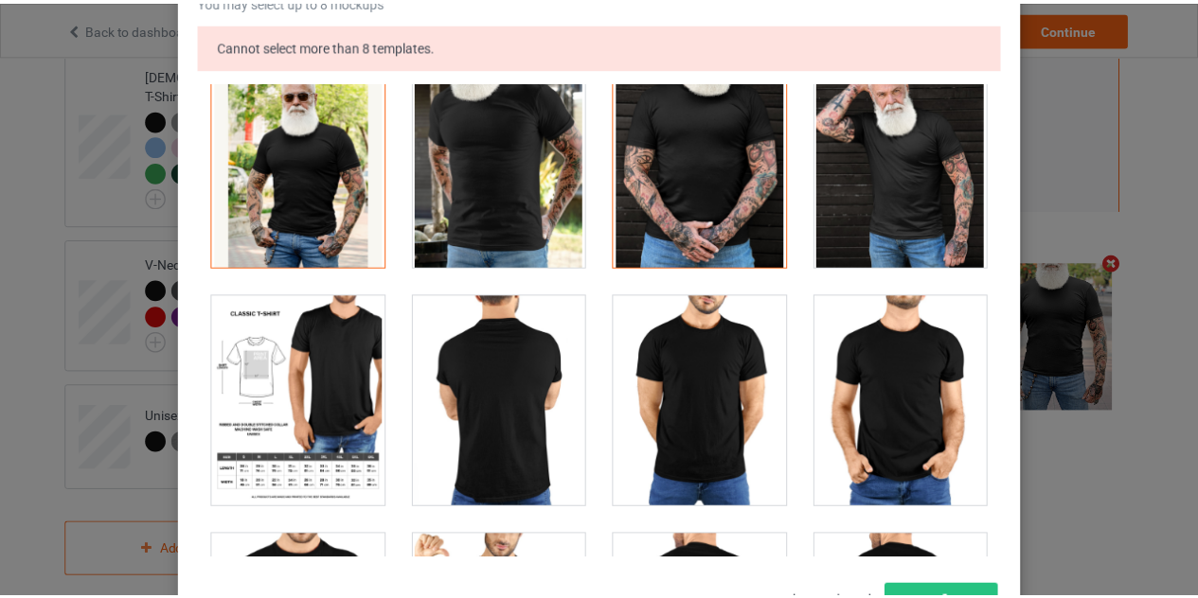
scroll to position [321, 0]
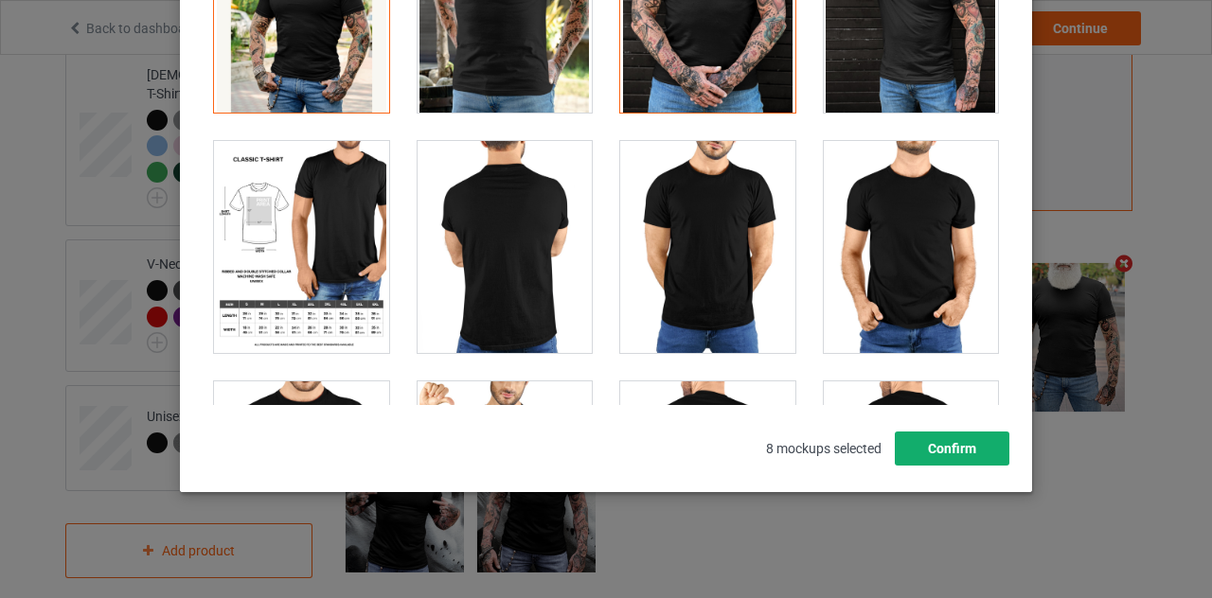
click at [949, 450] on button "Confirm" at bounding box center [952, 449] width 115 height 34
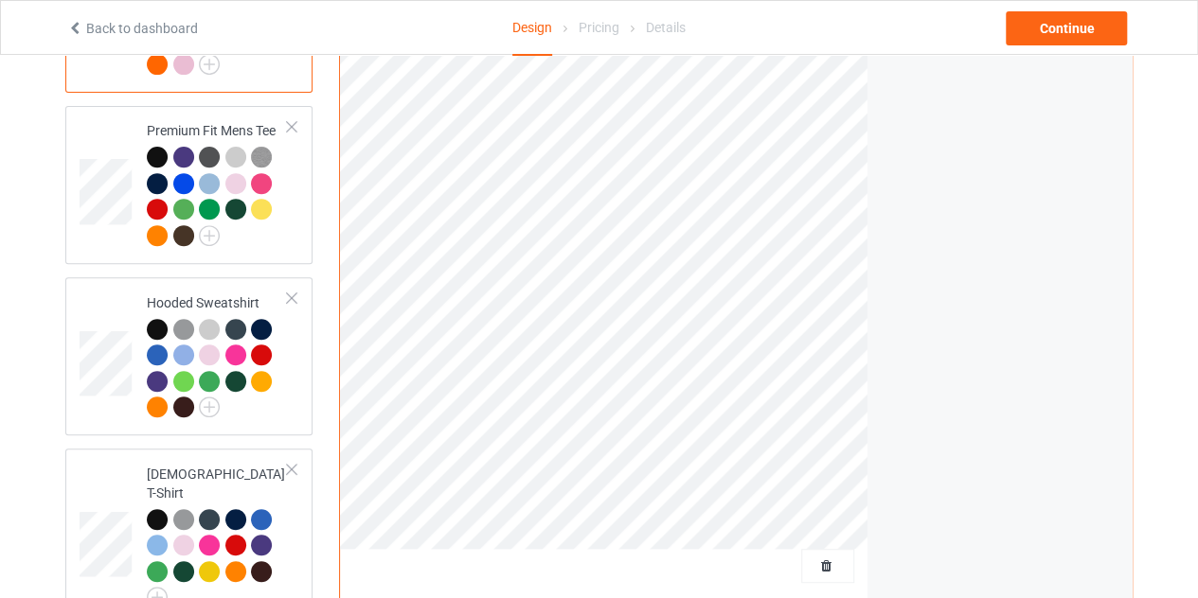
scroll to position [231, 0]
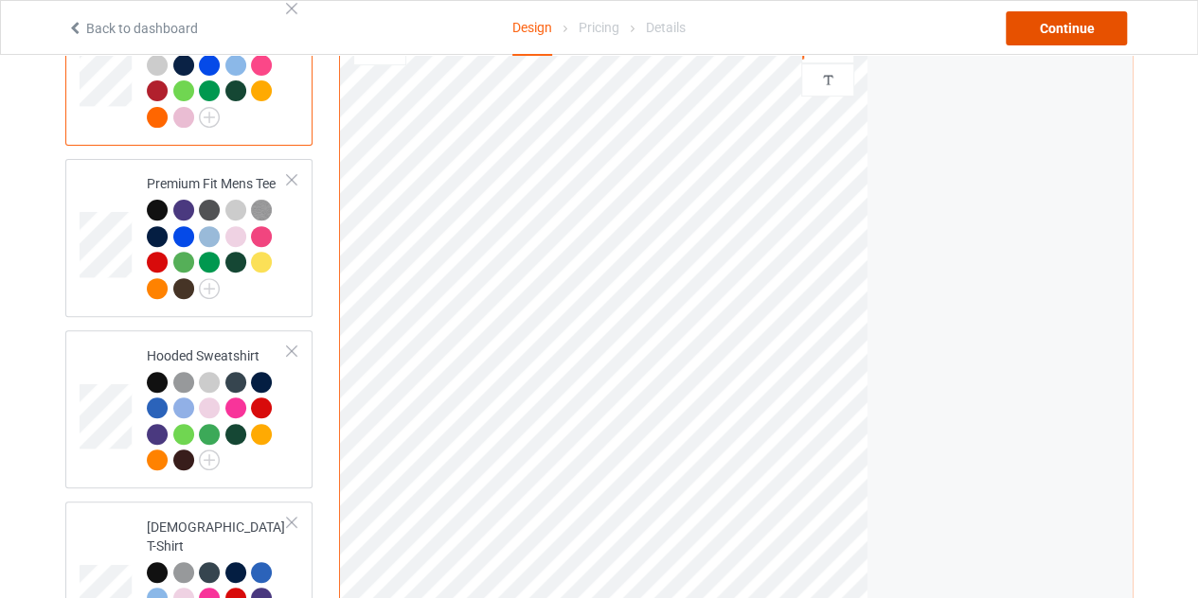
click at [1038, 37] on div "Continue" at bounding box center [1066, 28] width 121 height 34
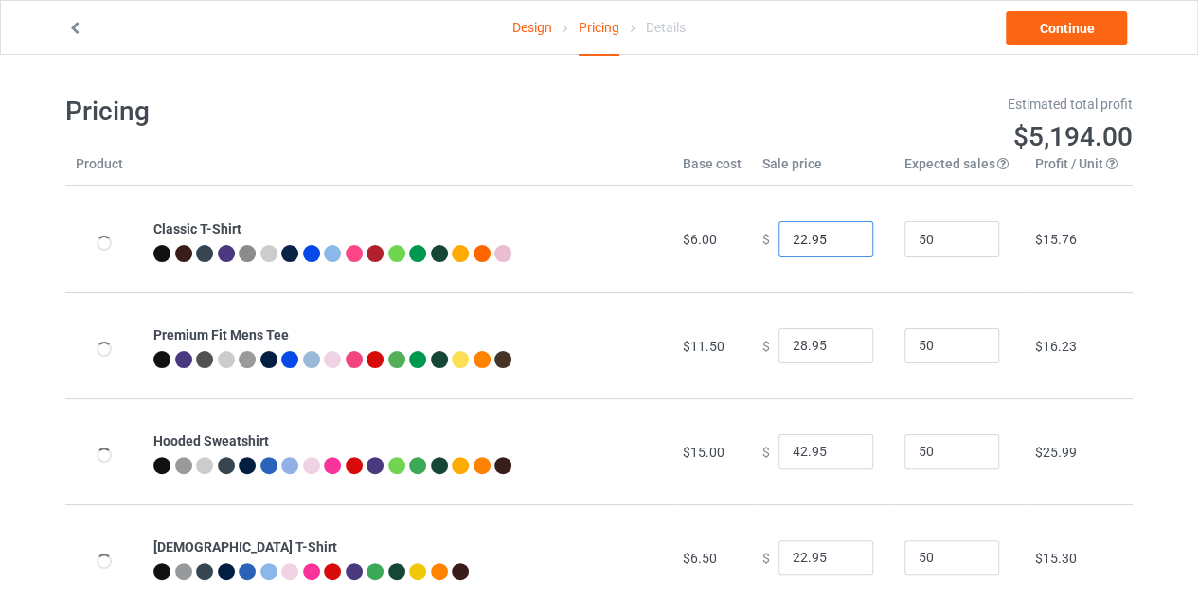
click at [794, 236] on input "22.95" at bounding box center [825, 240] width 95 height 36
type input "21.95"
click at [1045, 34] on link "Continue" at bounding box center [1066, 28] width 121 height 34
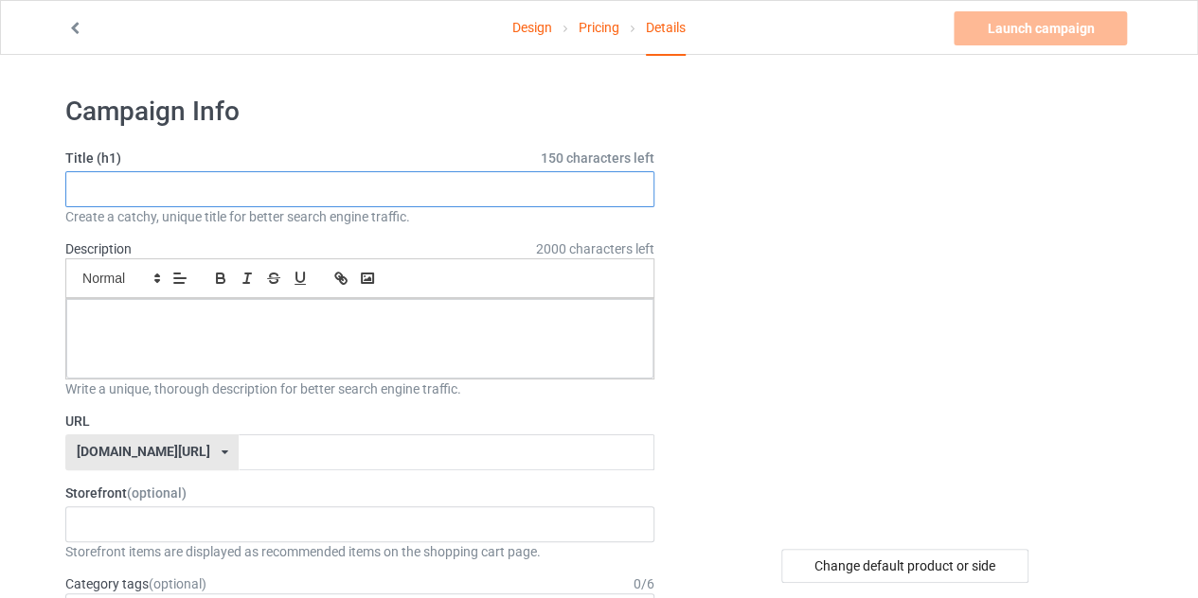
click at [347, 202] on input "text" at bounding box center [359, 189] width 589 height 36
paste input "[PERSON_NAME] fiancé"
type input "[PERSON_NAME] fiancé"
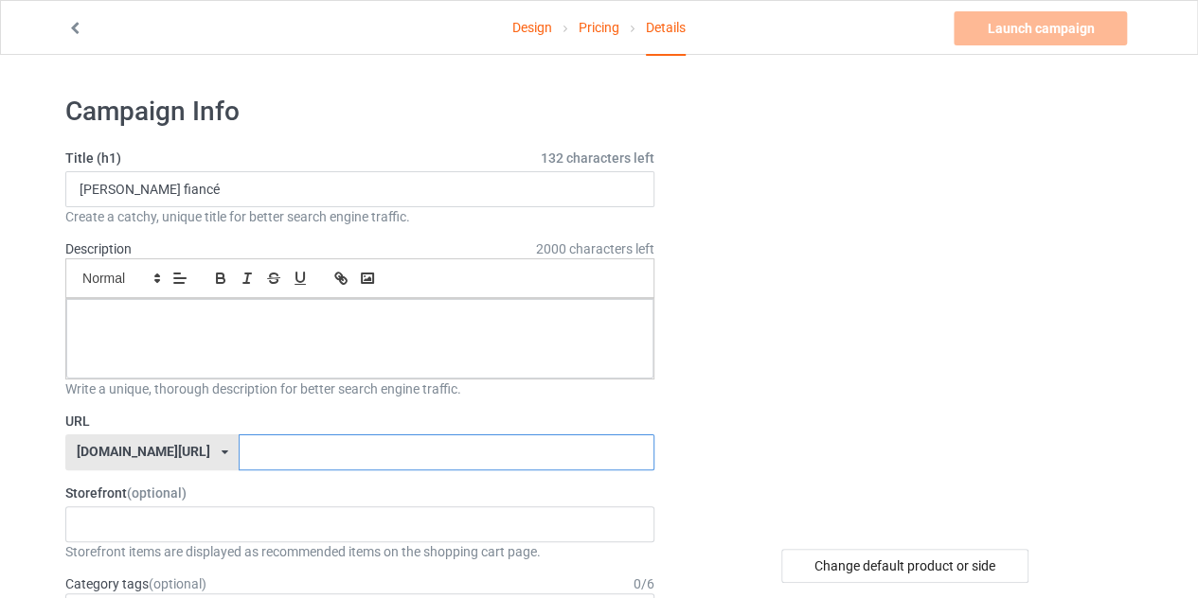
click at [260, 442] on input "text" at bounding box center [446, 453] width 415 height 36
click at [212, 331] on div at bounding box center [359, 339] width 587 height 80
click at [239, 446] on input "text" at bounding box center [446, 453] width 415 height 36
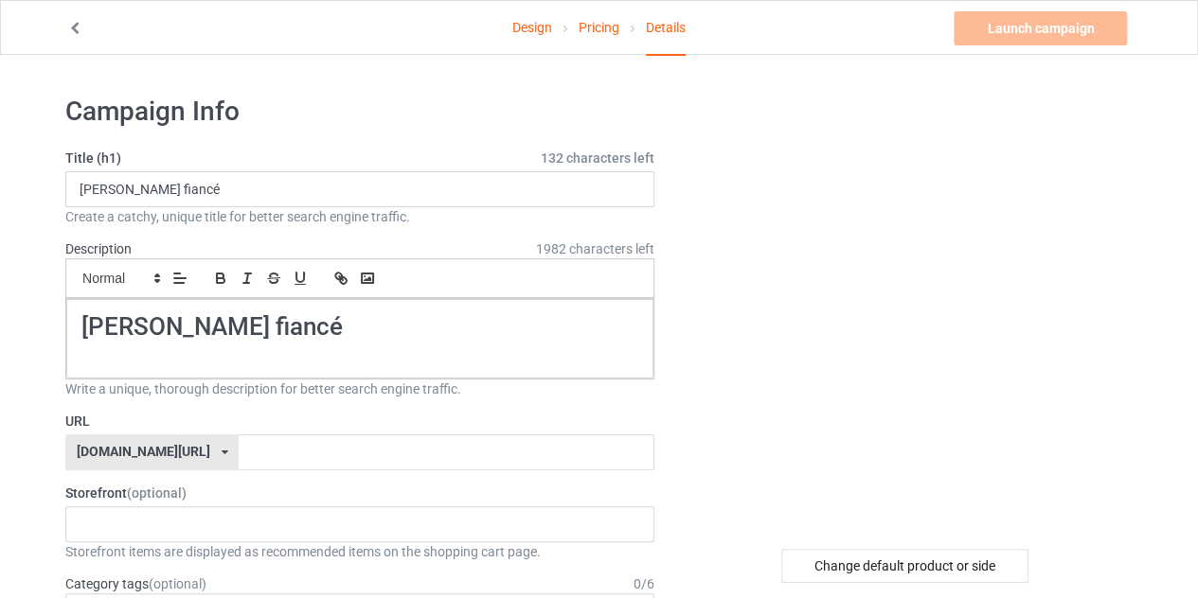
click at [180, 450] on div "[DOMAIN_NAME][URL] [DOMAIN_NAME][URL] [DOMAIN_NAME][URL] 6321c25a4545e100357a94…" at bounding box center [151, 453] width 173 height 36
click at [165, 526] on div "[DOMAIN_NAME][URL]" at bounding box center [151, 523] width 171 height 34
click at [239, 451] on input "text" at bounding box center [446, 453] width 415 height 36
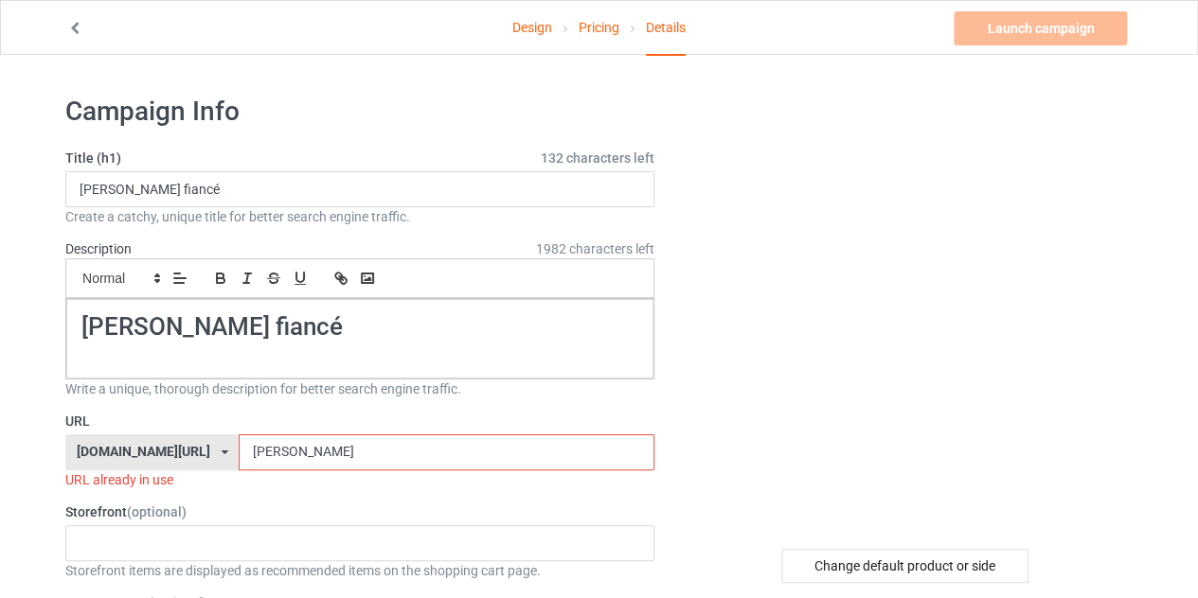
click at [732, 440] on div at bounding box center [907, 308] width 452 height 426
click at [321, 447] on input "[PERSON_NAME]" at bounding box center [446, 453] width 415 height 36
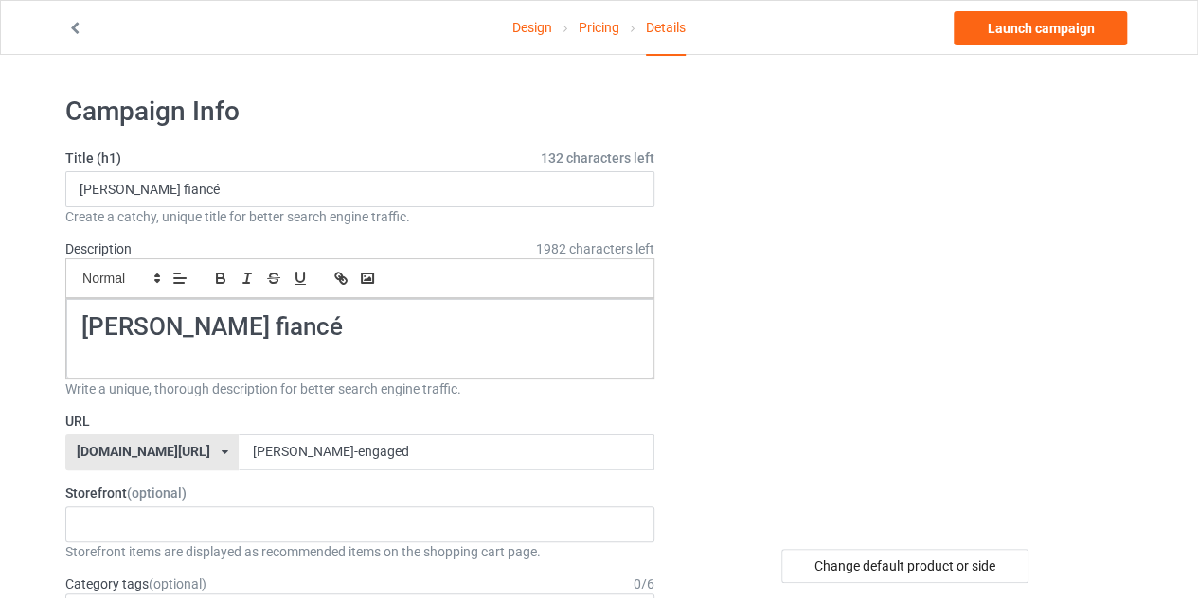
click at [689, 446] on div at bounding box center [907, 308] width 452 height 426
drag, startPoint x: 203, startPoint y: 451, endPoint x: 191, endPoint y: 450, distance: 11.4
click at [239, 450] on input "[PERSON_NAME]-engaged" at bounding box center [446, 453] width 415 height 36
type input "[PERSON_NAME]-engaged"
click at [722, 452] on div at bounding box center [907, 308] width 452 height 426
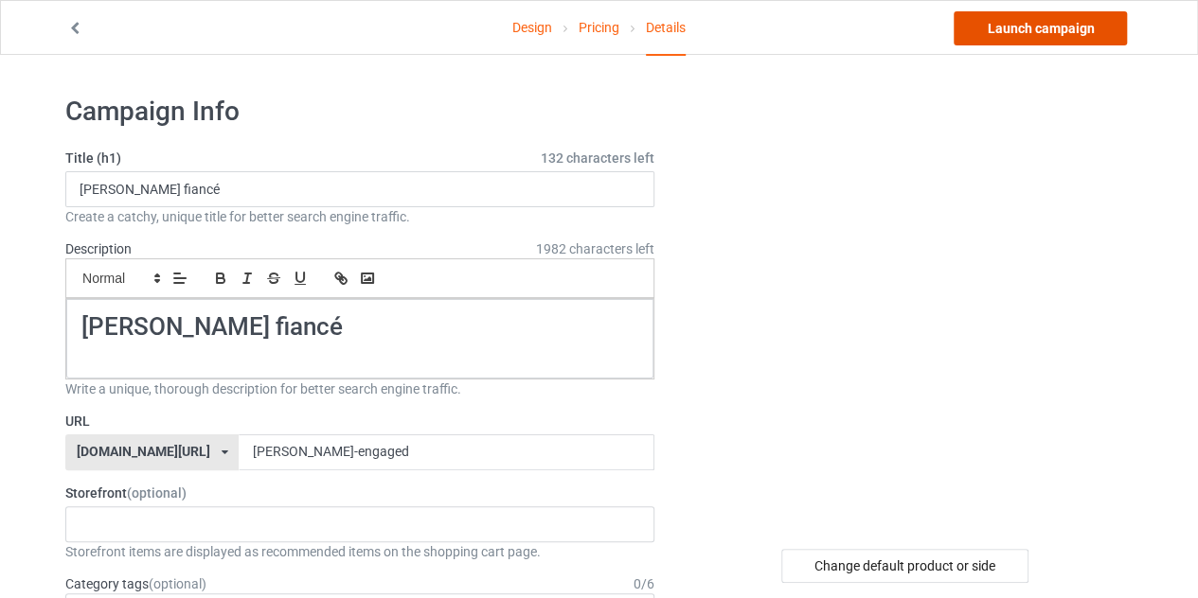
click at [1011, 33] on link "Launch campaign" at bounding box center [1039, 28] width 173 height 34
